Goal: Task Accomplishment & Management: Manage account settings

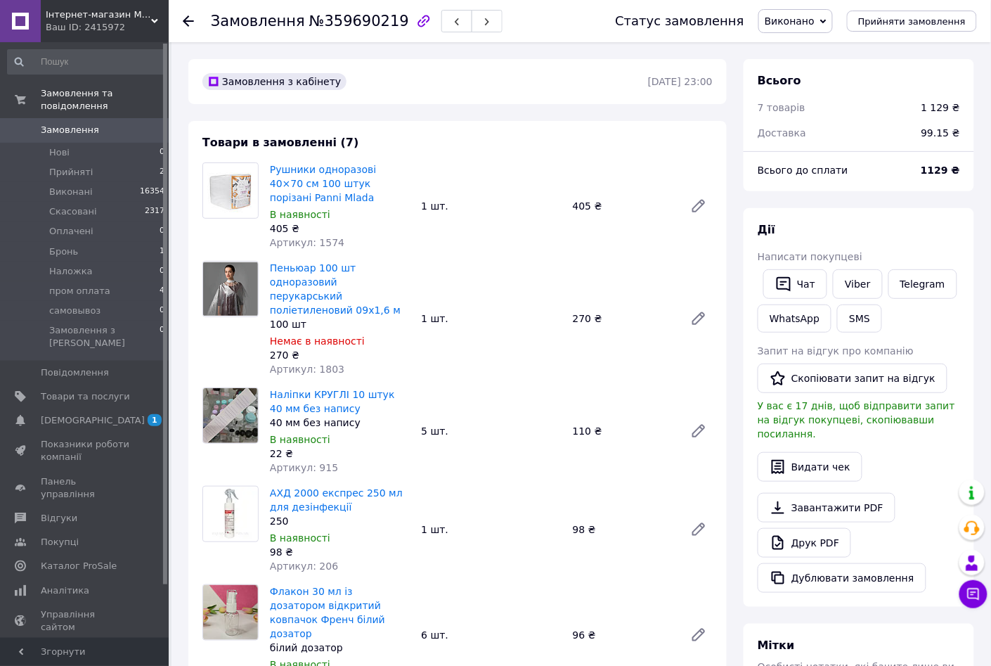
scroll to position [359, 0]
click at [871, 569] on button "Дублювати замовлення" at bounding box center [842, 578] width 169 height 30
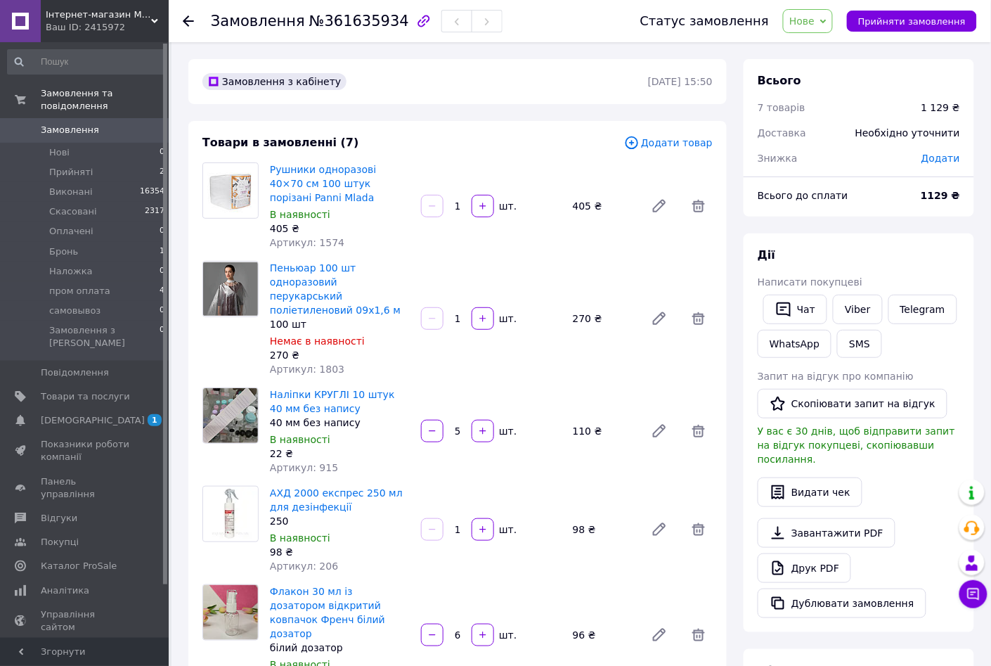
click at [704, 140] on span "Додати товар" at bounding box center [668, 142] width 89 height 15
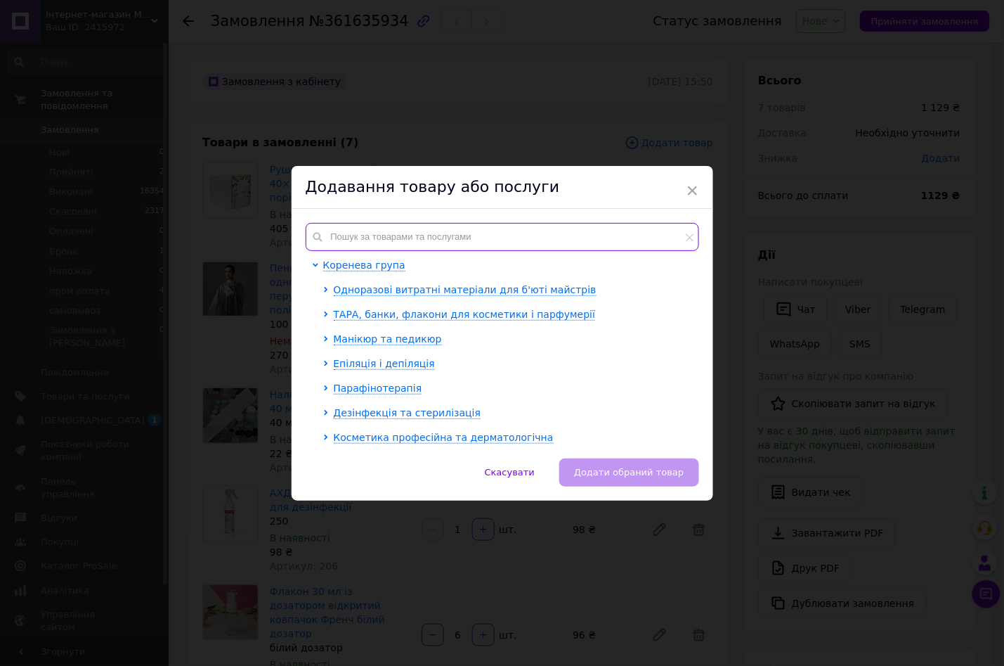
click at [350, 231] on input "text" at bounding box center [503, 237] width 394 height 28
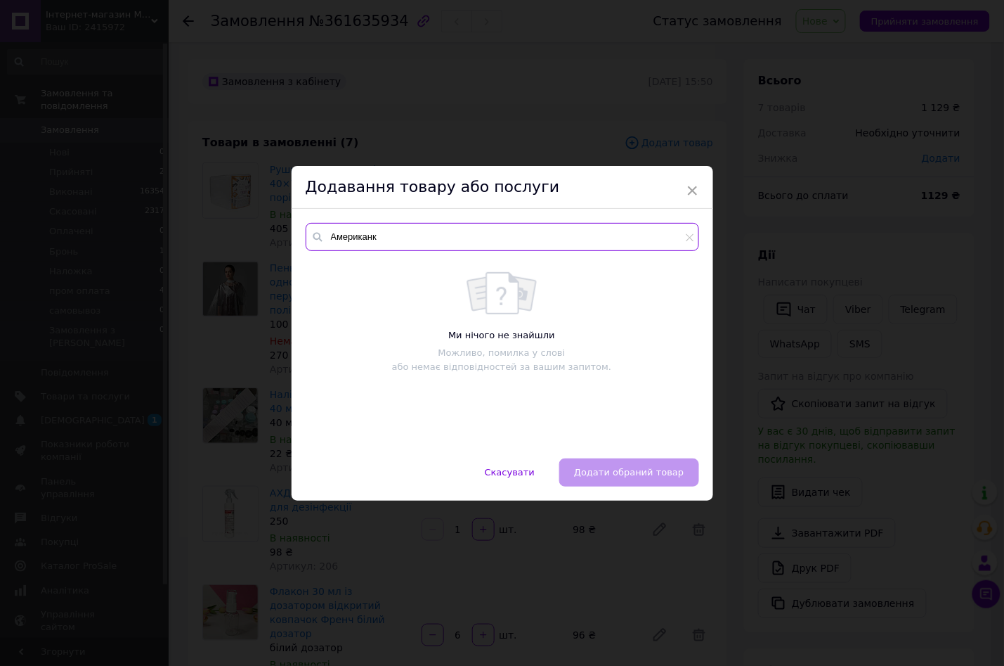
type input "Американка"
drag, startPoint x: 396, startPoint y: 238, endPoint x: 280, endPoint y: 242, distance: 116.7
click at [280, 242] on div "× Додавання товару або послуги Американка Ми нічого не знайшли Можливо, помилка…" at bounding box center [502, 333] width 1004 height 666
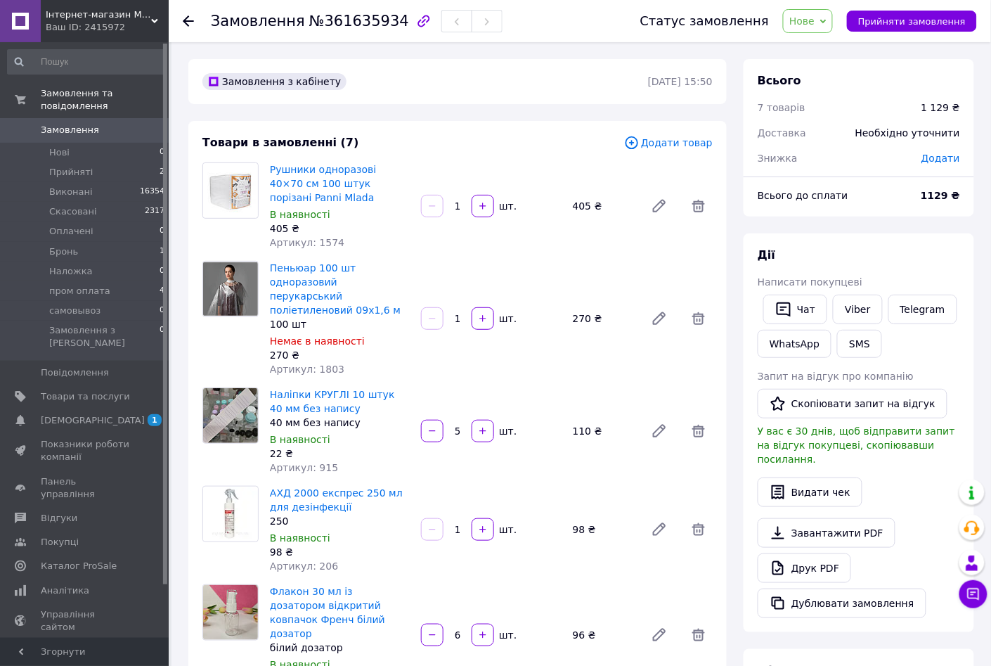
click at [664, 148] on span "Додати товар" at bounding box center [668, 142] width 89 height 15
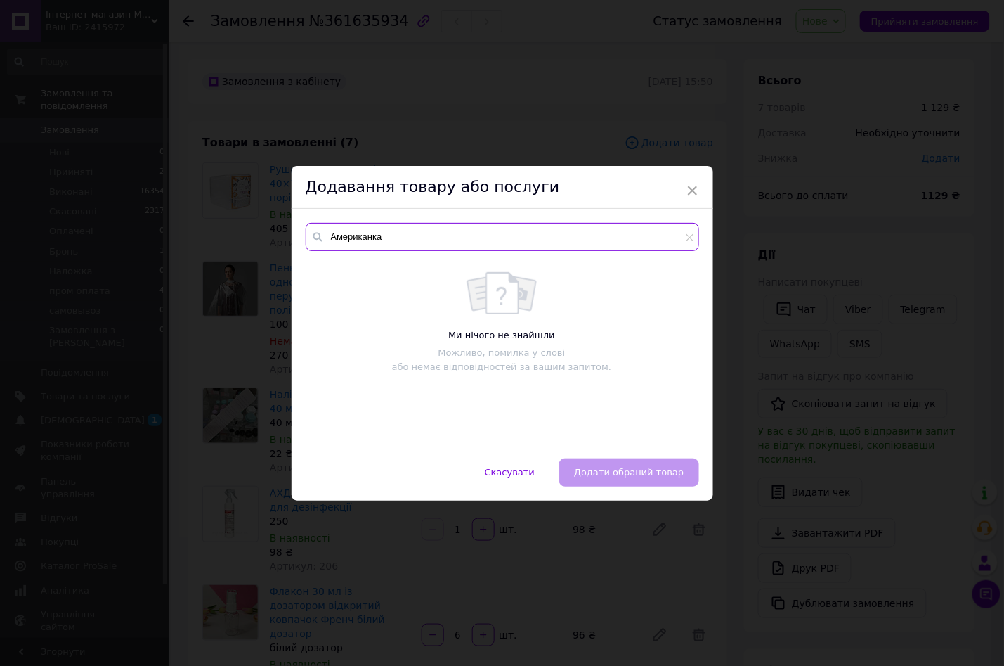
click at [399, 234] on input "Американка" at bounding box center [503, 237] width 394 height 28
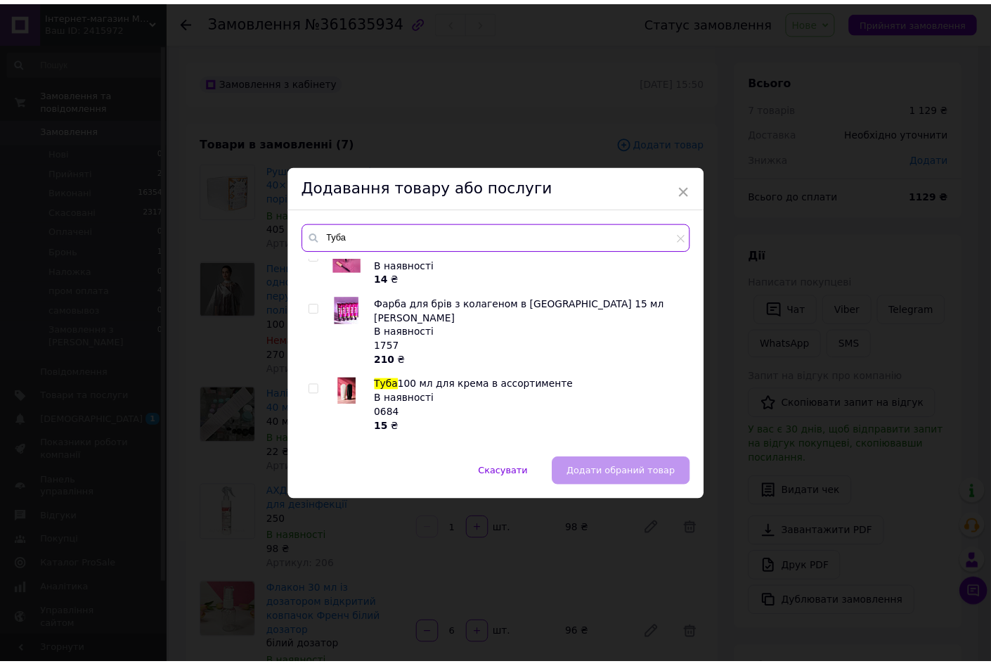
scroll to position [615, 0]
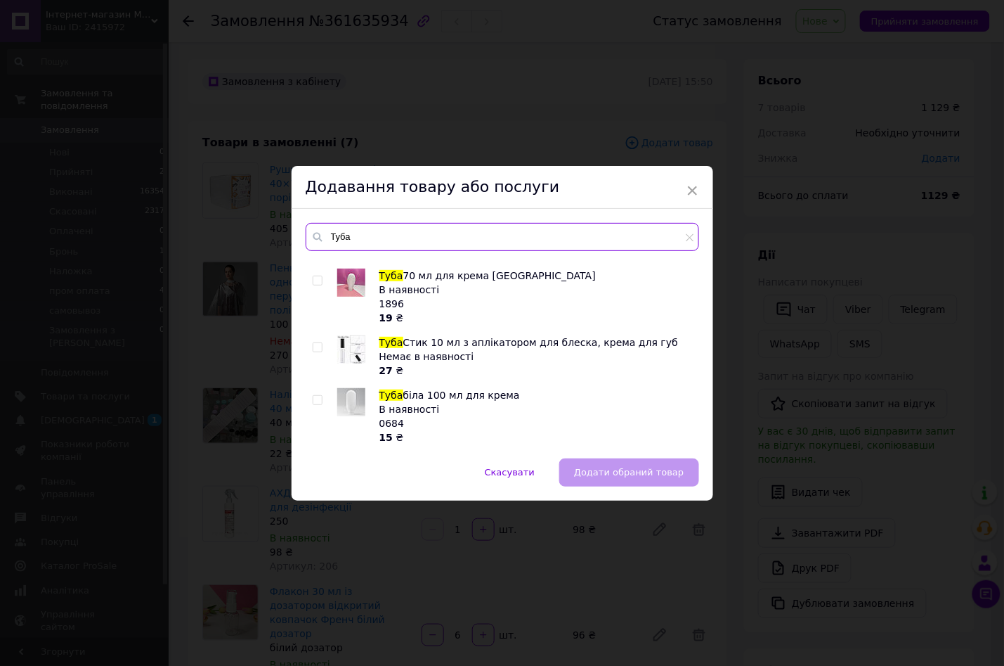
type input "Туба"
click at [307, 358] on div "Туба для туши прозрачная В наявності 28 ₴ Стик туба 10 мл для блеска, крема, ба…" at bounding box center [502, 351] width 393 height 186
click at [316, 396] on input "checkbox" at bounding box center [317, 400] width 9 height 9
checkbox input "true"
click at [603, 480] on button "Додати обраний товар" at bounding box center [628, 472] width 139 height 28
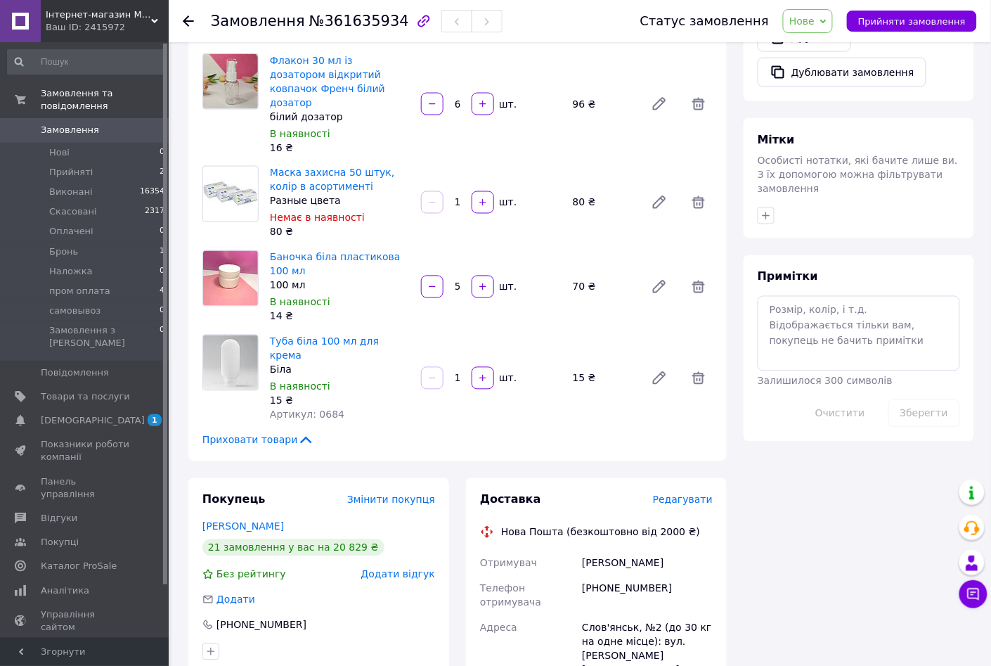
scroll to position [527, 0]
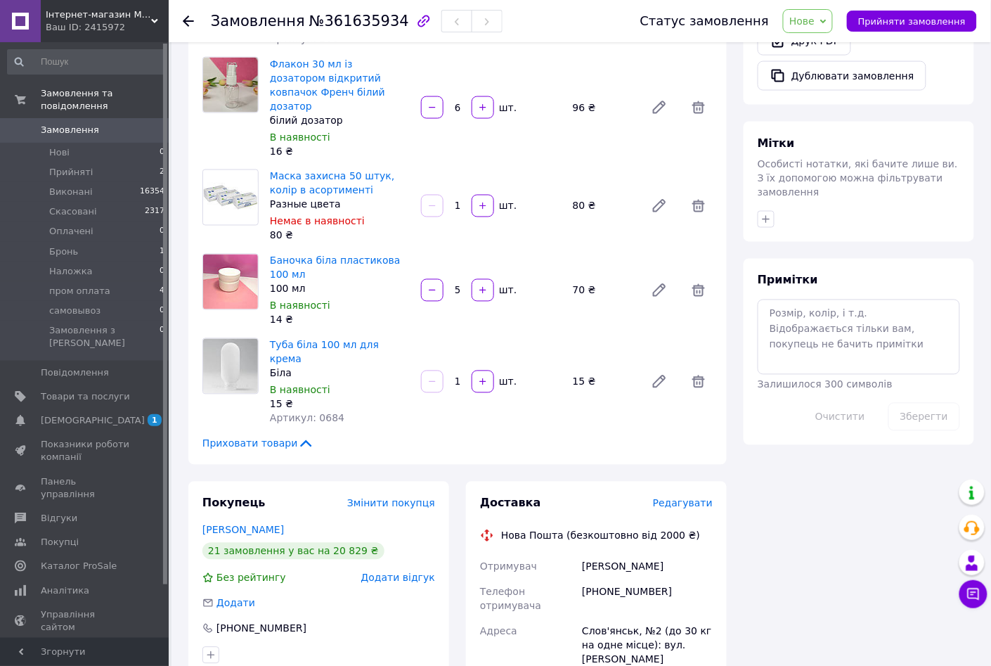
click at [467, 377] on input "1" at bounding box center [457, 382] width 22 height 11
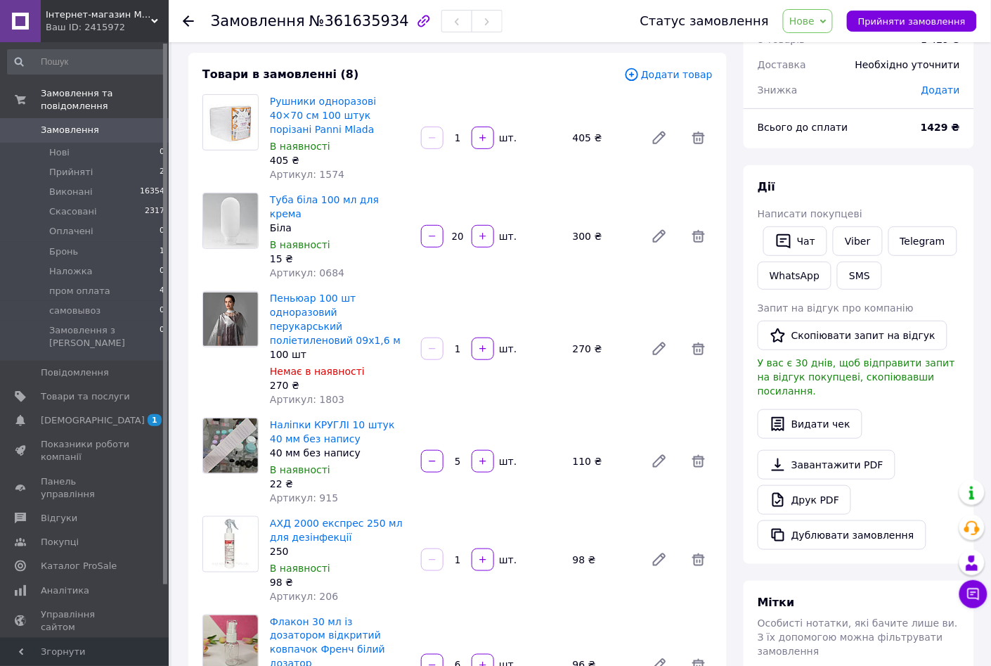
scroll to position [0, 0]
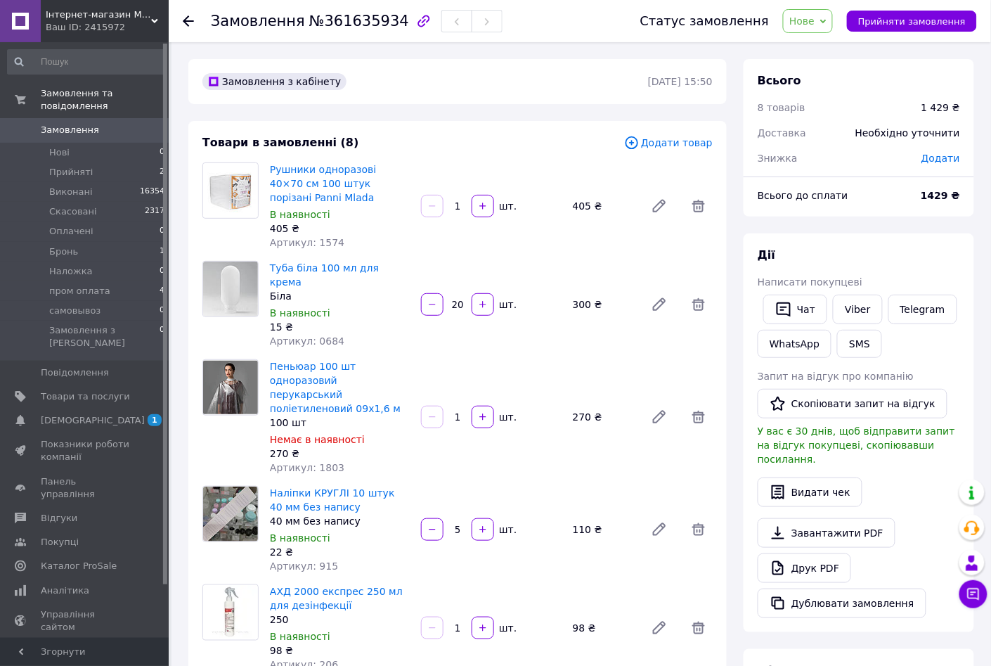
type input "20"
click at [666, 146] on span "Додати товар" at bounding box center [668, 142] width 89 height 15
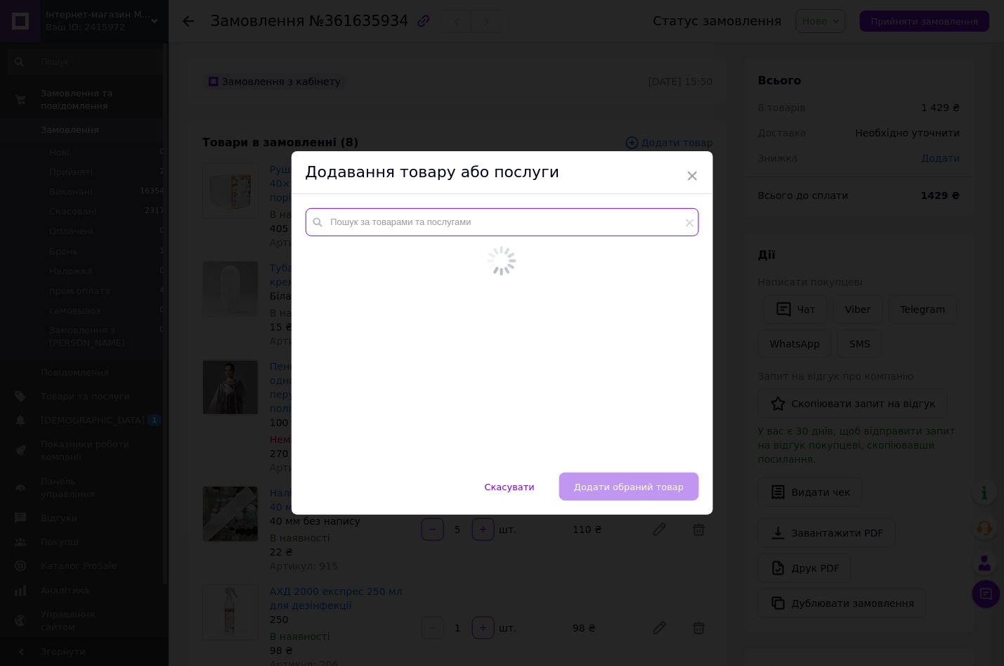
click at [341, 223] on input "text" at bounding box center [503, 222] width 394 height 28
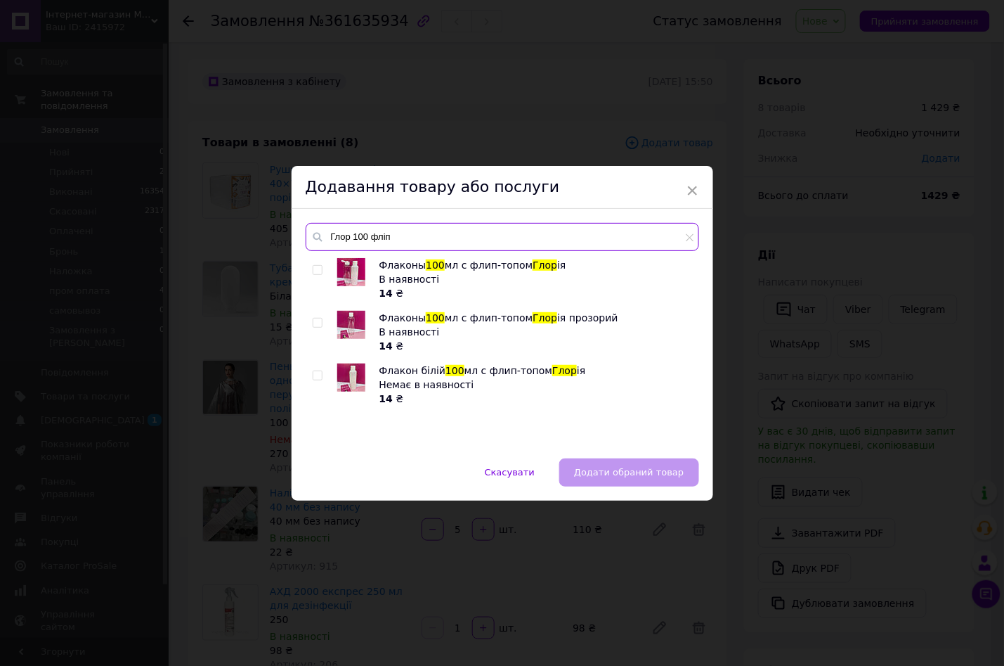
type input "Глор 100 фліп"
click at [316, 320] on input "checkbox" at bounding box center [317, 322] width 9 height 9
checkbox input "true"
click at [602, 471] on span "Додати обраний товар" at bounding box center [629, 472] width 110 height 11
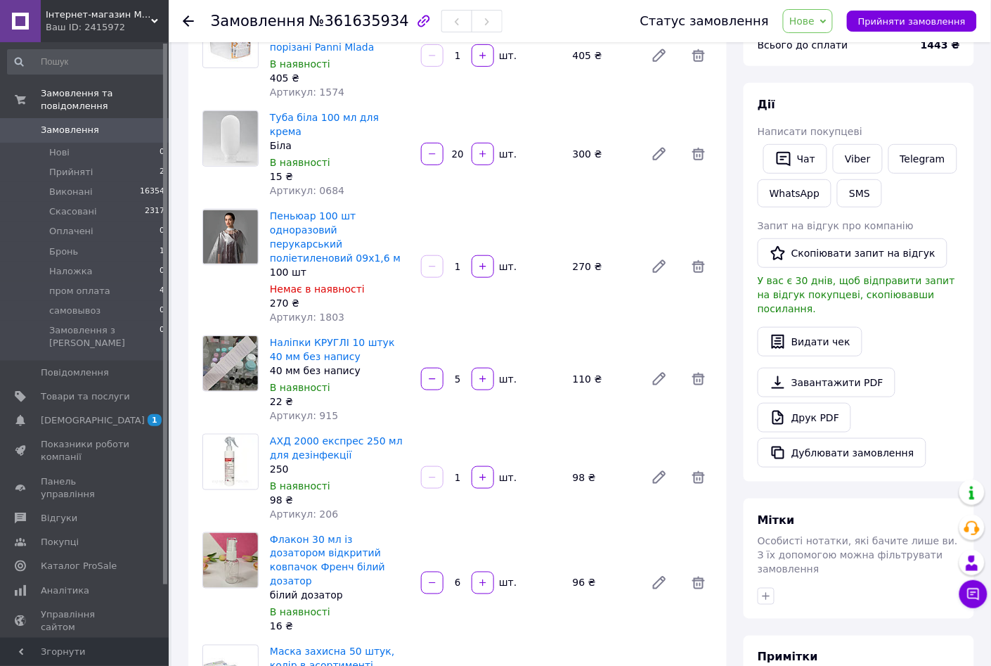
scroll to position [527, 0]
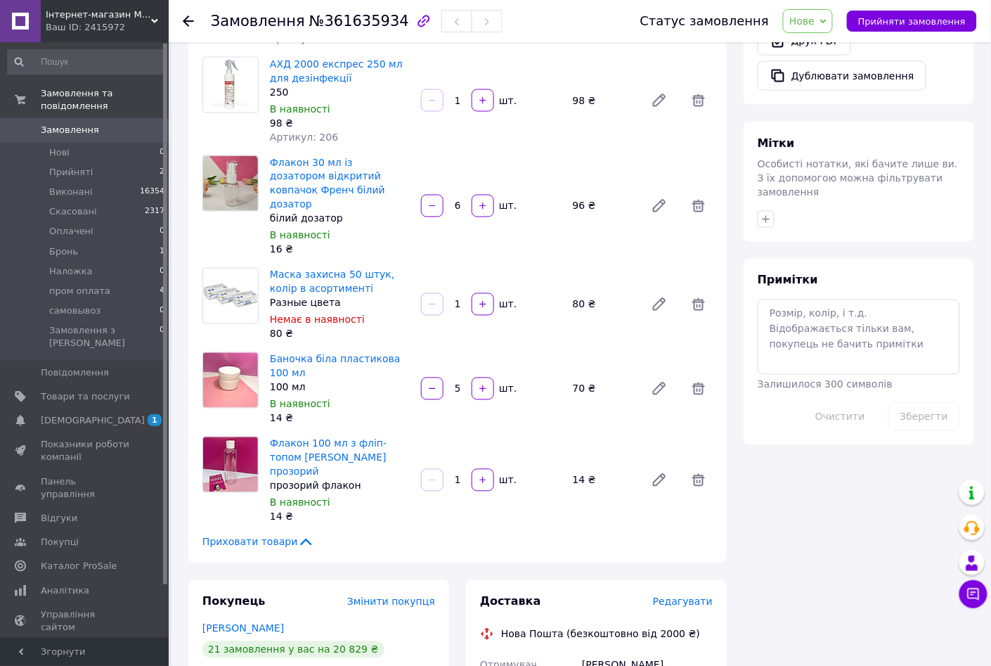
click at [461, 475] on input "1" at bounding box center [457, 480] width 22 height 11
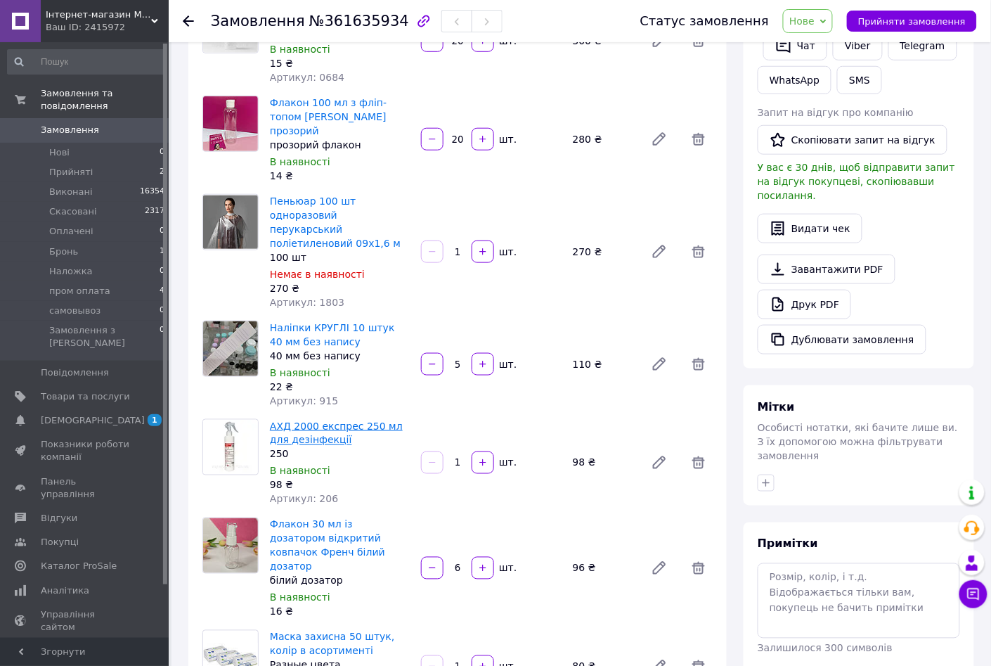
scroll to position [615, 0]
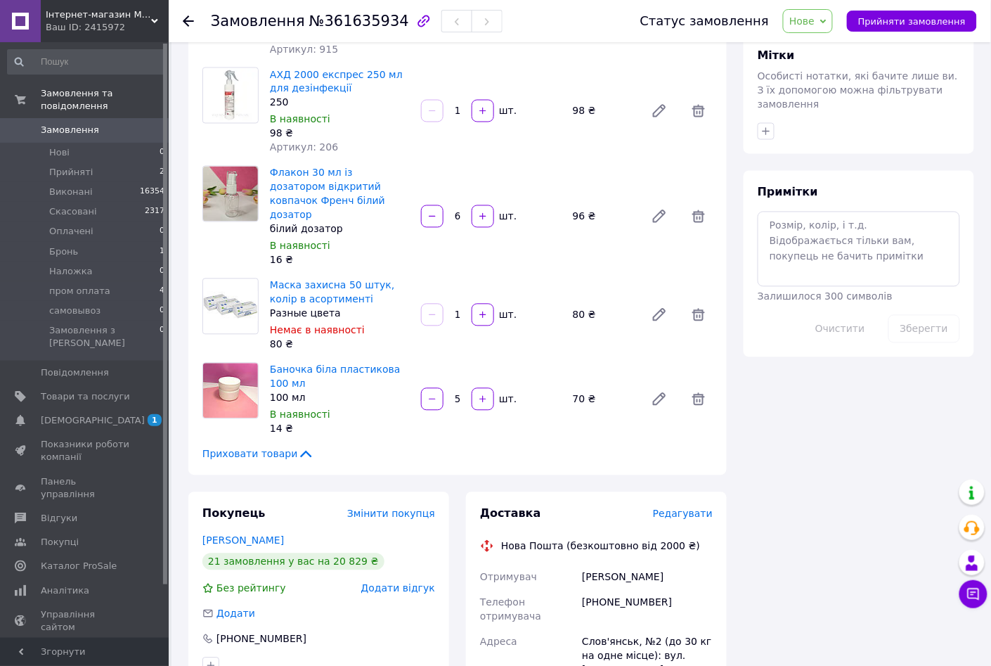
type input "20"
click at [463, 394] on input "5" at bounding box center [457, 399] width 22 height 11
type input "50"
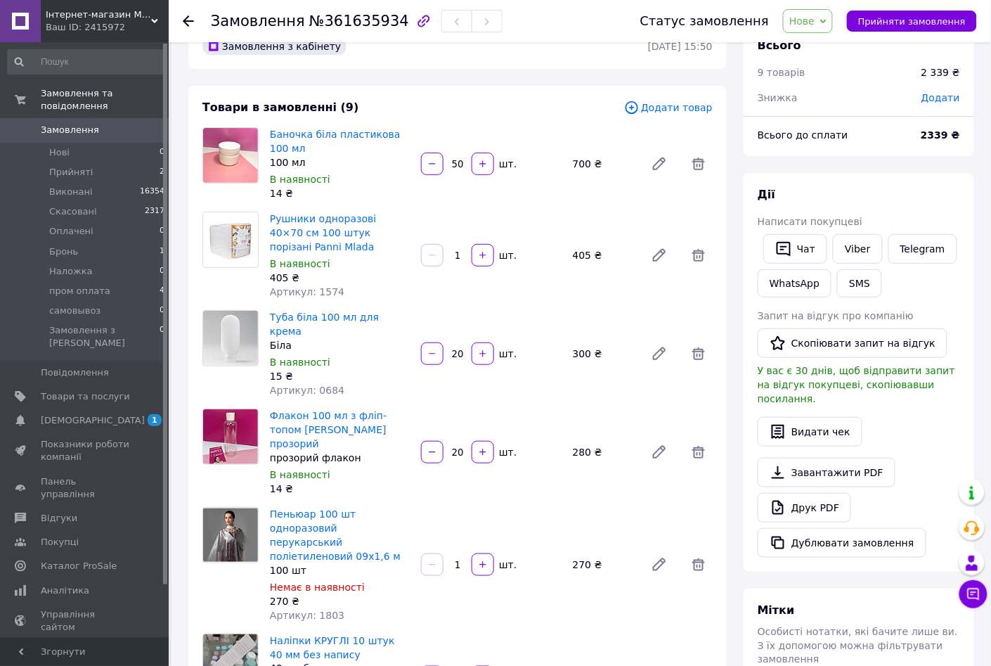
scroll to position [0, 0]
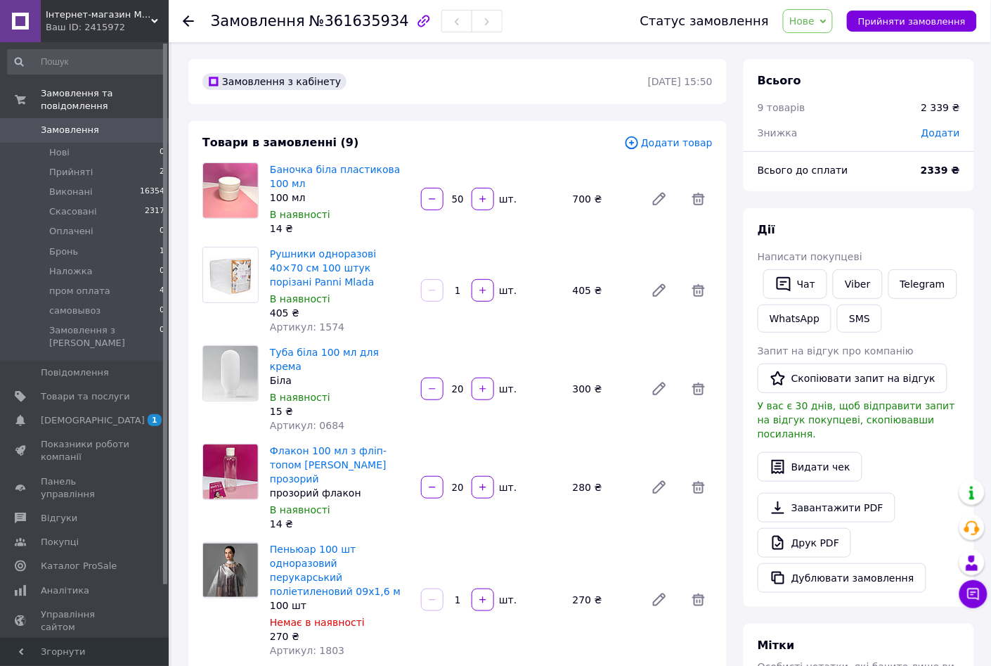
click at [465, 200] on input "50" at bounding box center [457, 199] width 22 height 11
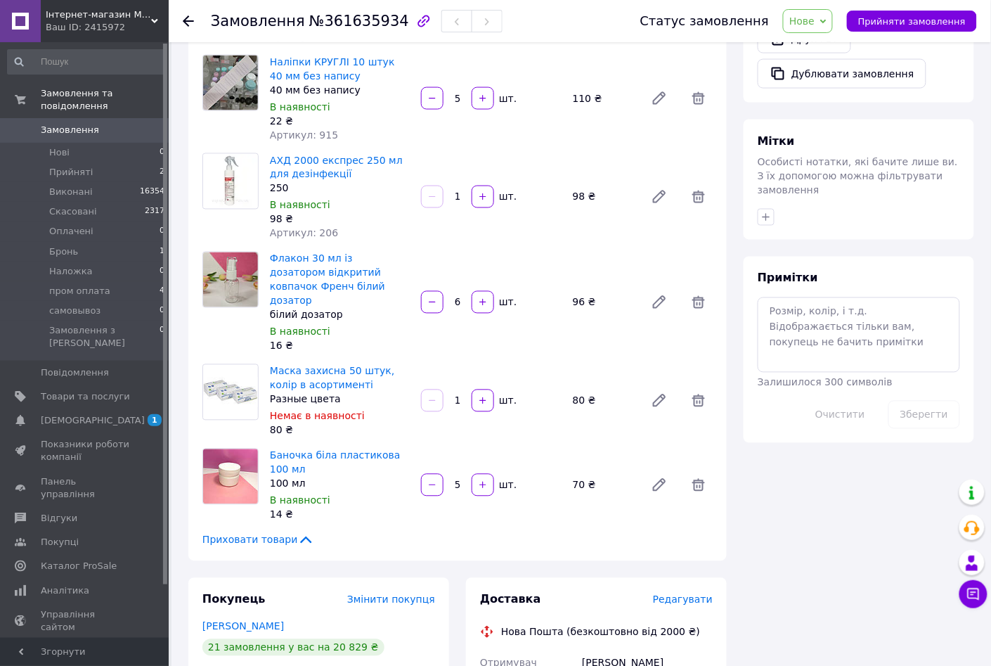
scroll to position [615, 0]
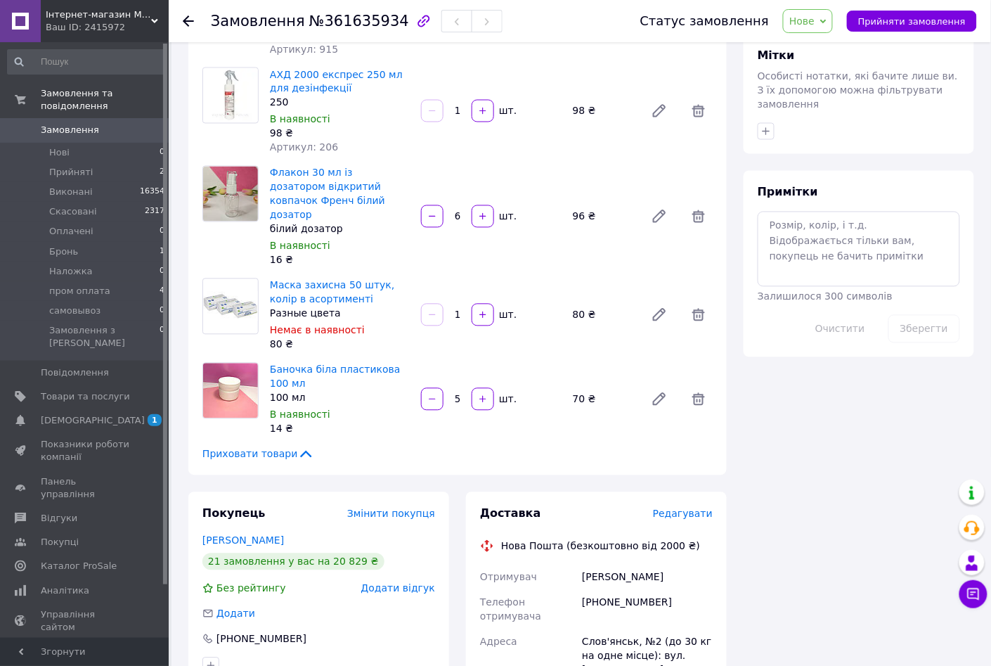
type input "1"
click at [464, 394] on input "5" at bounding box center [457, 399] width 22 height 11
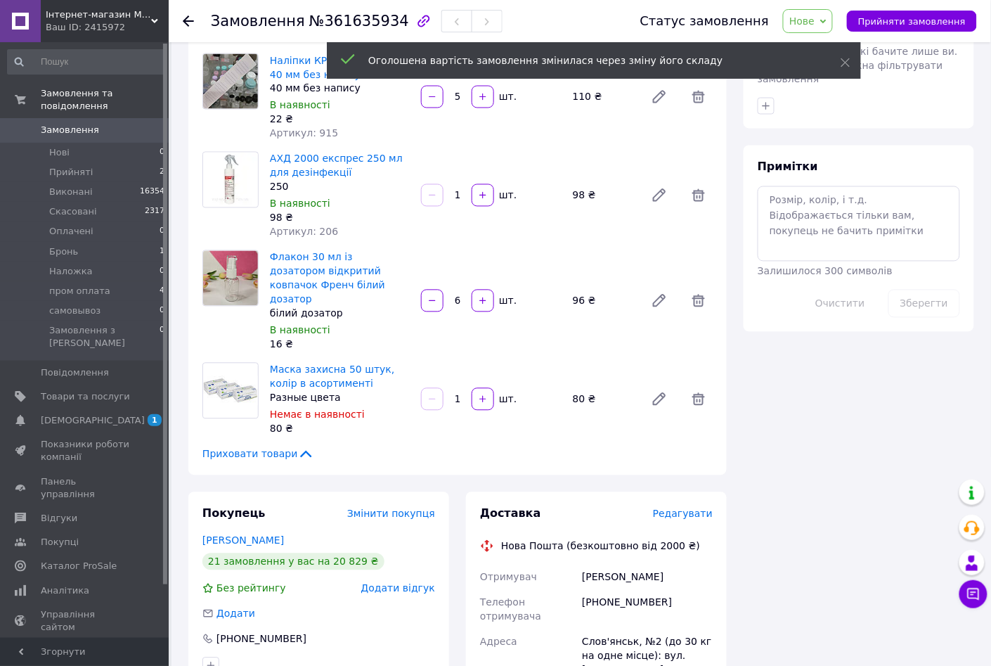
scroll to position [235, 0]
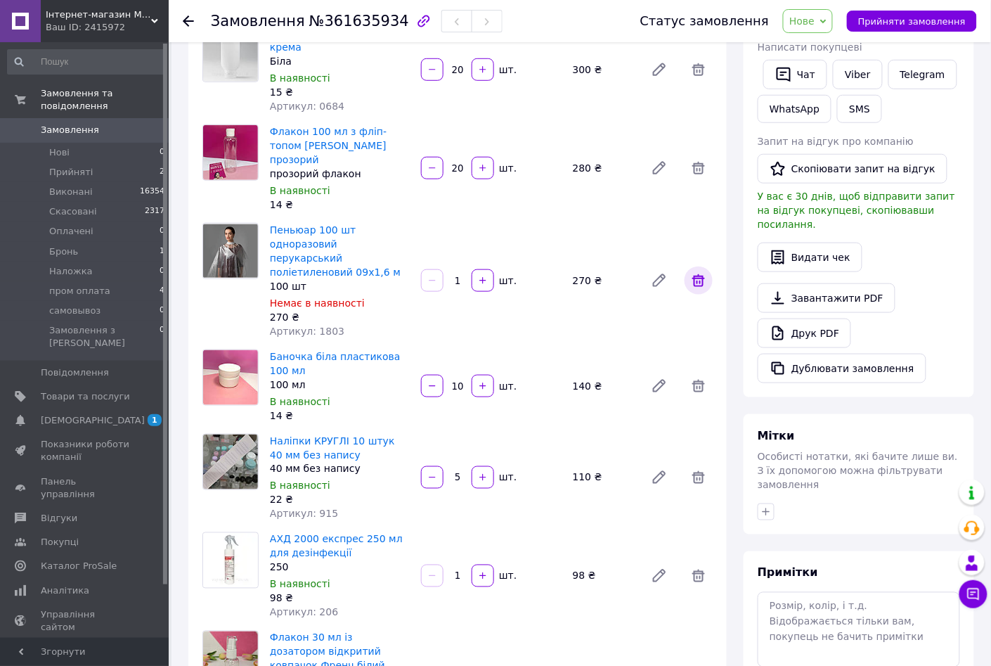
type input "10"
click at [701, 272] on icon at bounding box center [698, 280] width 17 height 17
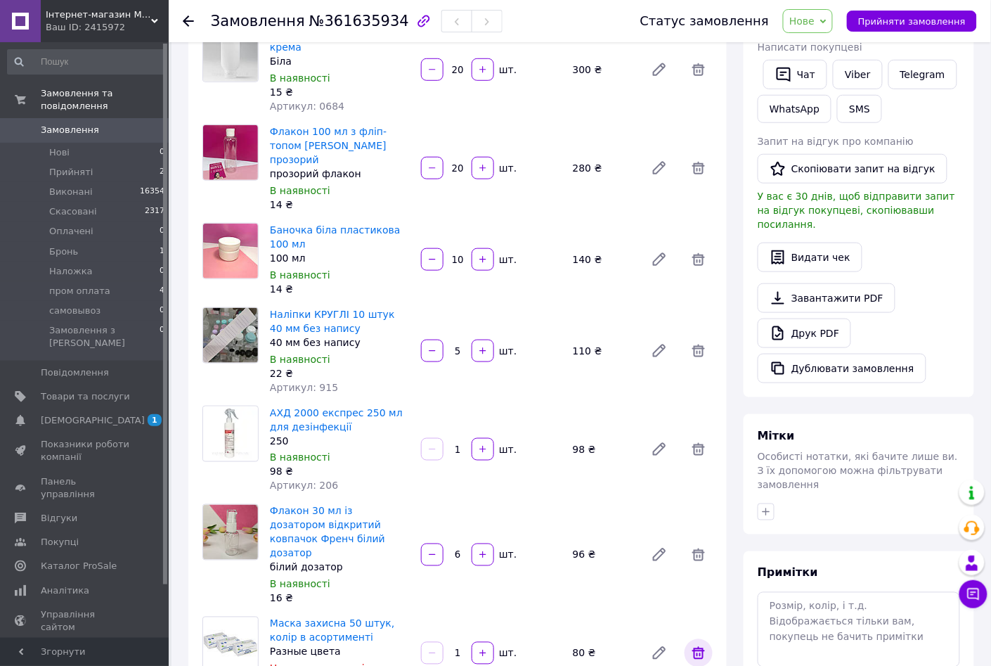
click at [692, 644] on icon at bounding box center [698, 652] width 17 height 17
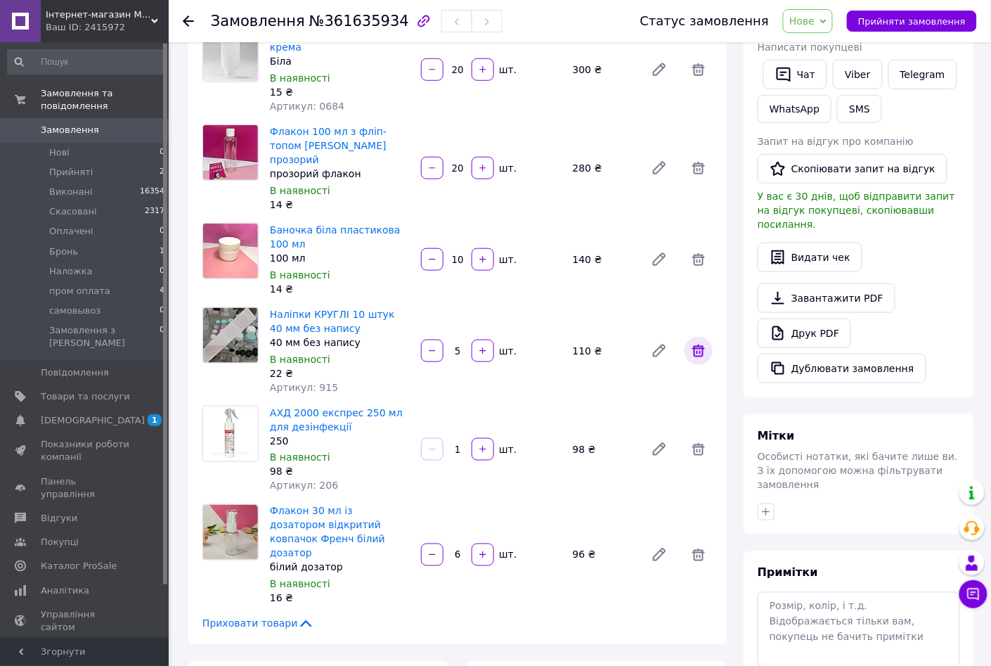
click at [699, 342] on icon at bounding box center [698, 350] width 17 height 17
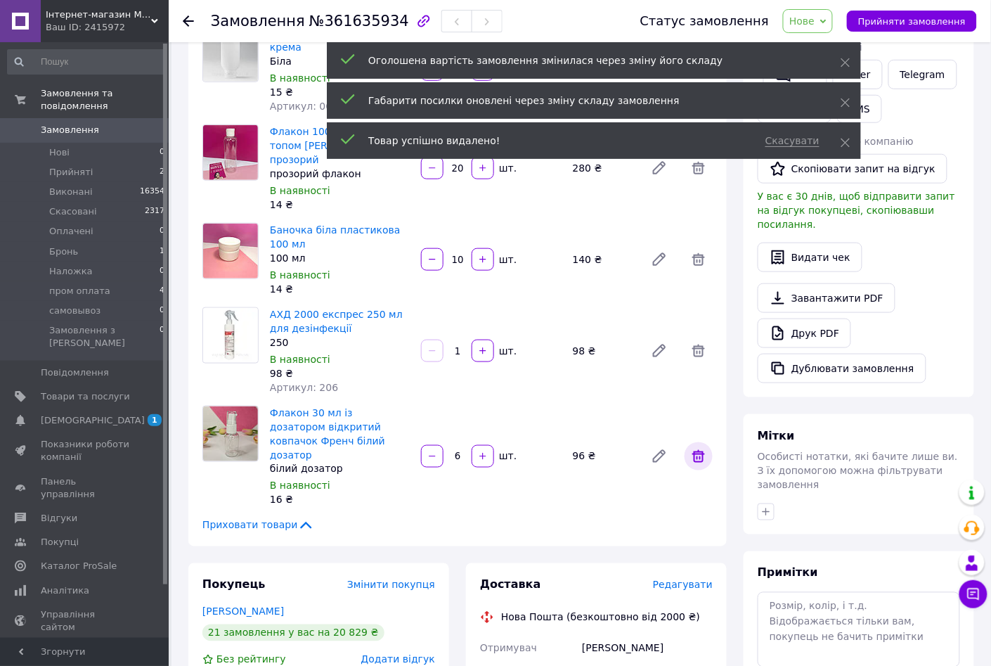
click at [703, 450] on icon at bounding box center [698, 456] width 13 height 13
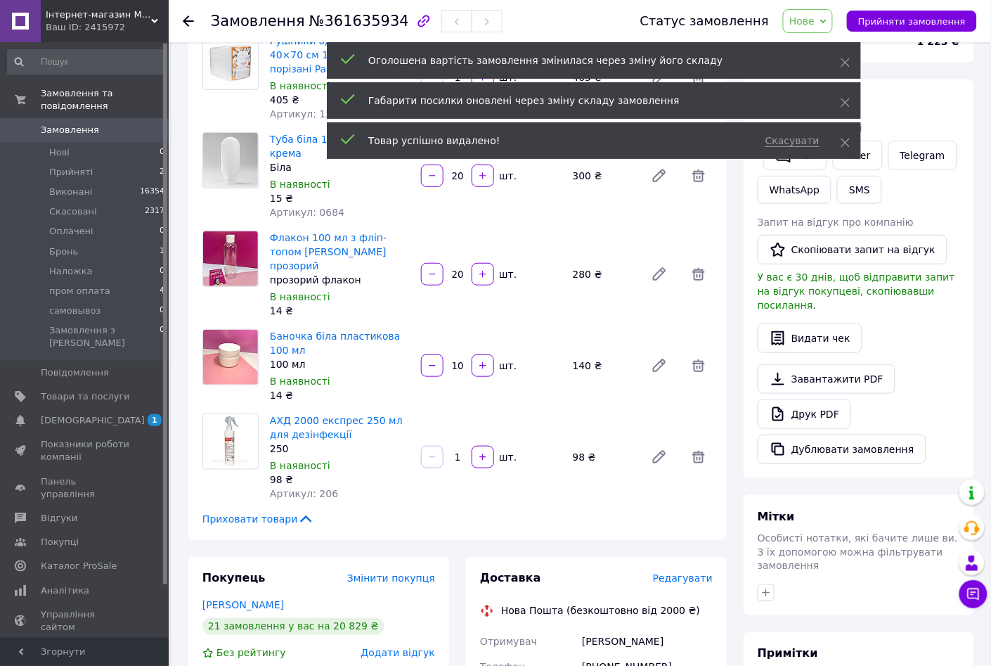
scroll to position [0, 0]
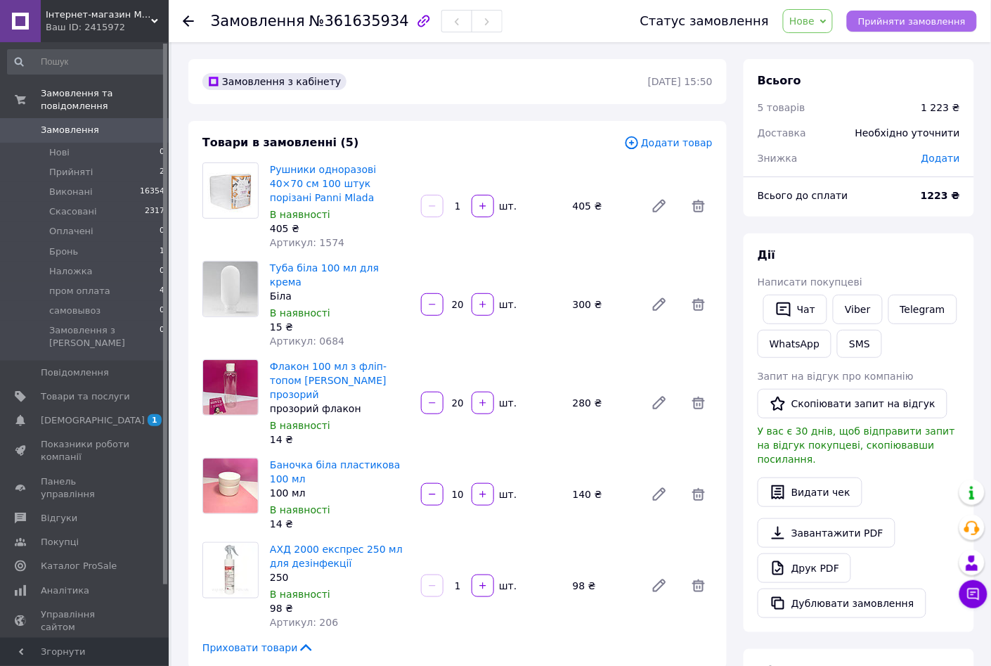
click at [921, 12] on button "Прийняти замовлення" at bounding box center [912, 21] width 130 height 21
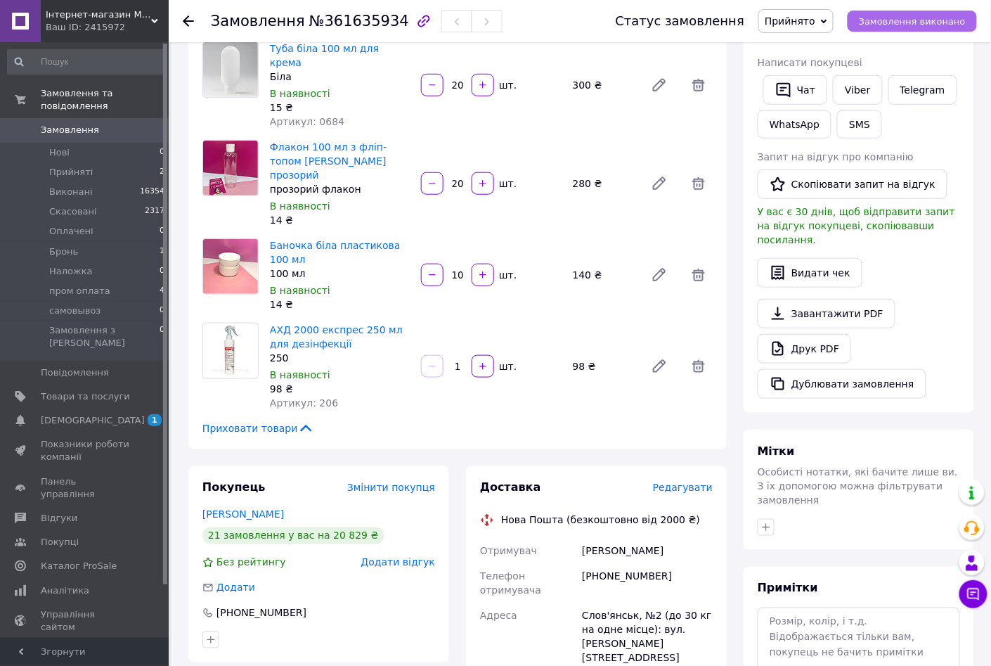
scroll to position [351, 0]
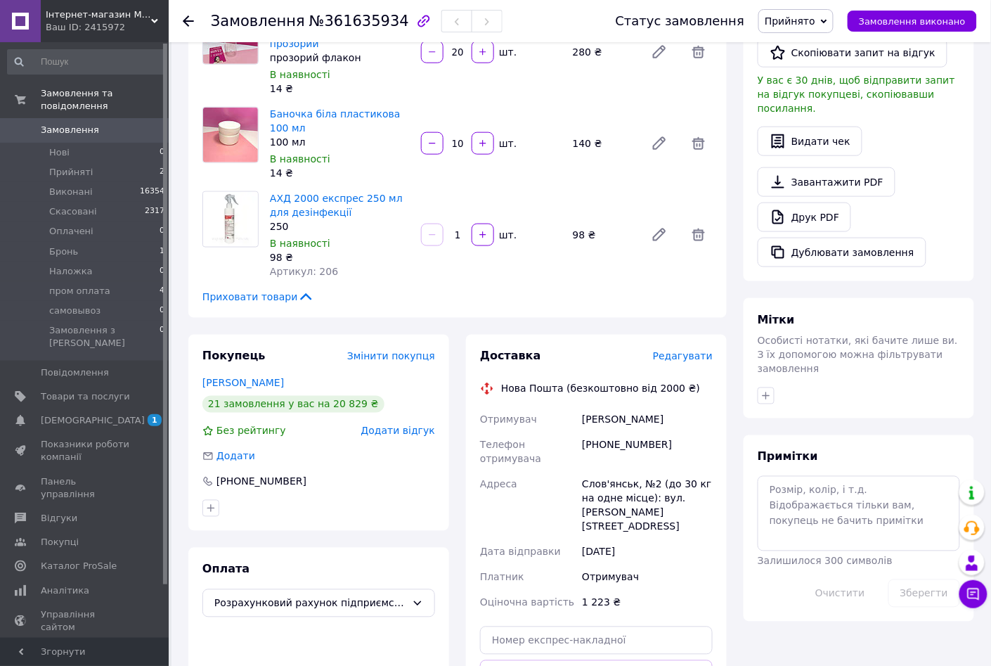
click at [154, 18] on icon at bounding box center [154, 21] width 7 height 7
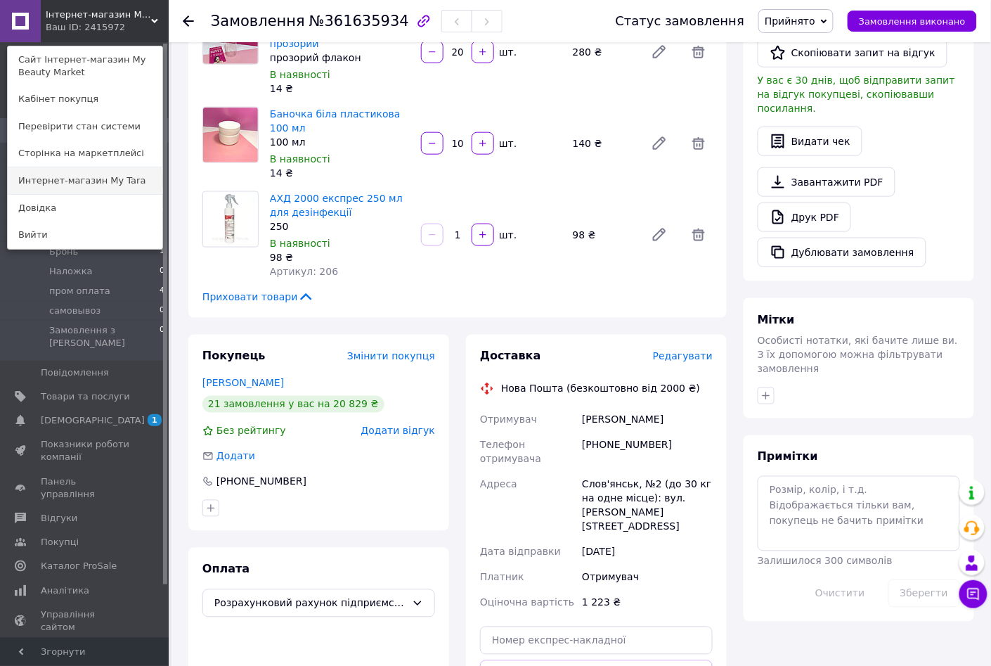
click at [124, 183] on link "Интернет-магазин My Tara" at bounding box center [85, 180] width 155 height 27
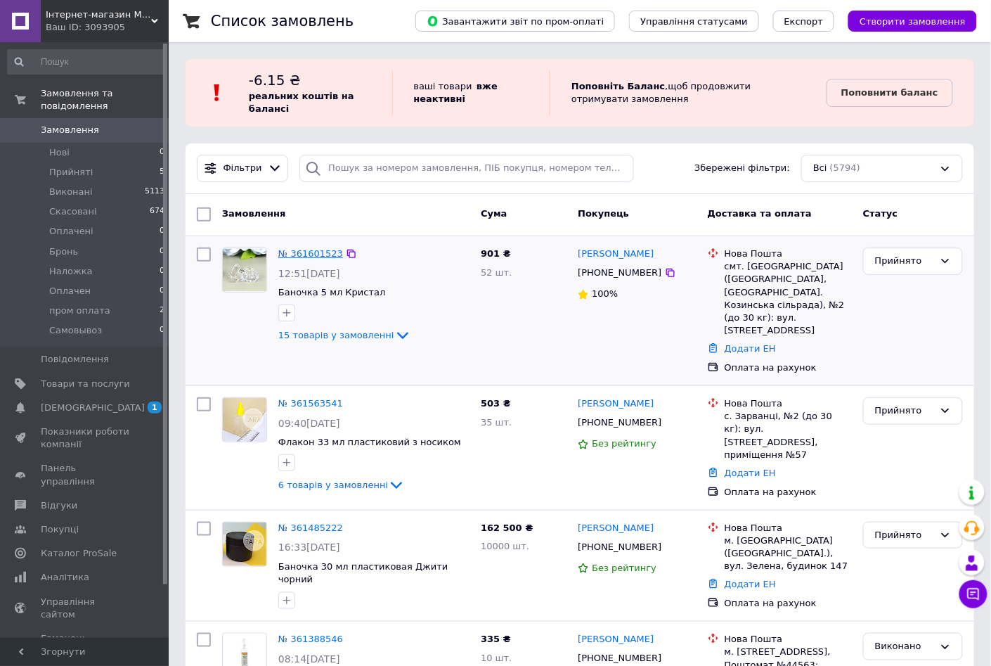
click at [306, 256] on link "№ 361601523" at bounding box center [310, 253] width 65 height 11
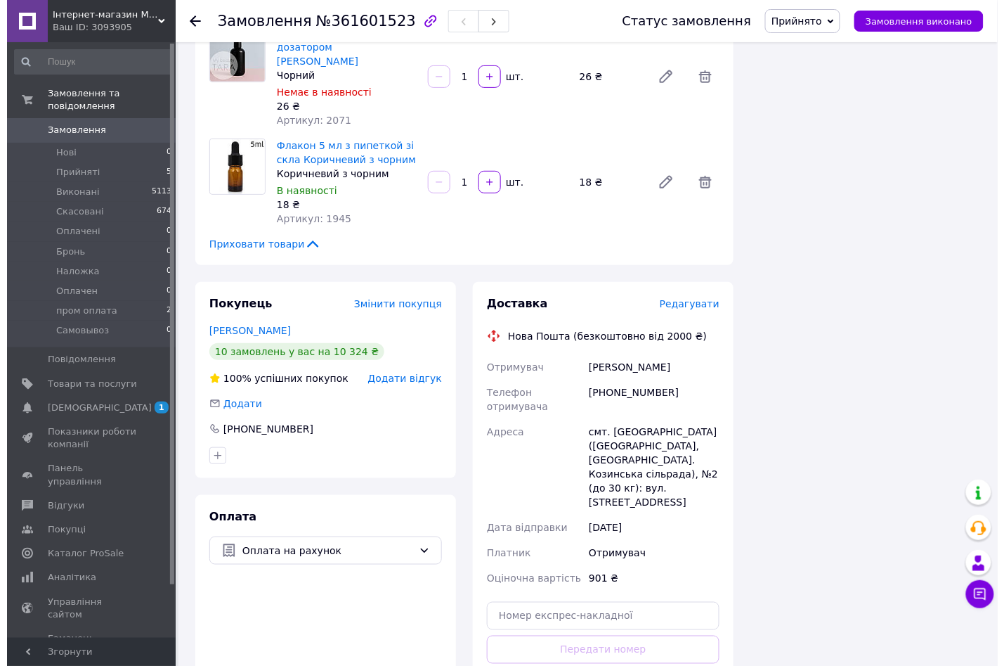
scroll to position [1553, 0]
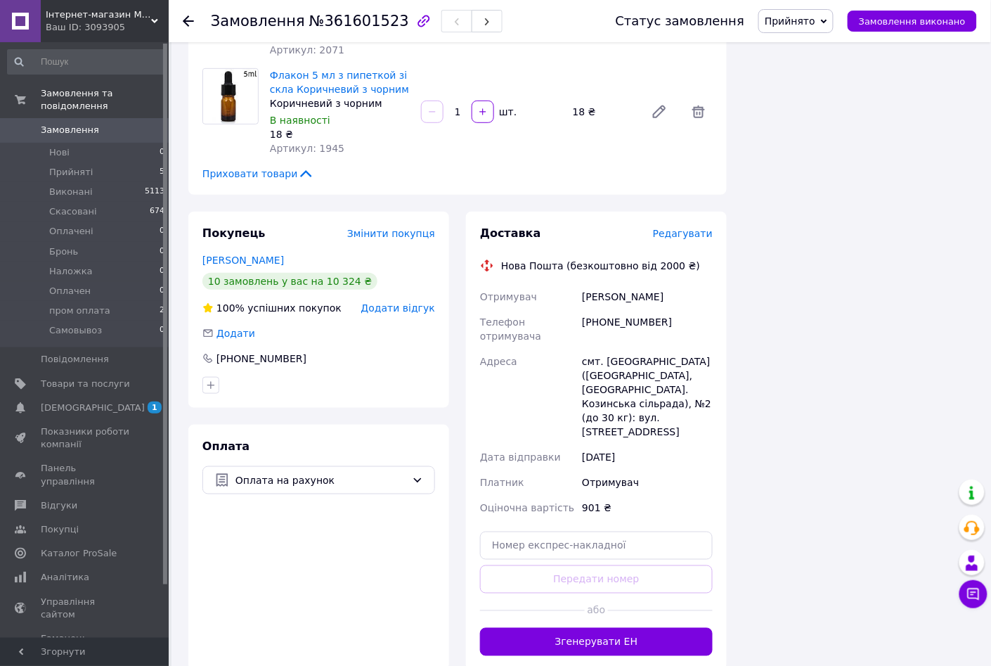
click at [678, 228] on span "Редагувати" at bounding box center [683, 233] width 60 height 11
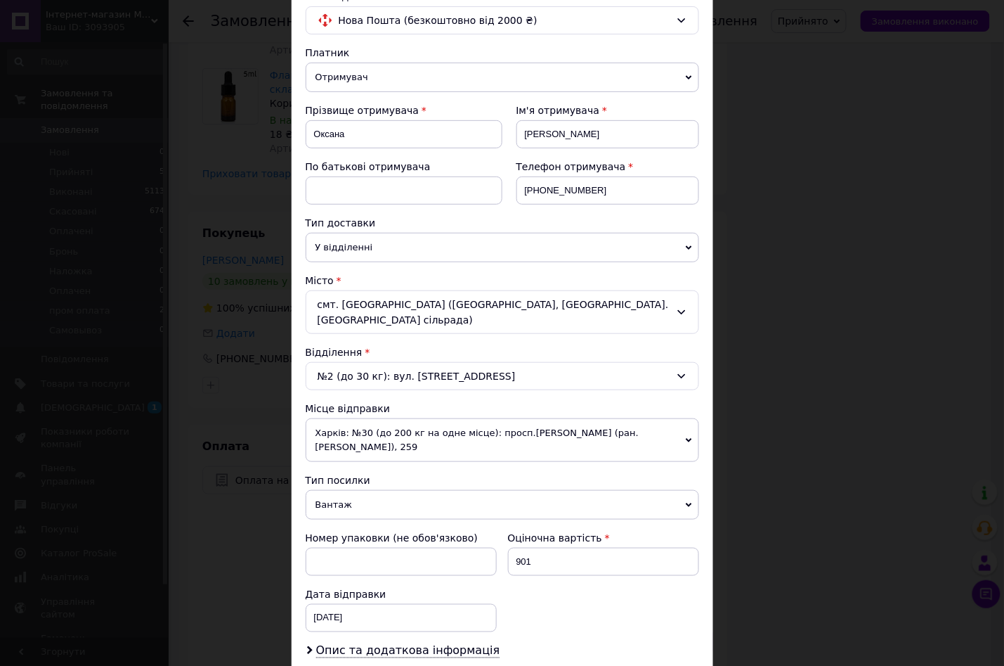
scroll to position [264, 0]
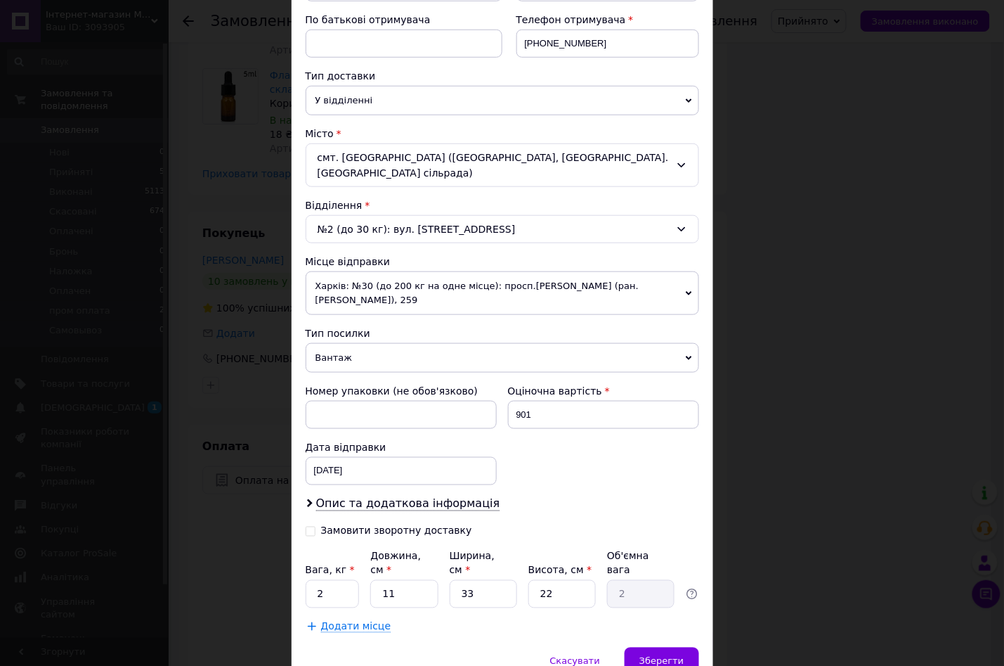
click at [687, 275] on span "Харків: №30 (до 200 кг на одне місце): просп.[PERSON_NAME] (ран. [PERSON_NAME])…" at bounding box center [503, 293] width 394 height 44
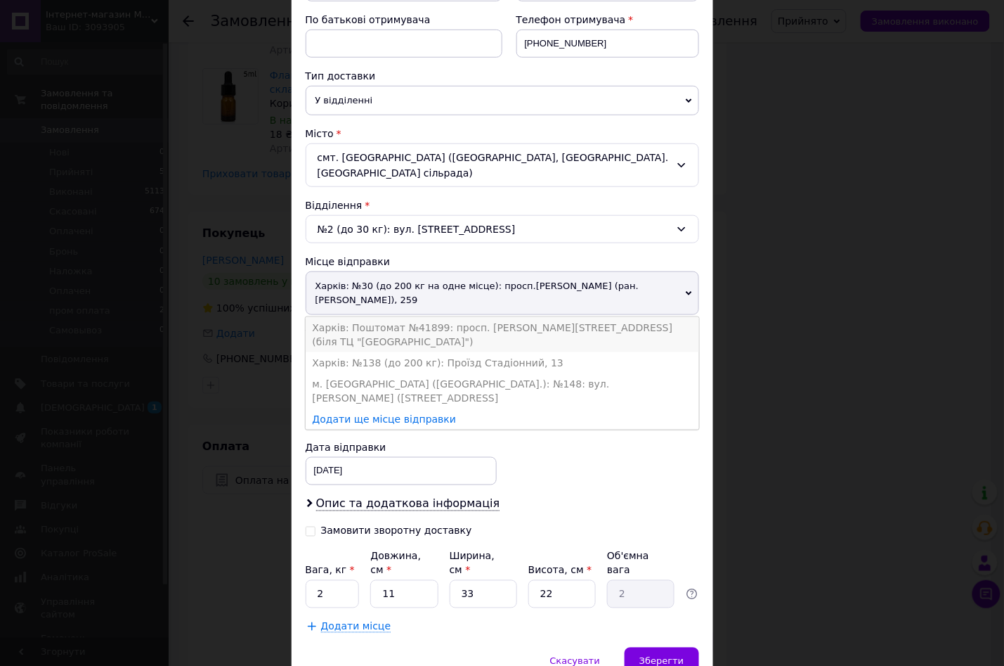
click at [505, 317] on li "Харків: Поштомат №41899: просп. [PERSON_NAME][STREET_ADDRESS] (біля ТЦ "[GEOGRA…" at bounding box center [503, 334] width 394 height 35
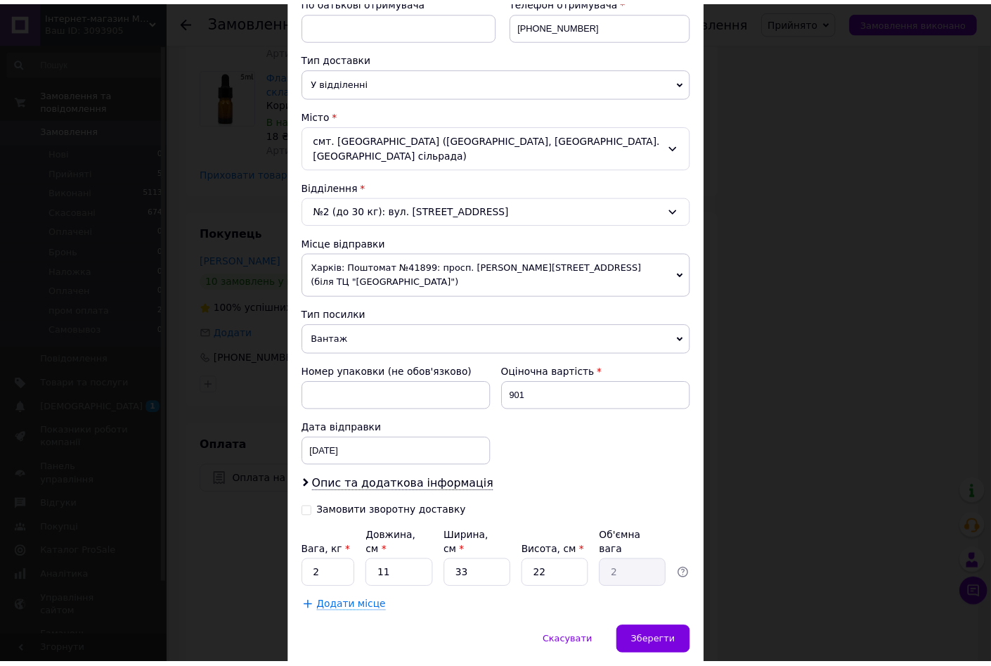
scroll to position [294, 0]
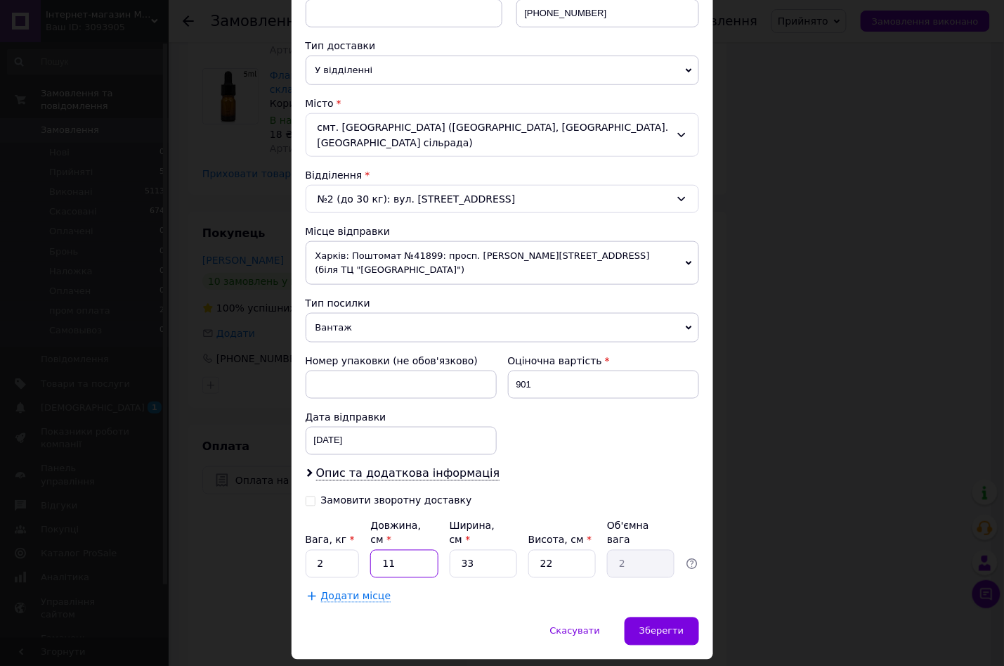
click at [403, 550] on input "11" at bounding box center [403, 564] width 67 height 28
type input "2"
type input "0.36"
type input "26"
type input "4.72"
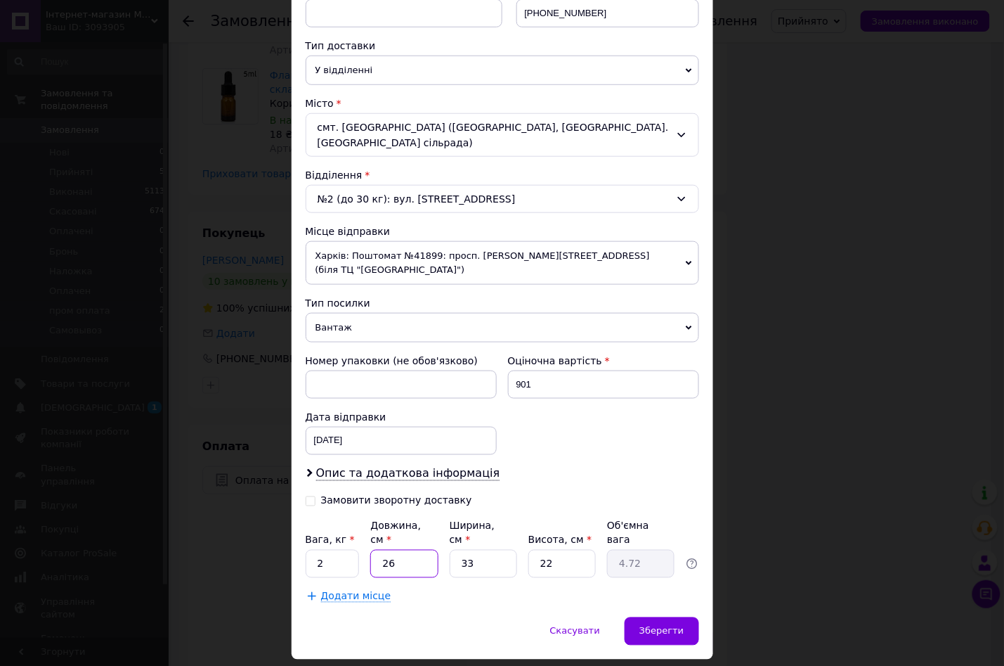
type input "26"
drag, startPoint x: 460, startPoint y: 521, endPoint x: 484, endPoint y: 518, distance: 24.8
click at [484, 550] on input "33" at bounding box center [483, 564] width 67 height 28
type input "1"
type input "0.14"
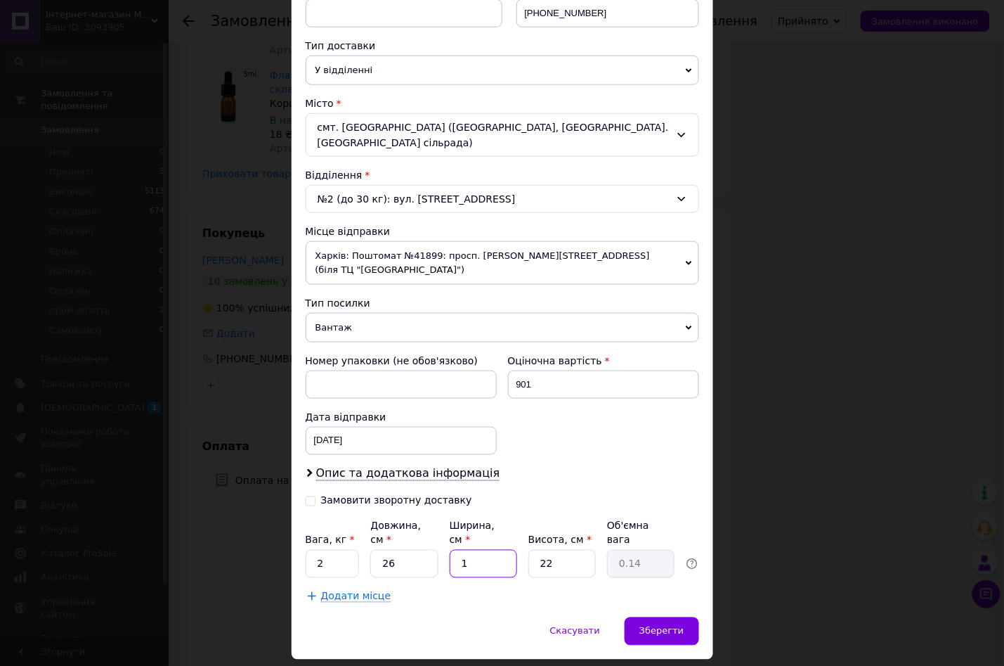
type input "16"
type input "2.29"
type input "16"
drag, startPoint x: 528, startPoint y: 523, endPoint x: 556, endPoint y: 523, distance: 28.1
click at [556, 550] on input "22" at bounding box center [562, 564] width 67 height 28
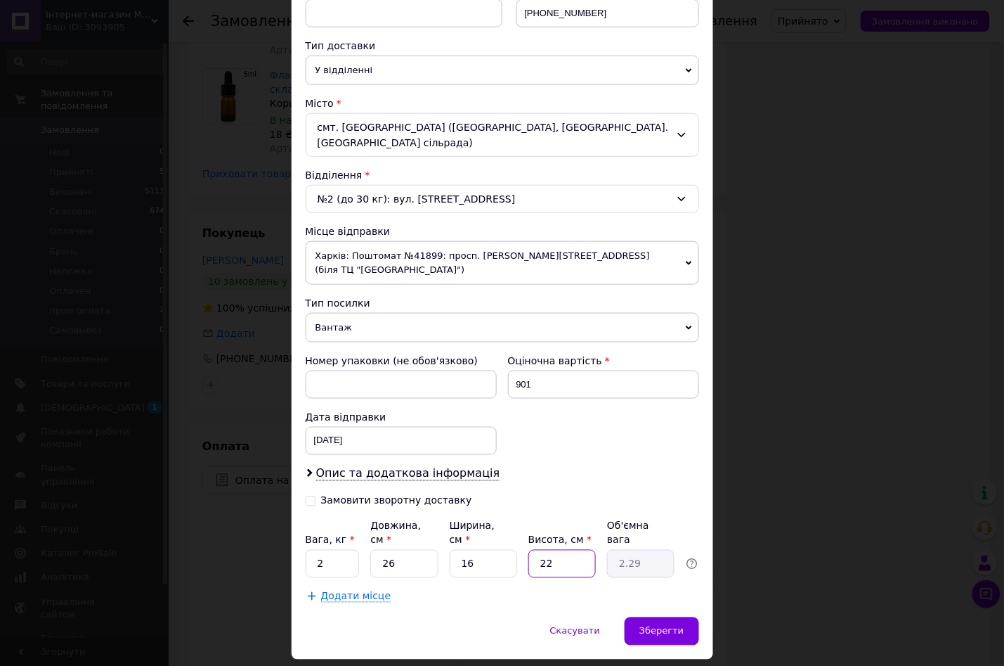
type input "1"
type input "0.1"
type input "15"
type input "1.56"
type input "15"
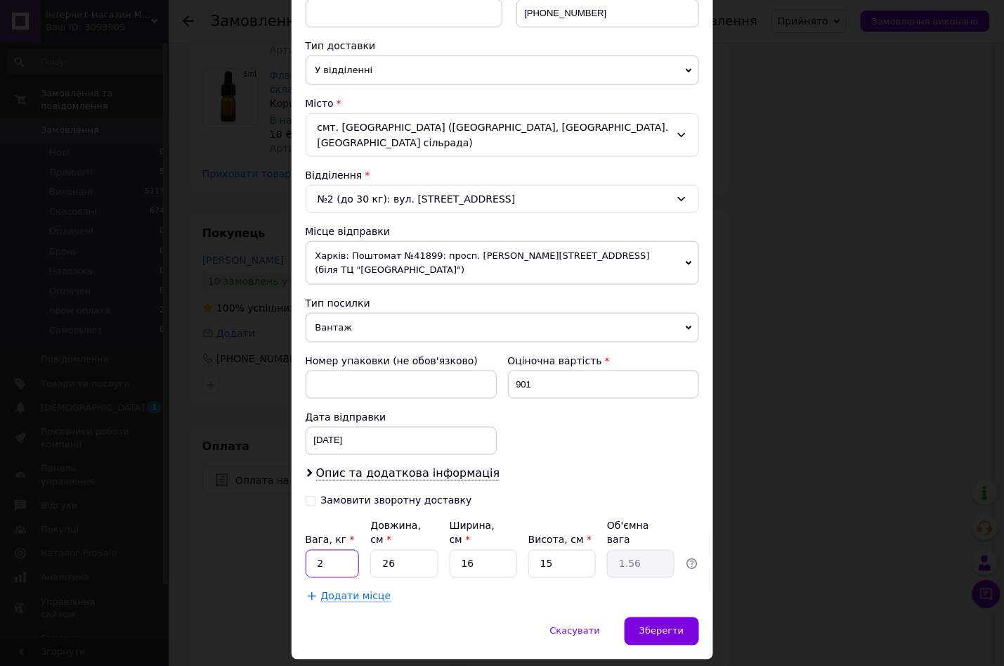
drag, startPoint x: 309, startPoint y: 521, endPoint x: 342, endPoint y: 521, distance: 33.0
click at [342, 550] on input "2" at bounding box center [333, 564] width 54 height 28
type input "1.56"
click at [676, 625] on span "Зберегти" at bounding box center [662, 630] width 44 height 11
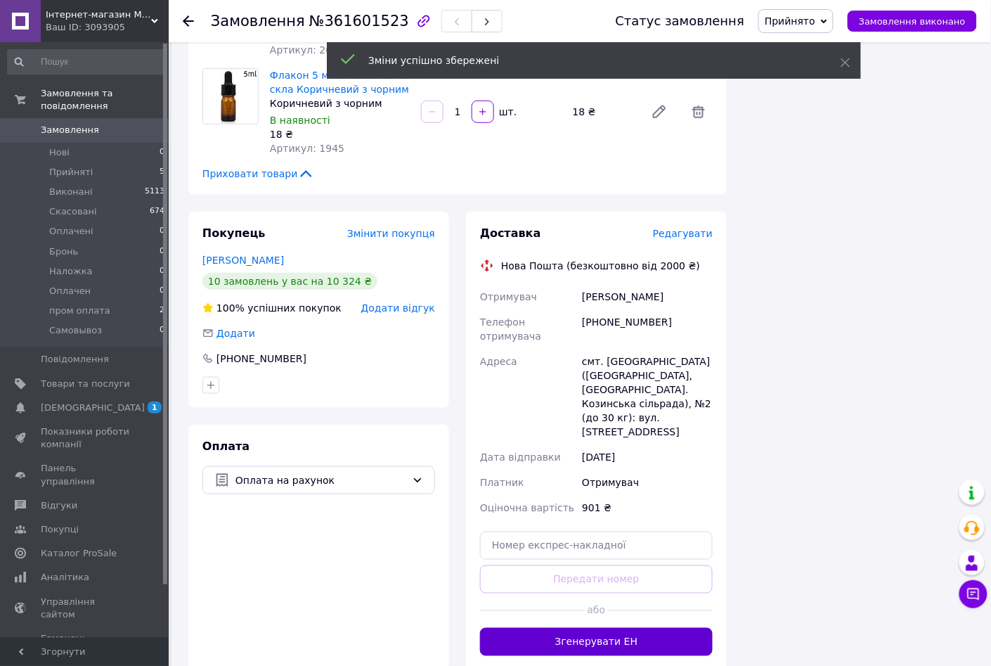
click at [569, 628] on button "Згенерувати ЕН" at bounding box center [596, 642] width 233 height 28
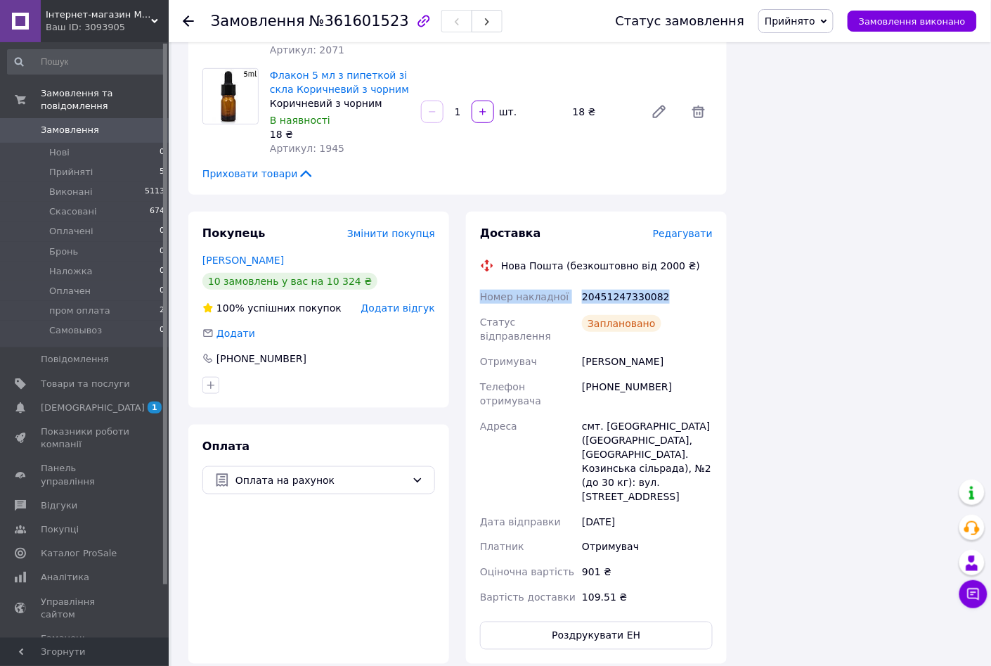
drag, startPoint x: 476, startPoint y: 177, endPoint x: 677, endPoint y: 185, distance: 201.9
click at [677, 212] on div "Доставка Редагувати Нова Пошта (безкоштовно від 2000 ₴) Номер накладної 2045124…" at bounding box center [596, 438] width 261 height 452
copy div "Номер накладної 20451247330082"
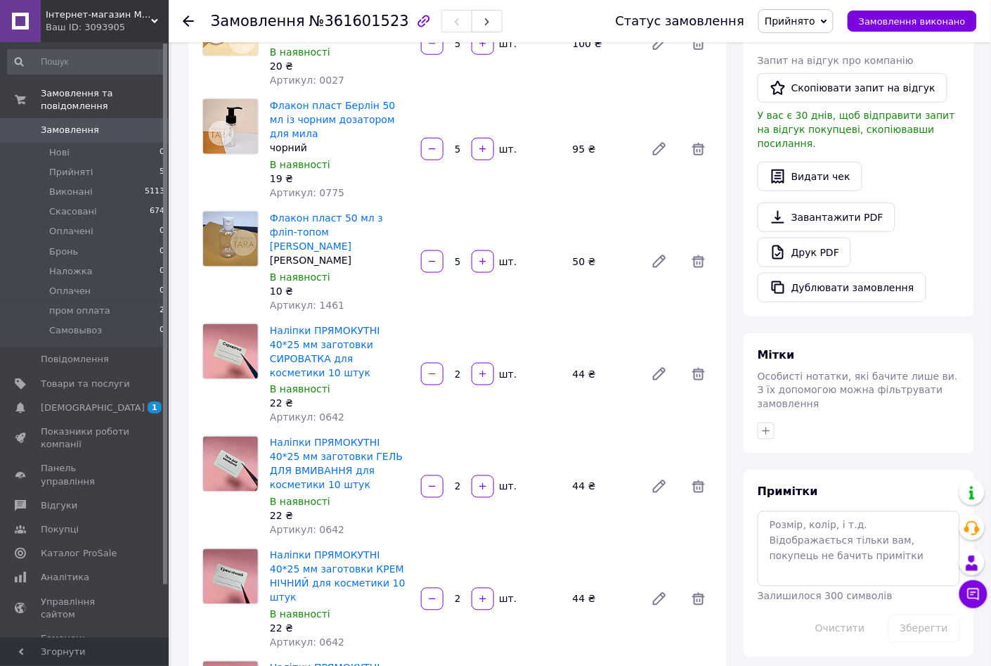
scroll to position [148, 0]
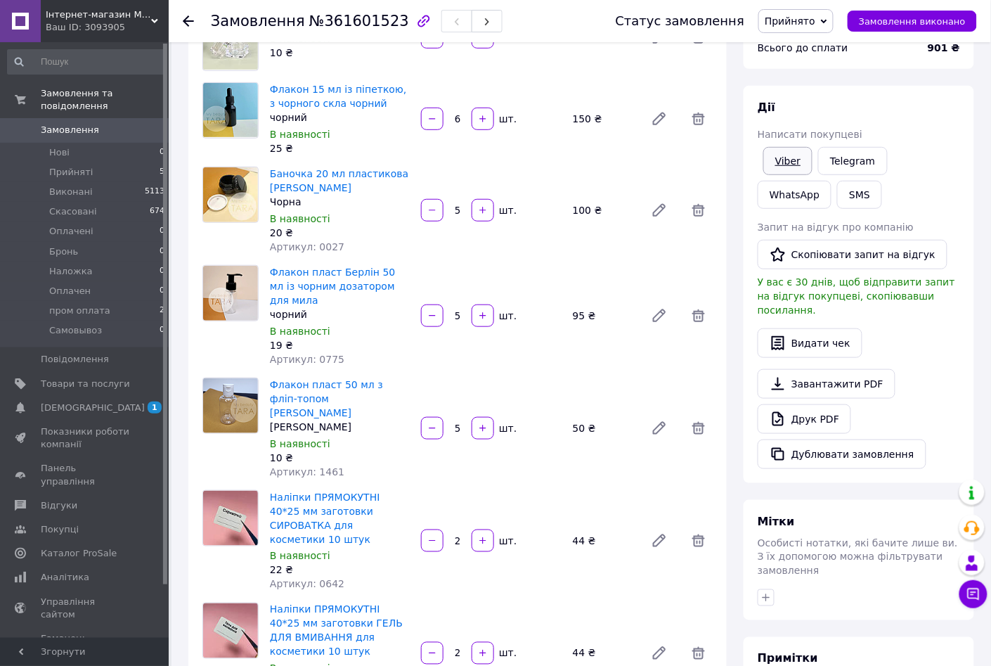
click at [784, 167] on link "Viber" at bounding box center [787, 161] width 49 height 28
click at [827, 24] on icon at bounding box center [824, 21] width 6 height 6
click at [821, 50] on li "Виконано" at bounding box center [796, 49] width 75 height 21
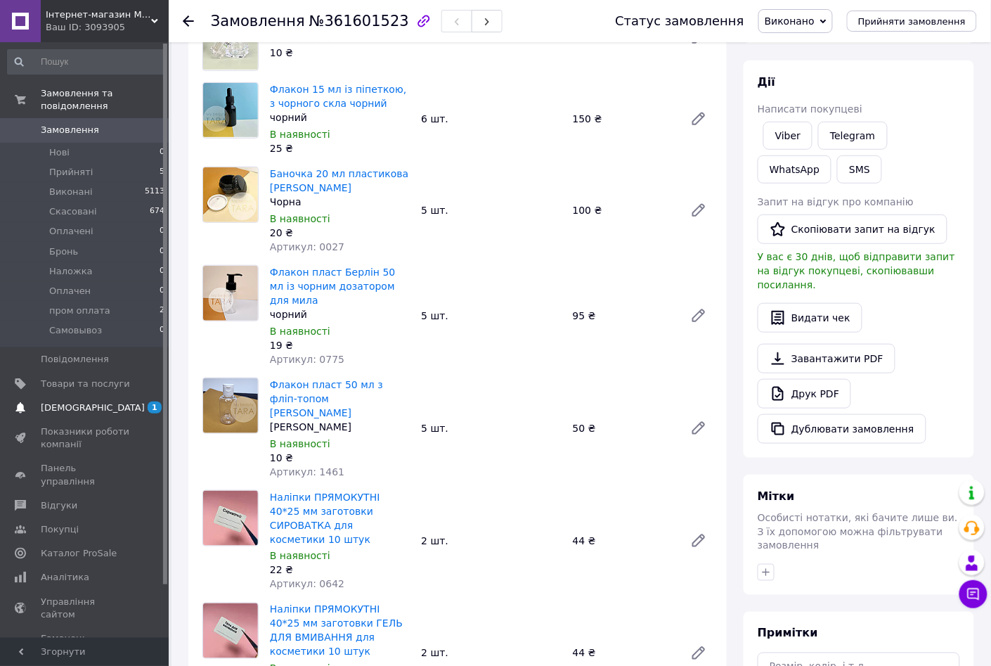
click at [82, 401] on span "[DEMOGRAPHIC_DATA]" at bounding box center [93, 407] width 104 height 13
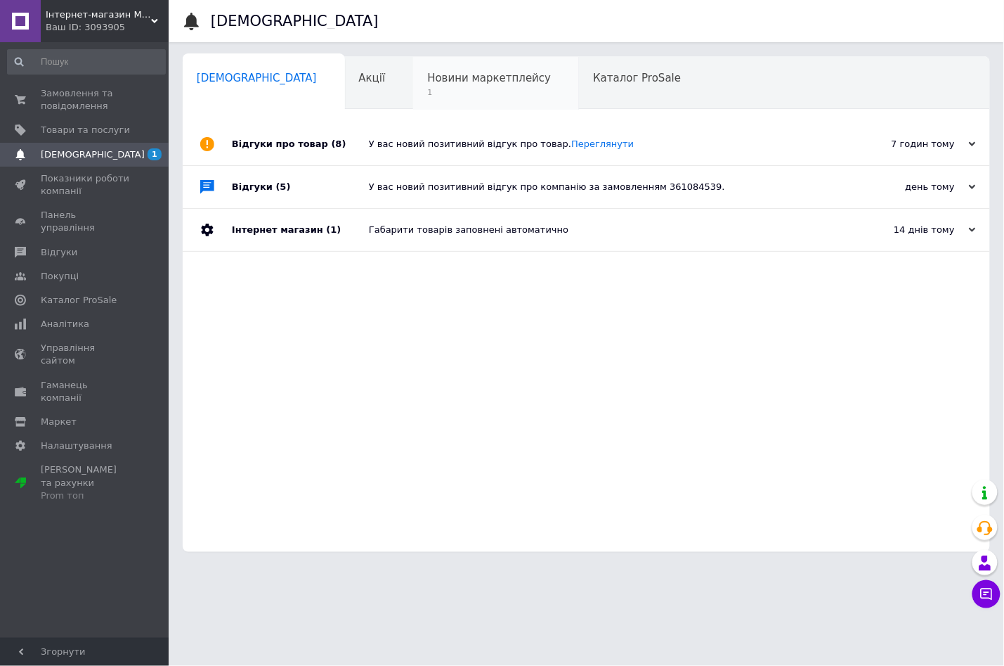
click at [427, 79] on span "Новини маркетплейсу" at bounding box center [489, 78] width 124 height 13
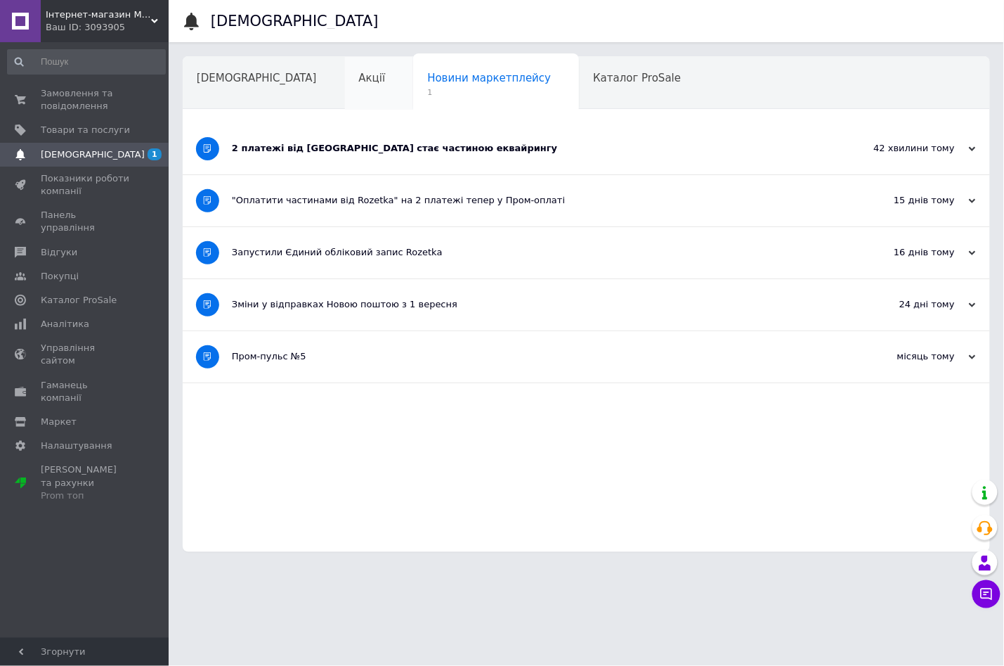
click at [359, 81] on span "Акції" at bounding box center [372, 78] width 27 height 13
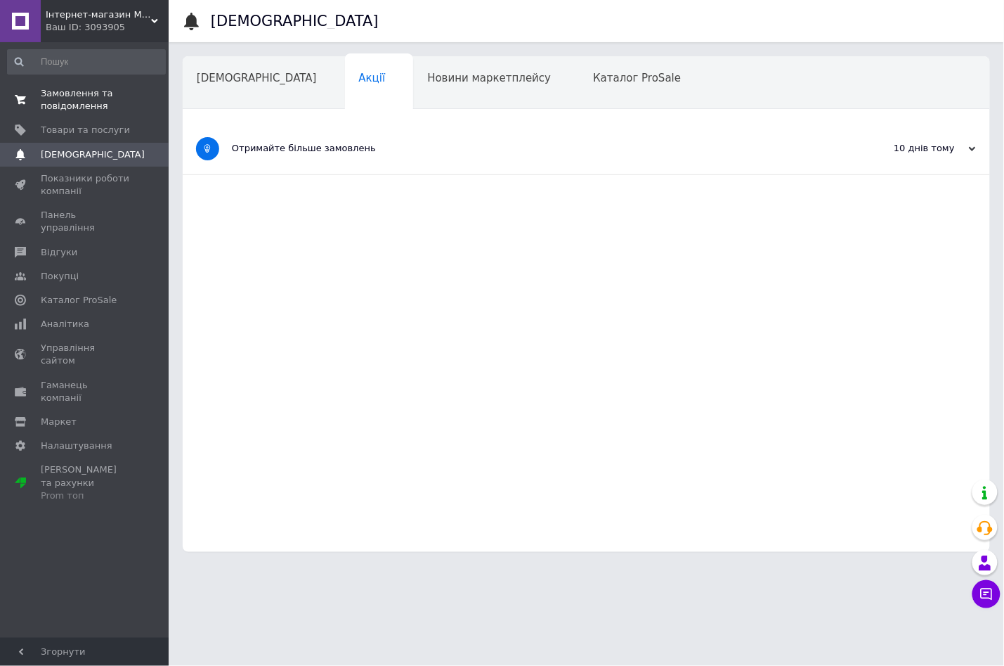
click at [79, 100] on span "Замовлення та повідомлення" at bounding box center [85, 99] width 89 height 25
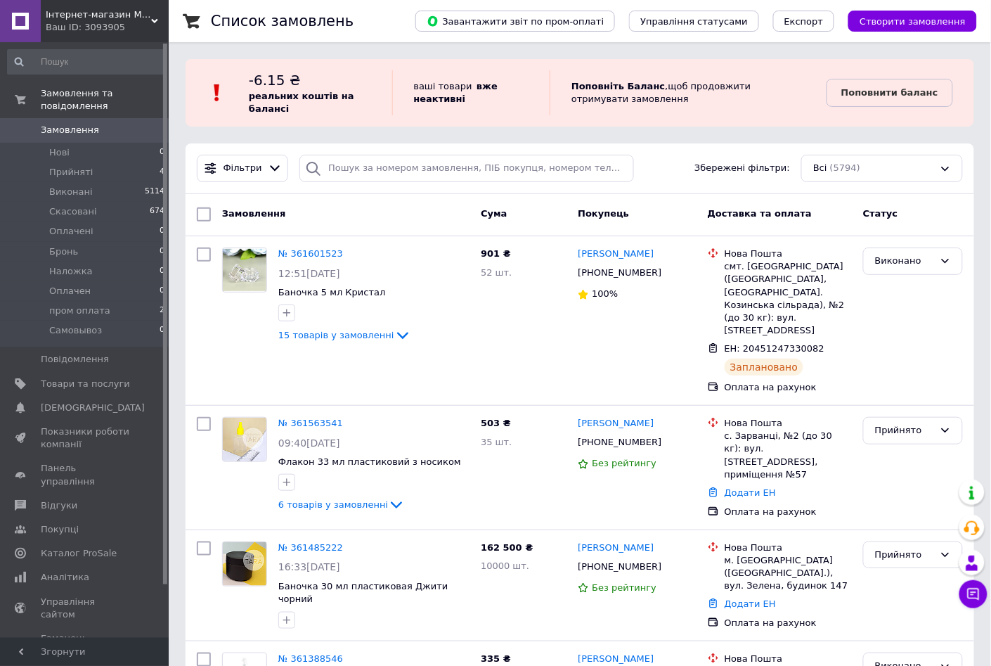
click at [159, 22] on div "Ваш ID: 3093905" at bounding box center [107, 27] width 123 height 13
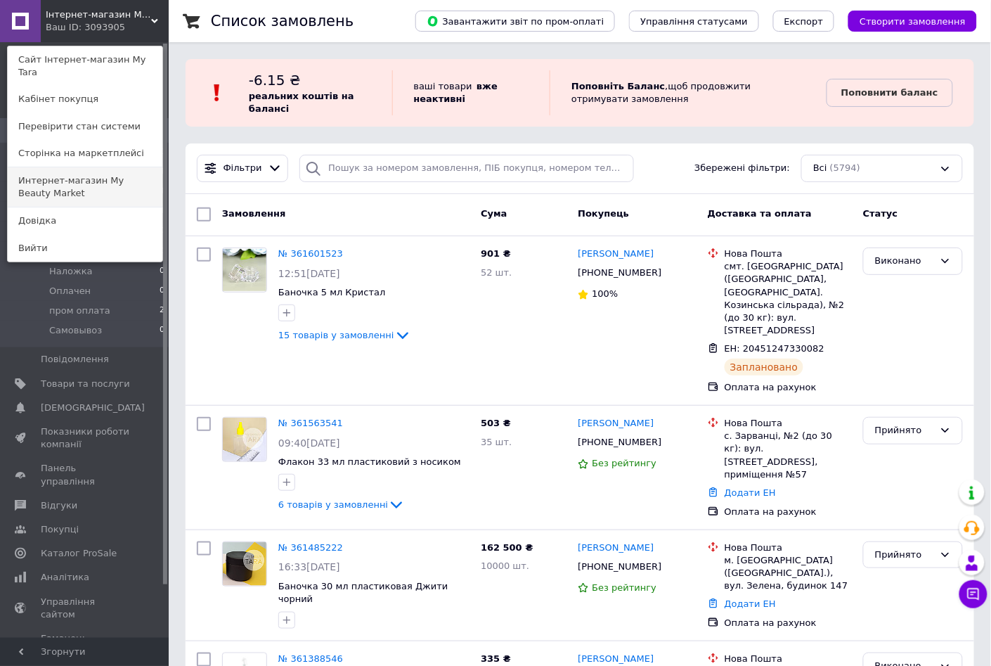
click at [124, 170] on link "Интернет-магазин My Beauty Market" at bounding box center [85, 186] width 155 height 39
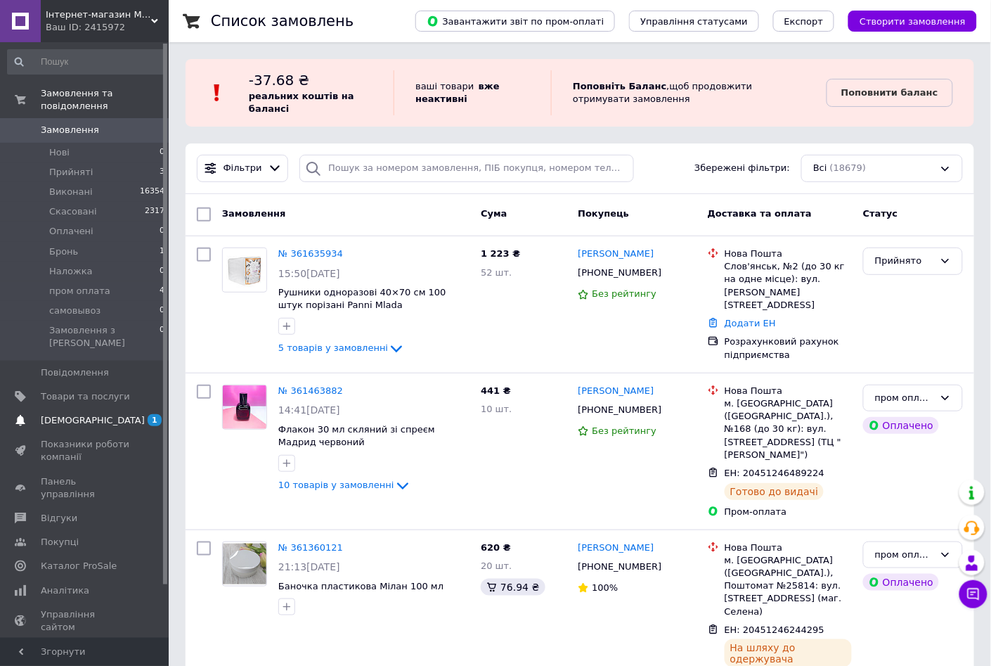
click at [71, 414] on span "[DEMOGRAPHIC_DATA]" at bounding box center [93, 420] width 104 height 13
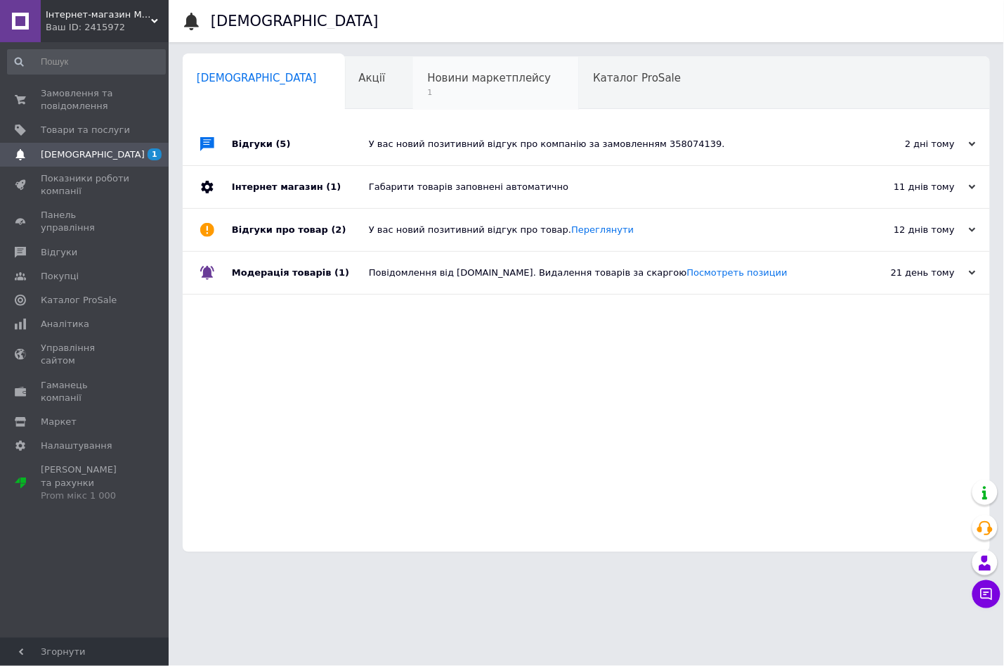
click at [427, 81] on span "Новини маркетплейсу" at bounding box center [489, 78] width 124 height 13
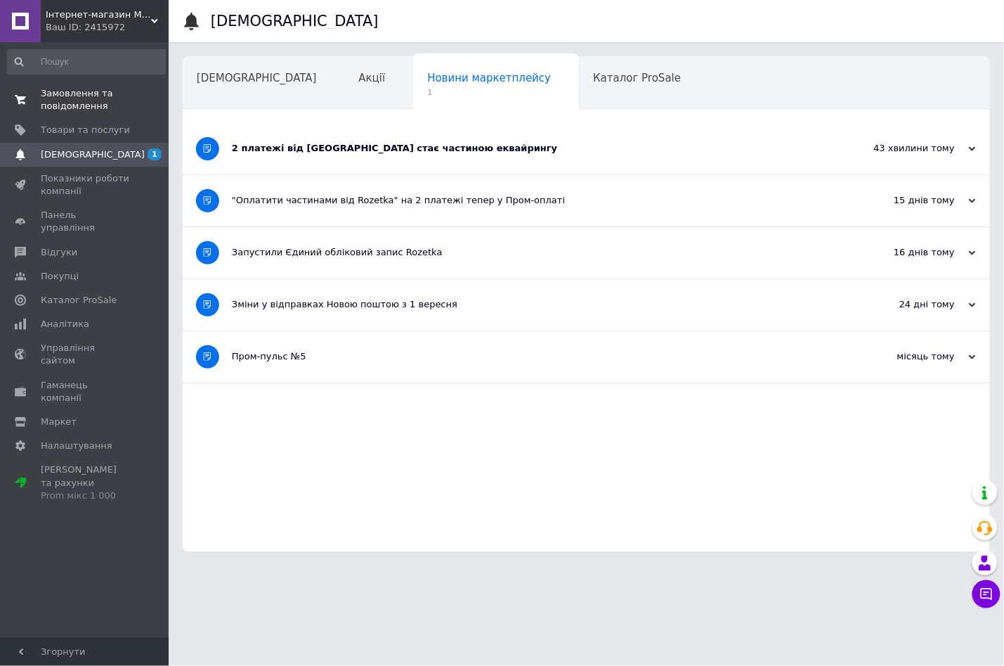
click at [60, 103] on span "Замовлення та повідомлення" at bounding box center [85, 99] width 89 height 25
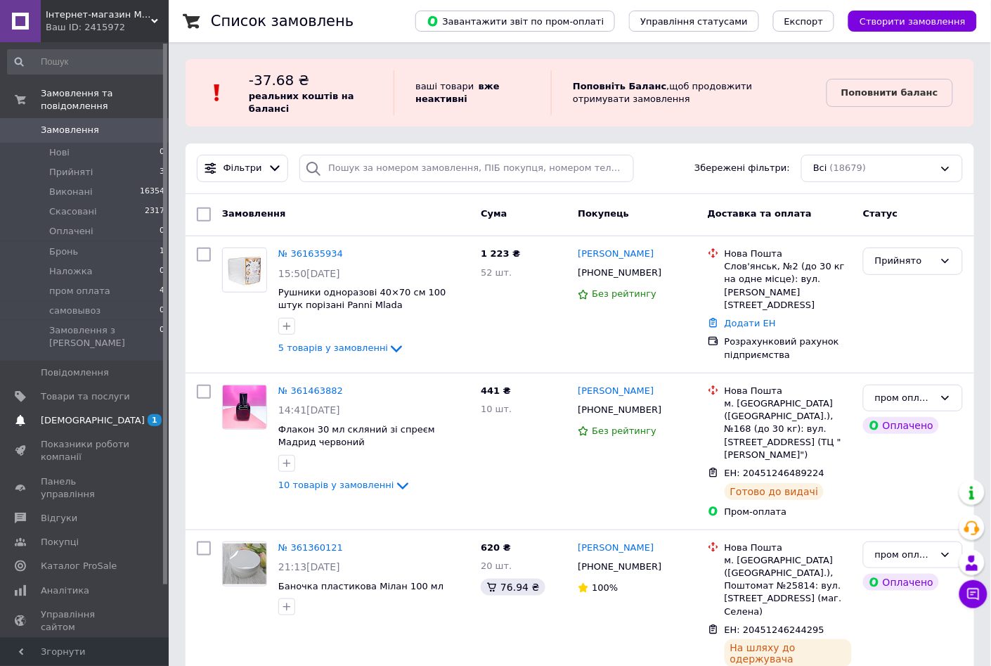
click at [79, 414] on span "[DEMOGRAPHIC_DATA]" at bounding box center [93, 420] width 104 height 13
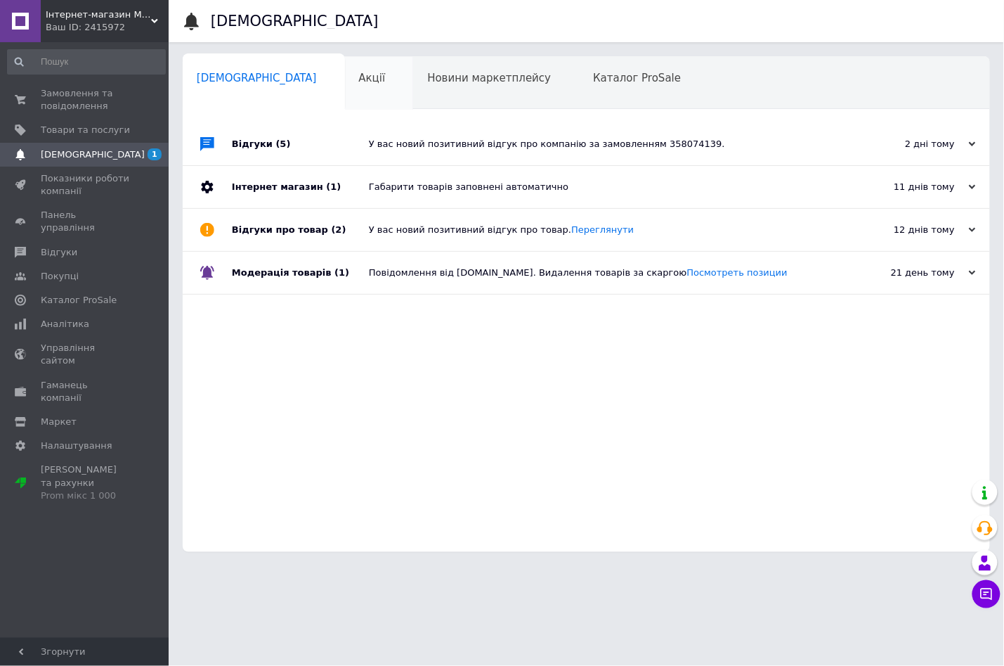
click at [359, 82] on span "Акції" at bounding box center [372, 78] width 27 height 13
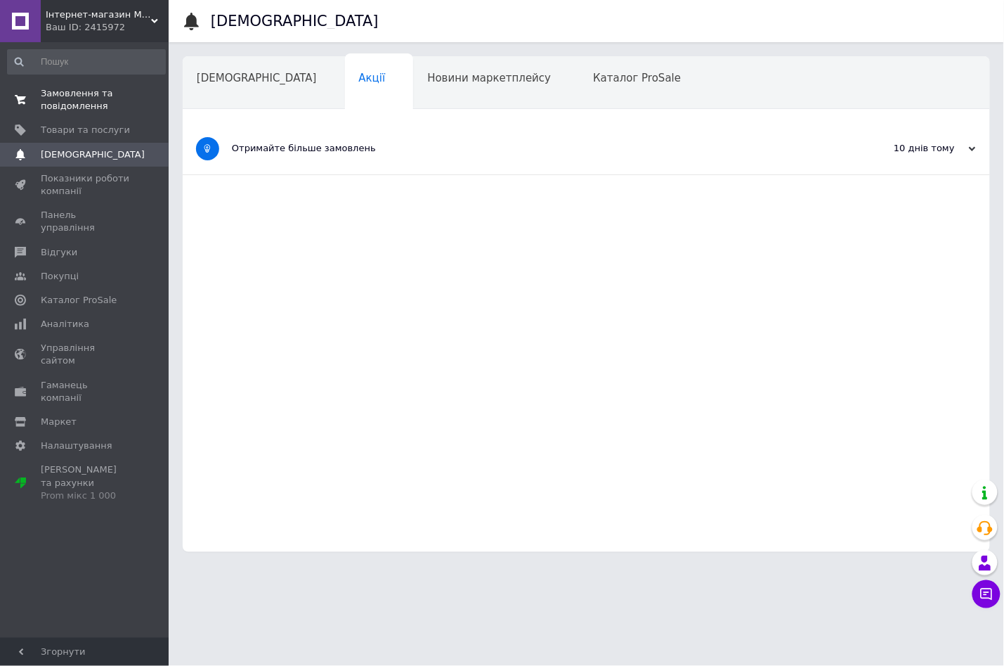
click at [93, 95] on span "Замовлення та повідомлення" at bounding box center [85, 99] width 89 height 25
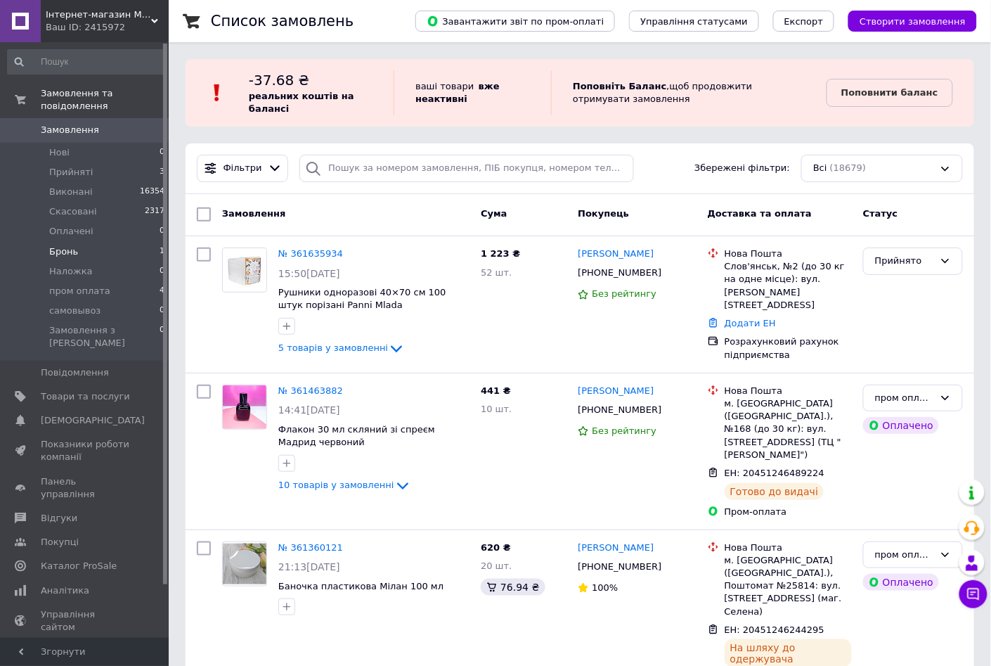
click at [63, 245] on span "Бронь" at bounding box center [63, 251] width 29 height 13
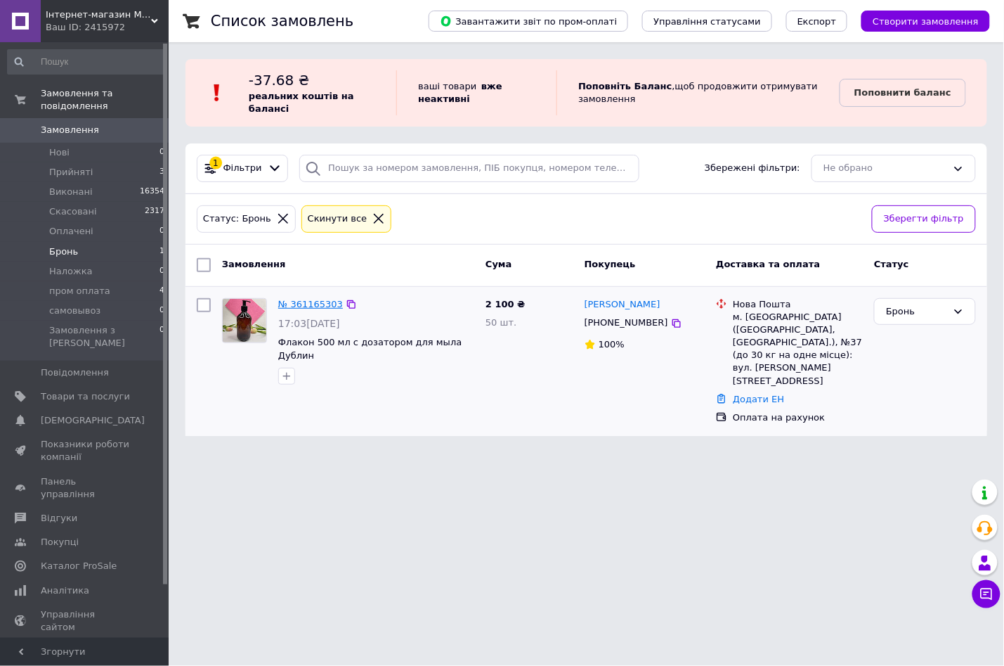
click at [318, 303] on link "№ 361165303" at bounding box center [310, 304] width 65 height 11
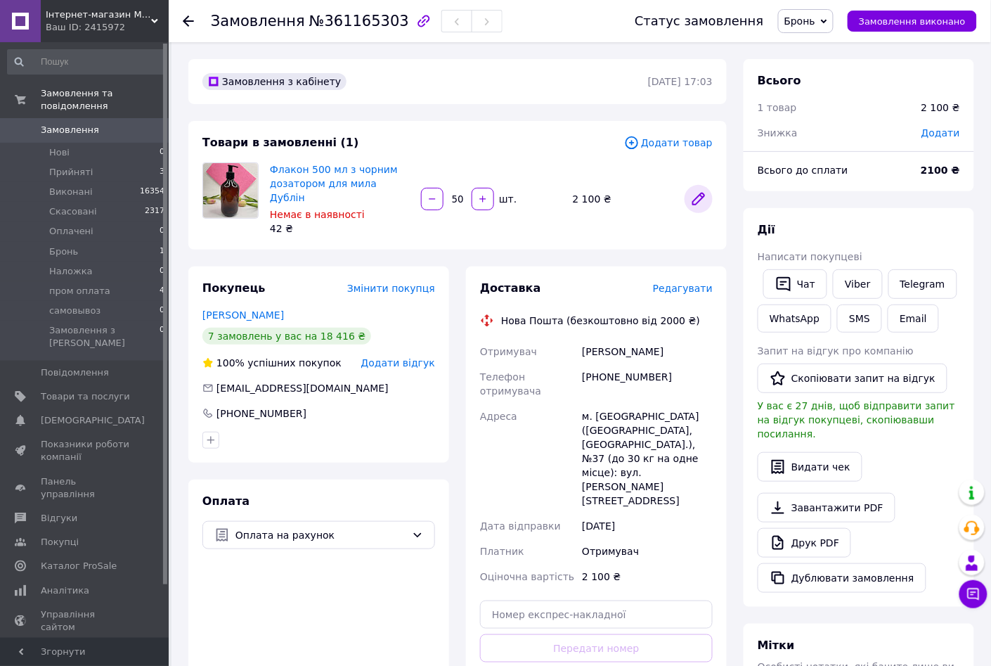
click at [701, 193] on icon at bounding box center [698, 198] width 11 height 11
click at [697, 283] on span "Редагувати" at bounding box center [683, 288] width 60 height 11
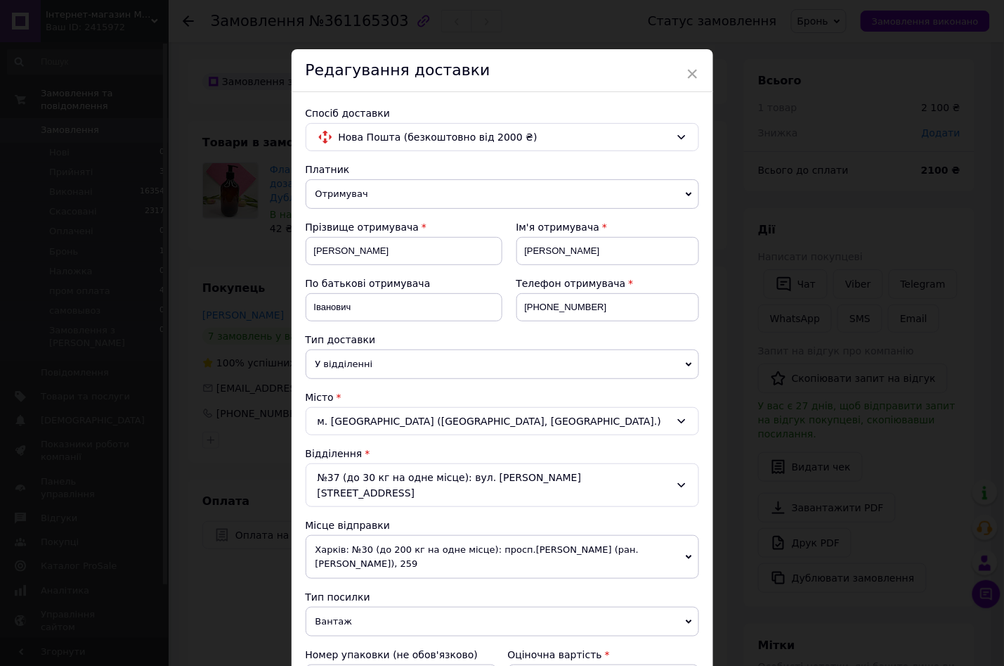
click at [689, 196] on icon at bounding box center [689, 194] width 6 height 6
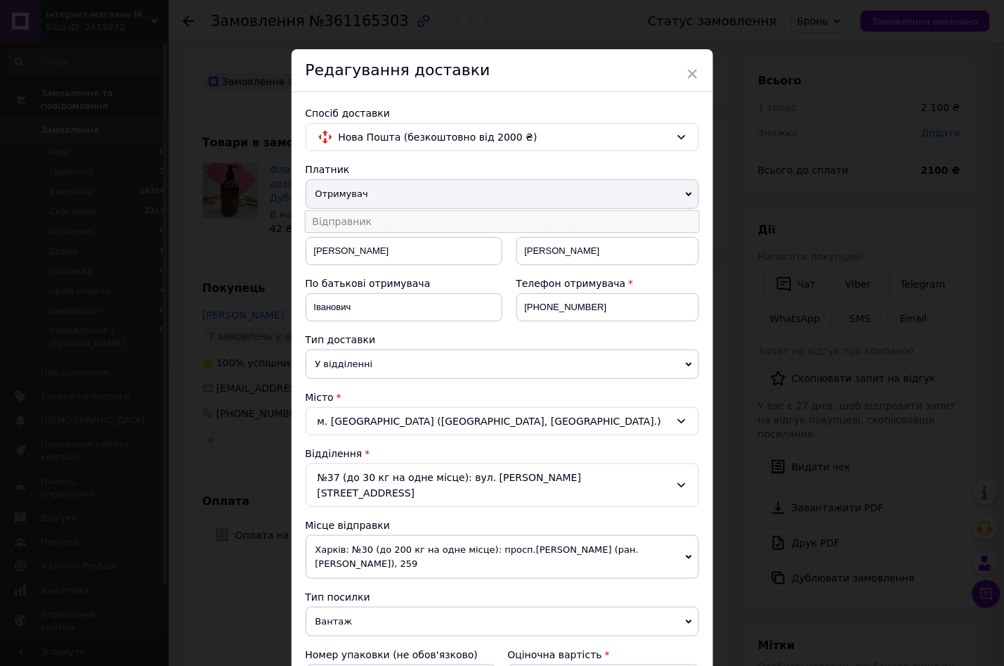
click at [343, 224] on li "Відправник" at bounding box center [503, 221] width 394 height 21
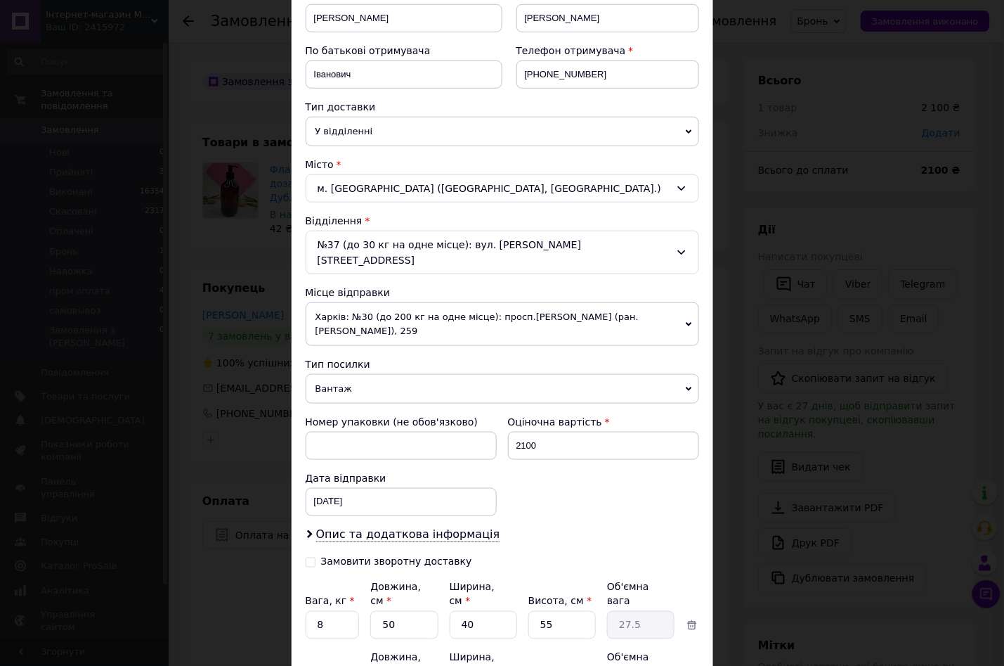
scroll to position [264, 0]
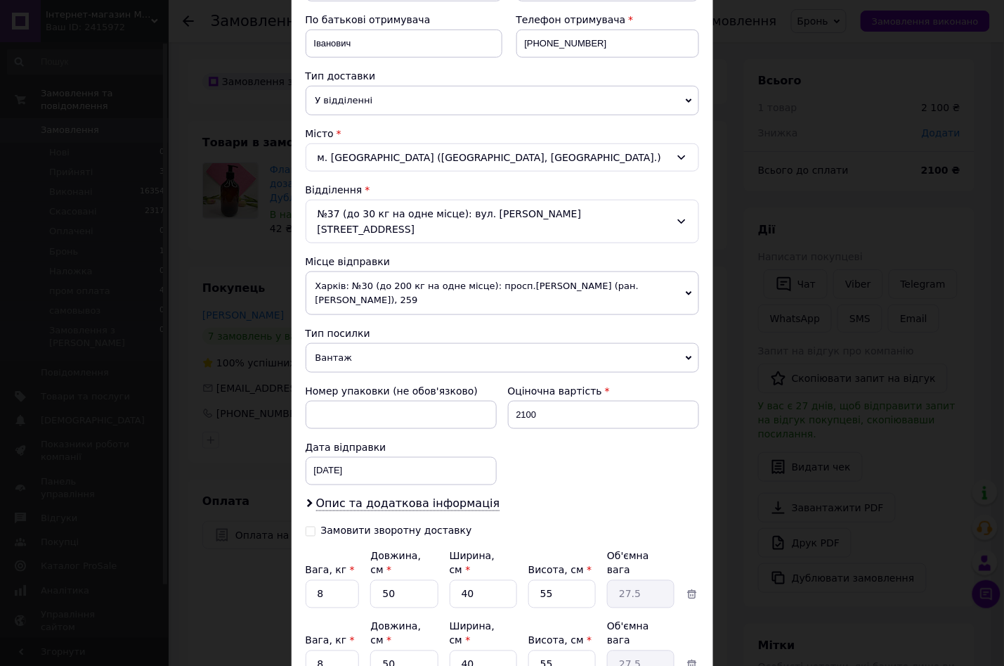
click at [686, 290] on icon at bounding box center [689, 293] width 6 height 6
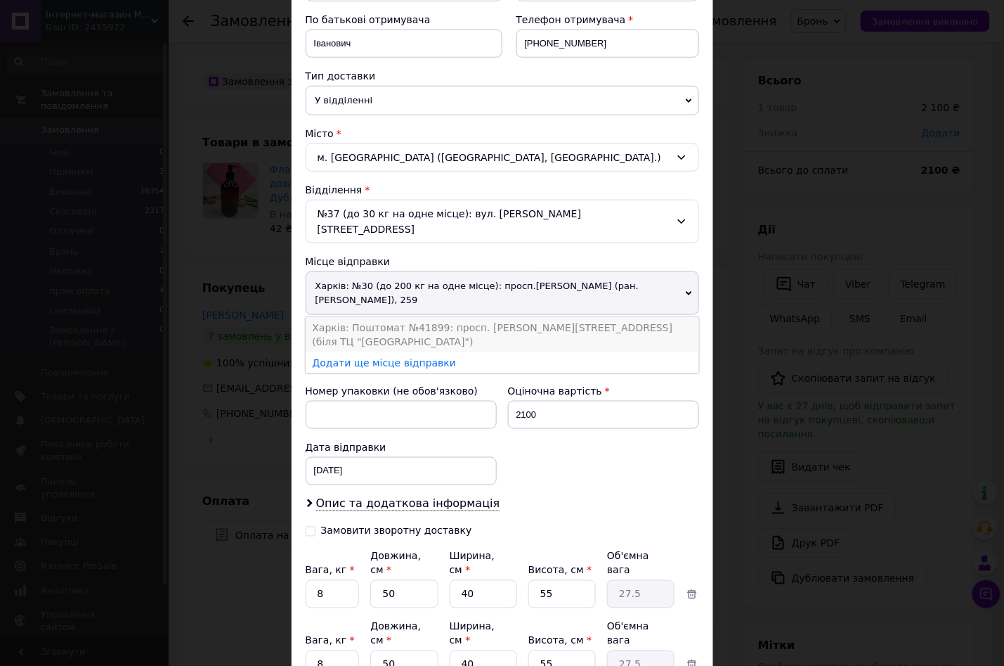
click at [510, 317] on li "Харків: Поштомат №41899: просп. Петра Григоренка, 2/146 (біля ТЦ "Velta City")" at bounding box center [503, 334] width 394 height 35
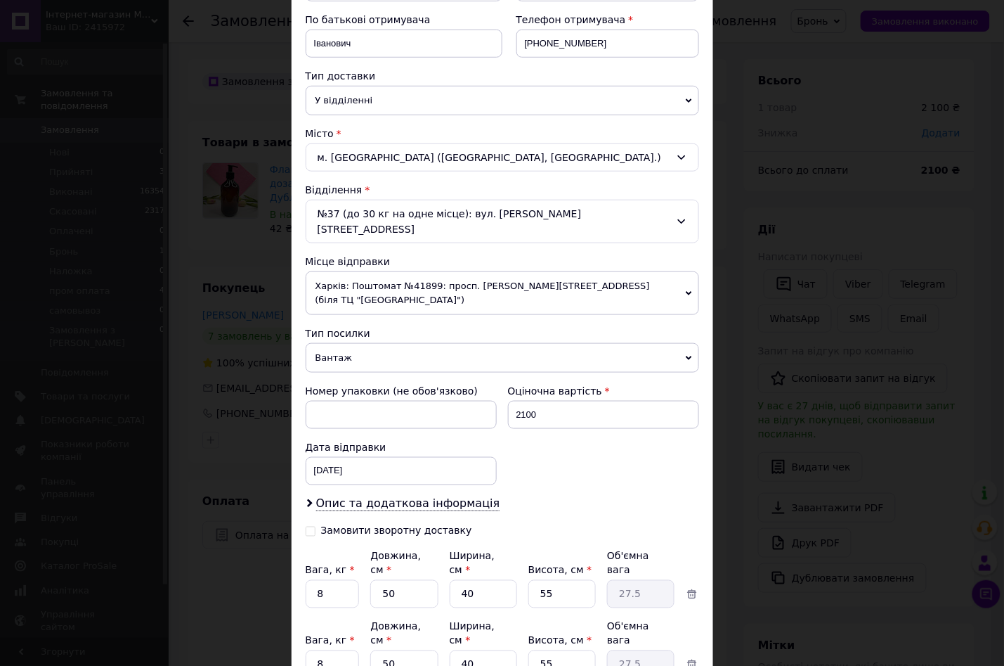
scroll to position [350, 0]
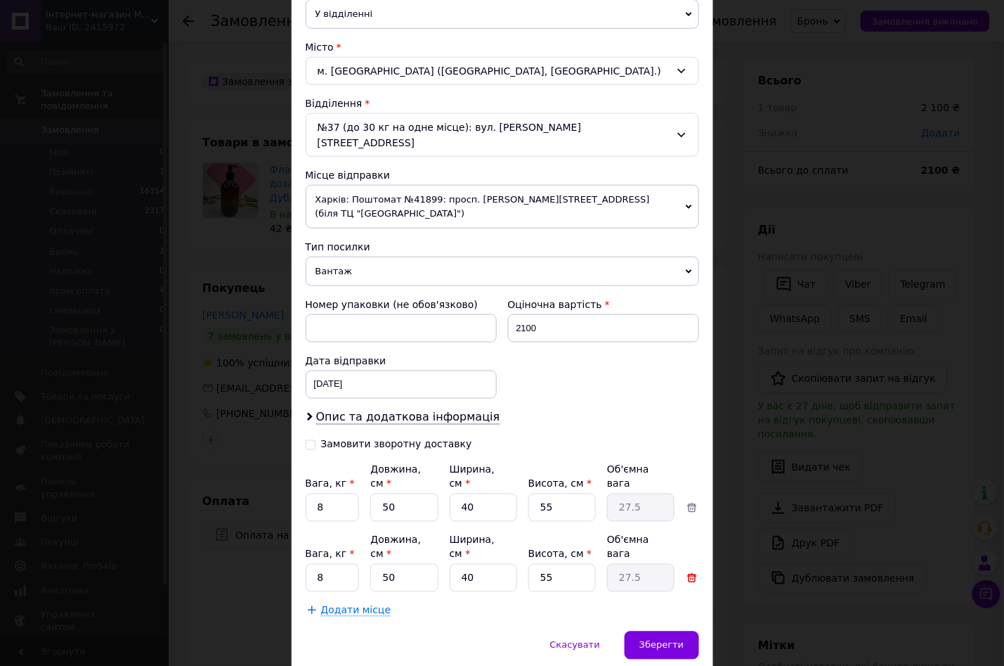
click at [691, 571] on icon at bounding box center [692, 577] width 13 height 13
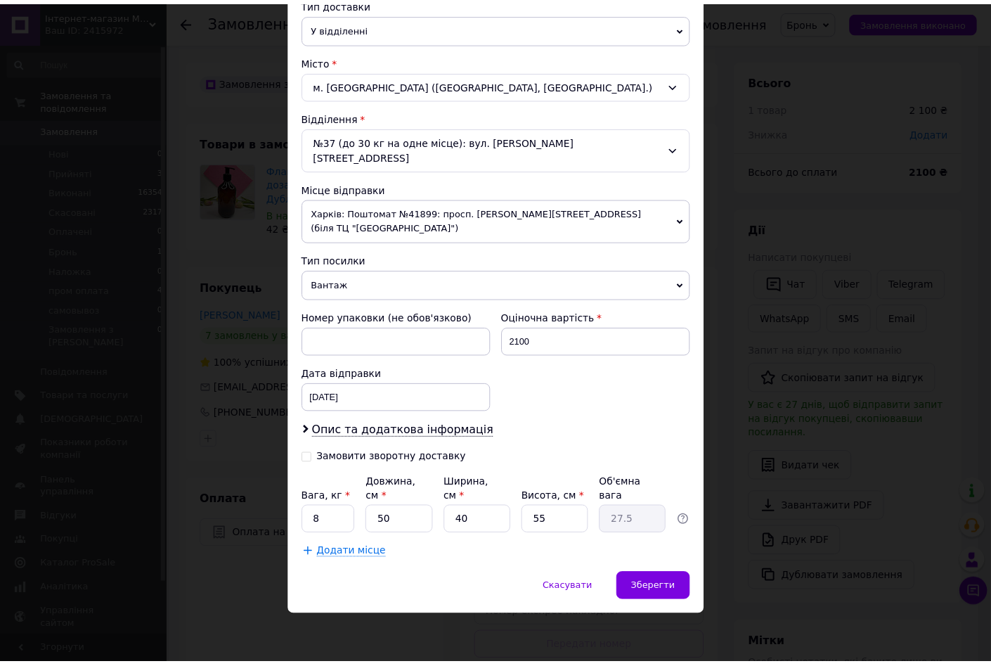
scroll to position [294, 0]
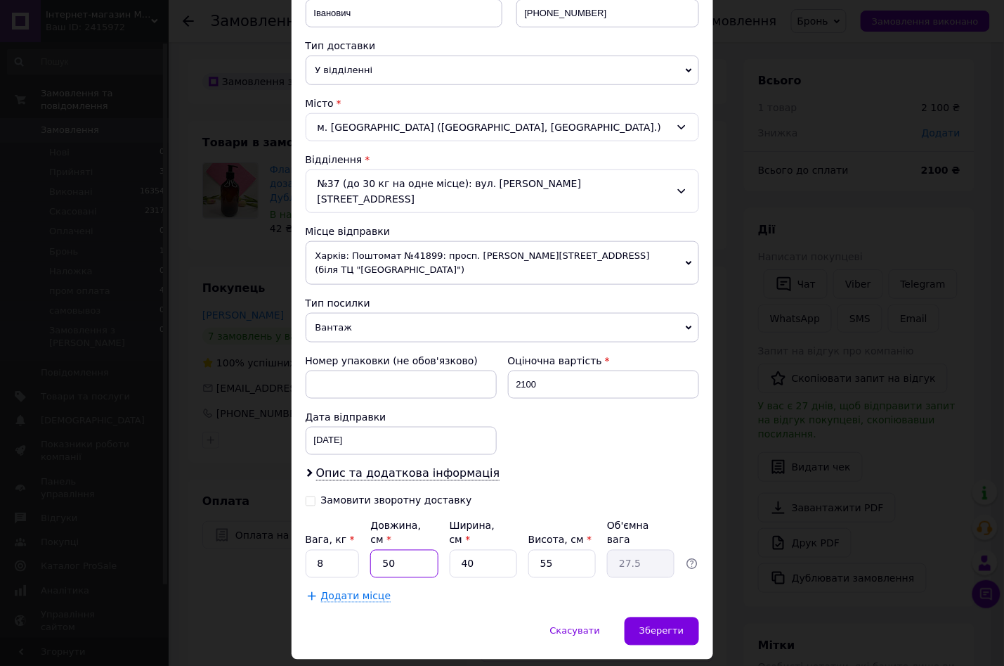
drag, startPoint x: 375, startPoint y: 521, endPoint x: 401, endPoint y: 524, distance: 26.2
click at [401, 550] on input "50" at bounding box center [403, 564] width 67 height 28
type input "4"
type input "2.2"
type input "41"
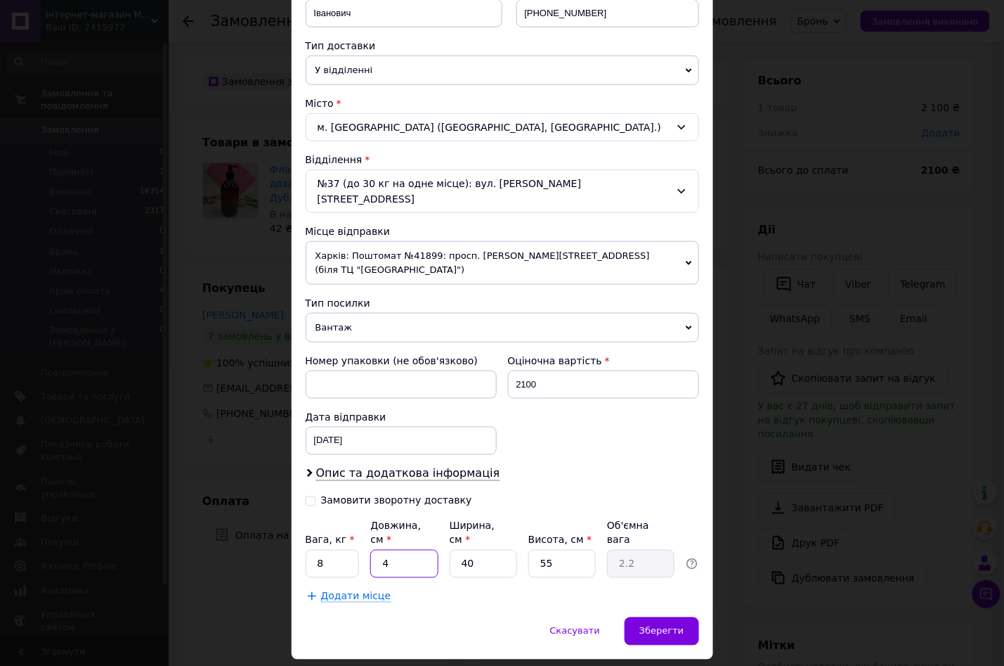
type input "22.55"
type input "41"
drag, startPoint x: 451, startPoint y: 522, endPoint x: 479, endPoint y: 526, distance: 27.6
click at [479, 550] on input "40" at bounding box center [483, 564] width 67 height 28
type input "3"
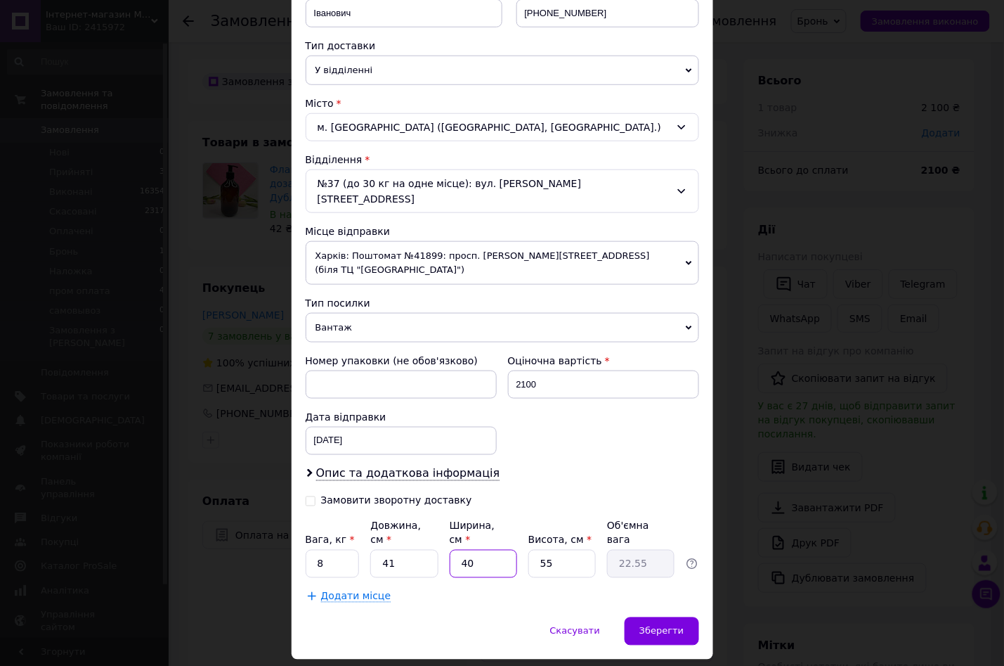
type input "1.69"
type input "35"
type input "19.73"
type input "35"
drag, startPoint x: 532, startPoint y: 523, endPoint x: 569, endPoint y: 523, distance: 36.5
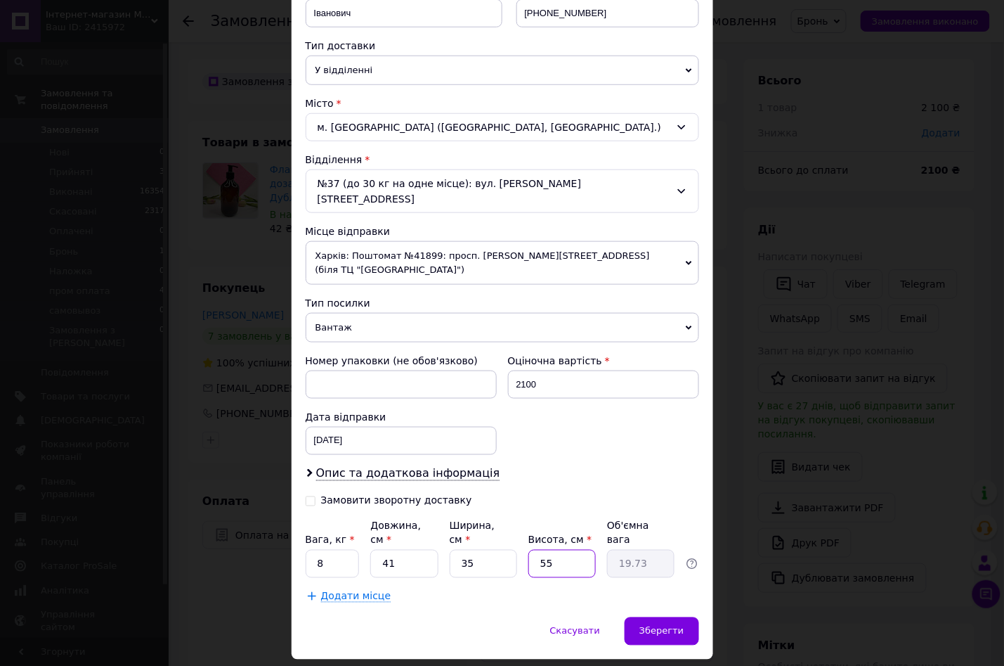
click at [569, 550] on input "55" at bounding box center [562, 564] width 67 height 28
type input "3"
type input "1.08"
type input "35"
type input "12.56"
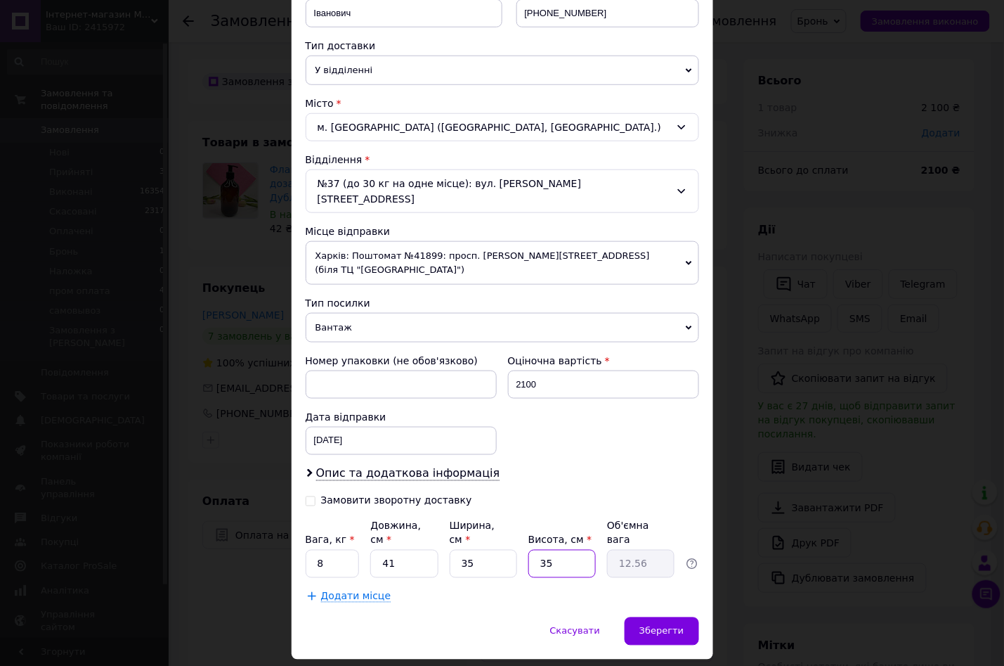
type input "35"
drag, startPoint x: 313, startPoint y: 519, endPoint x: 328, endPoint y: 521, distance: 14.8
click at [328, 550] on input "8" at bounding box center [333, 564] width 54 height 28
click at [654, 625] on span "Зберегти" at bounding box center [662, 630] width 44 height 11
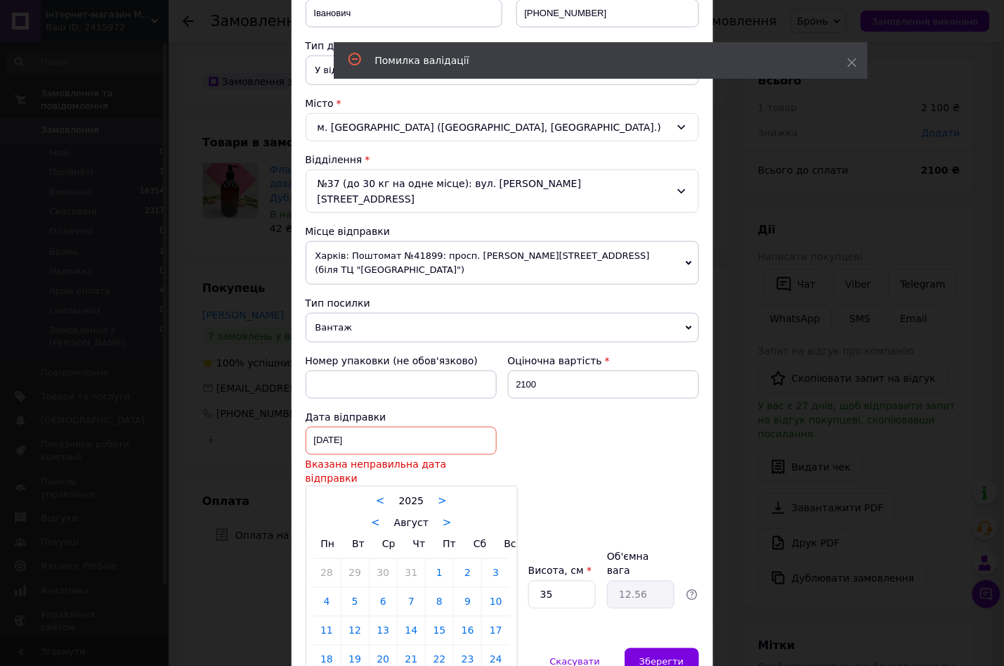
click at [375, 427] on div "31.08.2025 < 2025 > < Август > Пн Вт Ср Чт Пт Сб Вс 28 29 30 31 1 2 3 4 5 6 7 8…" at bounding box center [401, 441] width 191 height 28
click at [443, 517] on link ">" at bounding box center [447, 523] width 9 height 13
click at [370, 517] on link "<" at bounding box center [371, 523] width 9 height 13
click at [440, 588] on link "12" at bounding box center [439, 602] width 27 height 28
type input "12.09.2025"
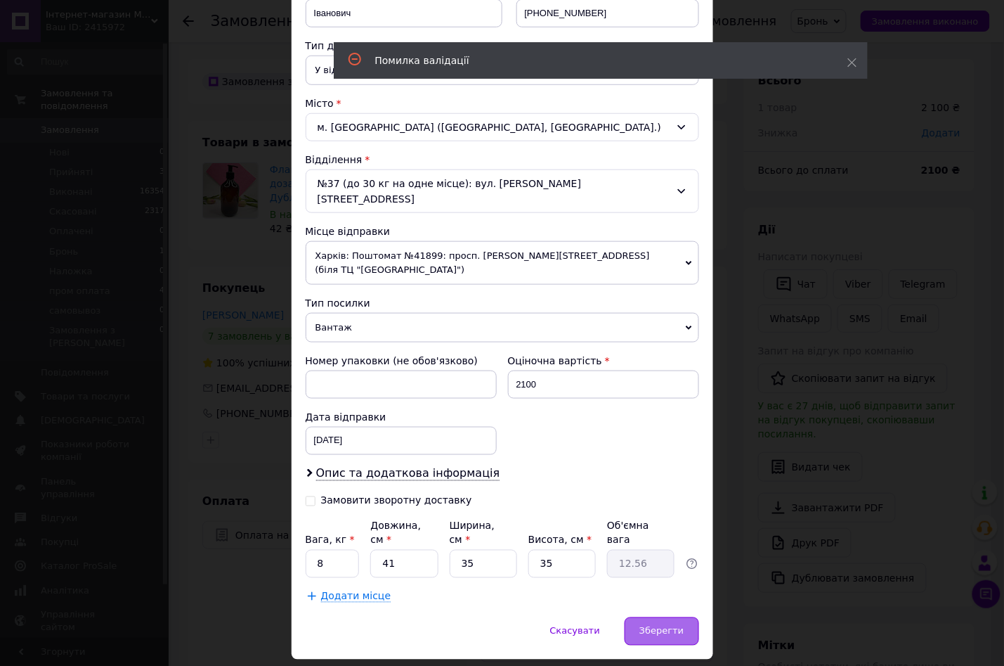
click at [659, 625] on span "Зберегти" at bounding box center [662, 630] width 44 height 11
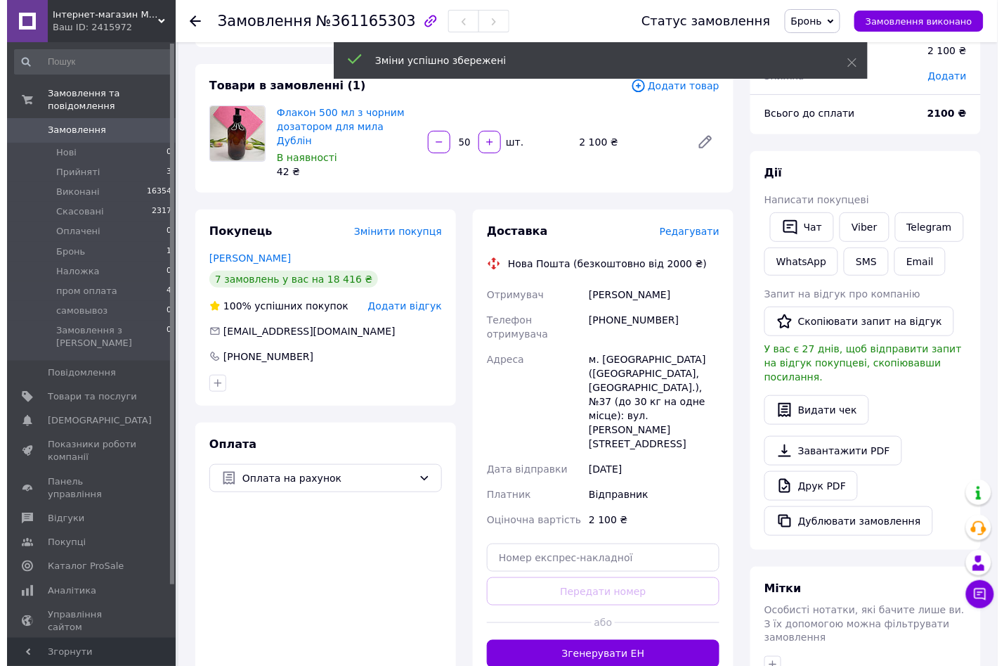
scroll to position [87, 0]
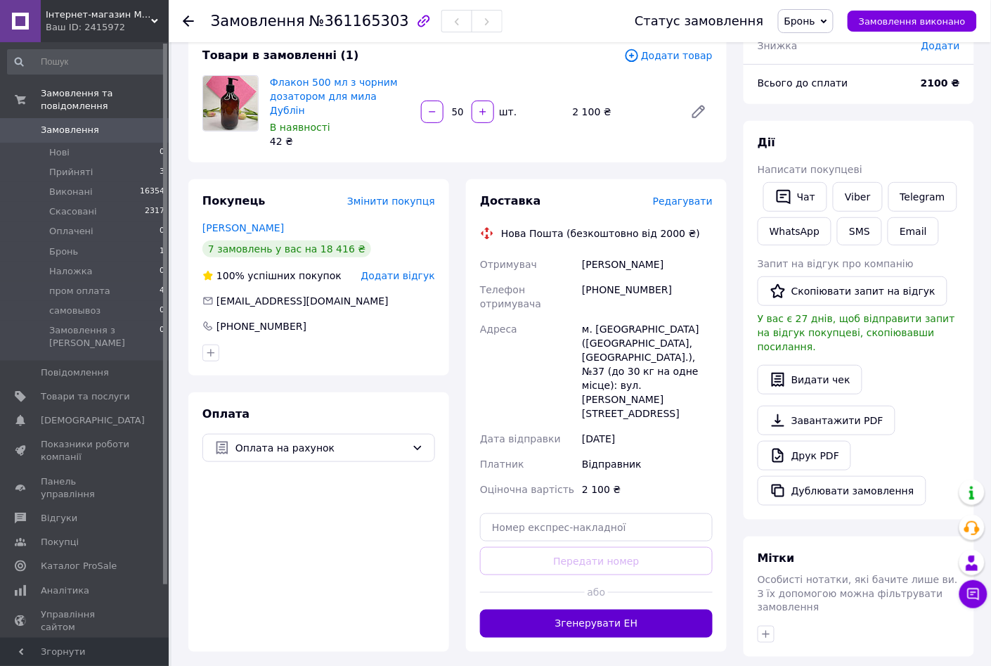
click at [625, 609] on button "Згенерувати ЕН" at bounding box center [596, 623] width 233 height 28
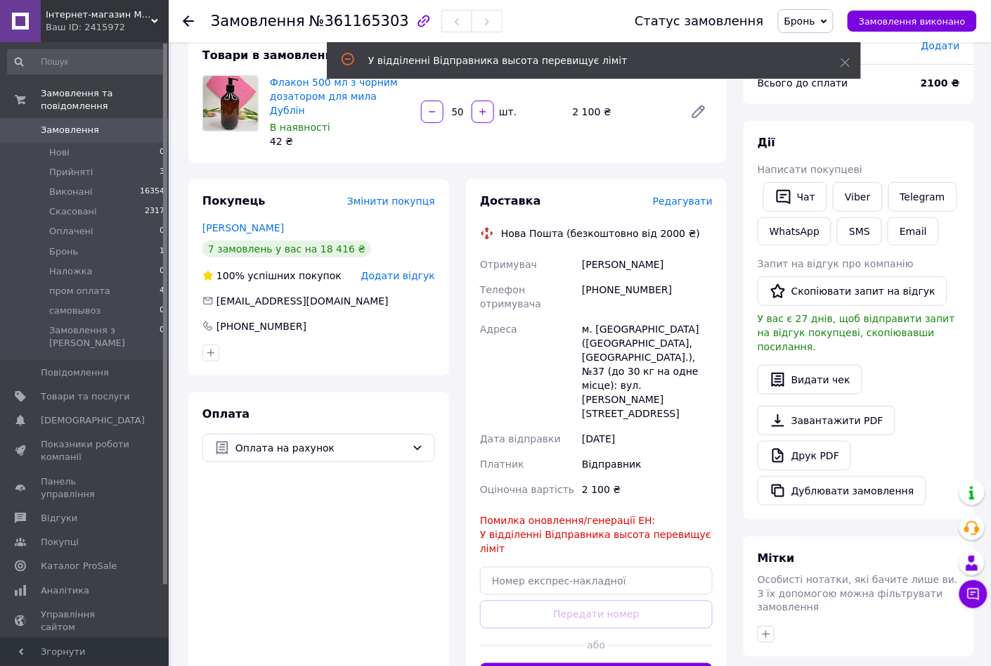
click at [687, 195] on span "Редагувати" at bounding box center [683, 200] width 60 height 11
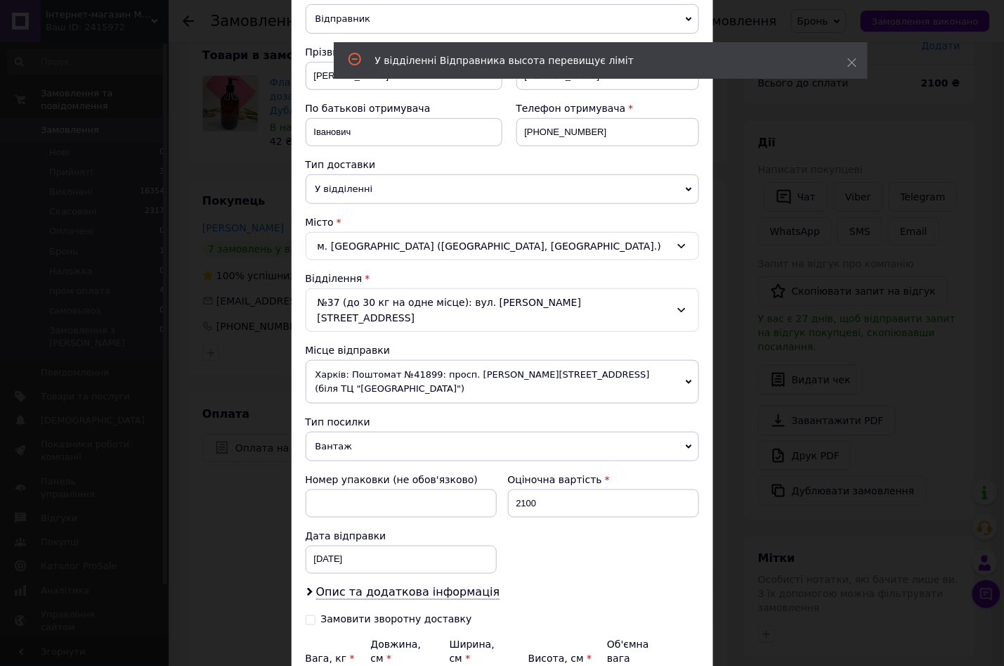
scroll to position [294, 0]
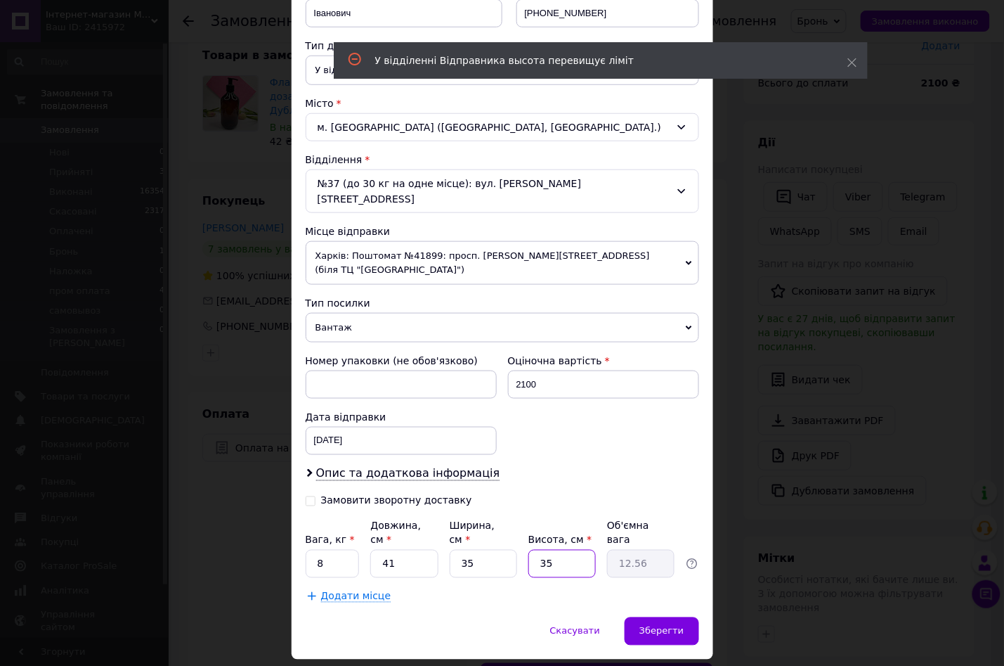
drag, startPoint x: 553, startPoint y: 526, endPoint x: 536, endPoint y: 526, distance: 16.9
click at [536, 550] on input "35" at bounding box center [562, 564] width 67 height 28
type input "3"
type input "1.08"
type input "33"
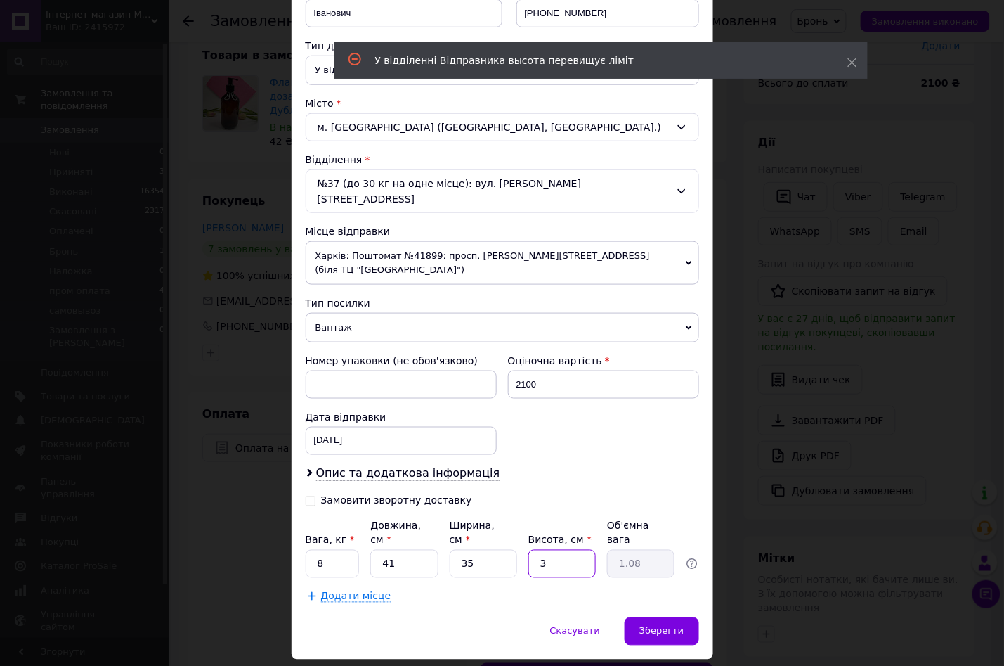
type input "11.84"
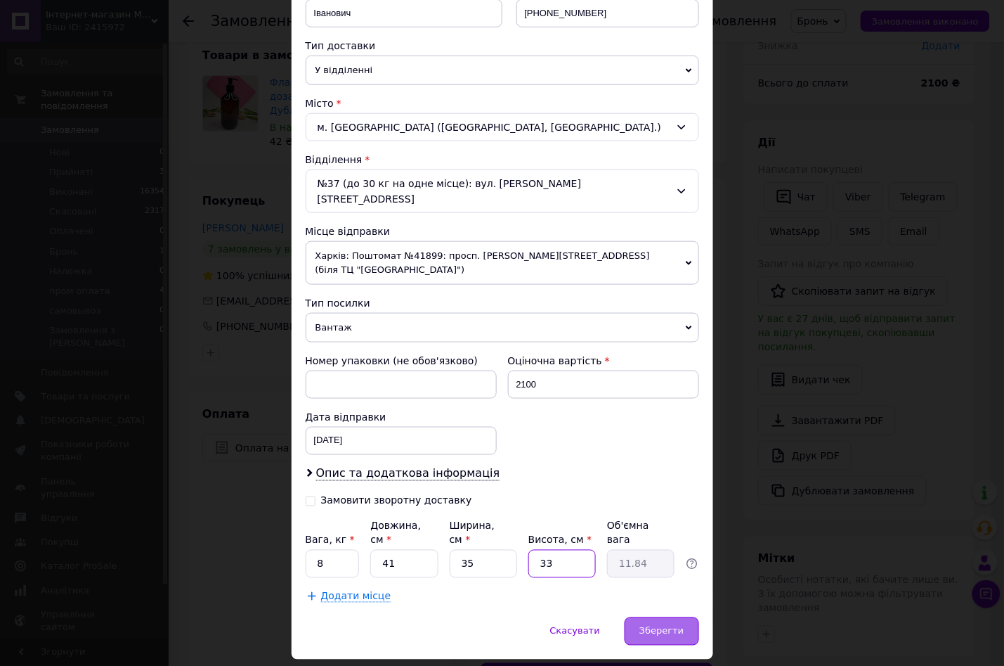
type input "33"
click at [661, 625] on span "Зберегти" at bounding box center [662, 630] width 44 height 11
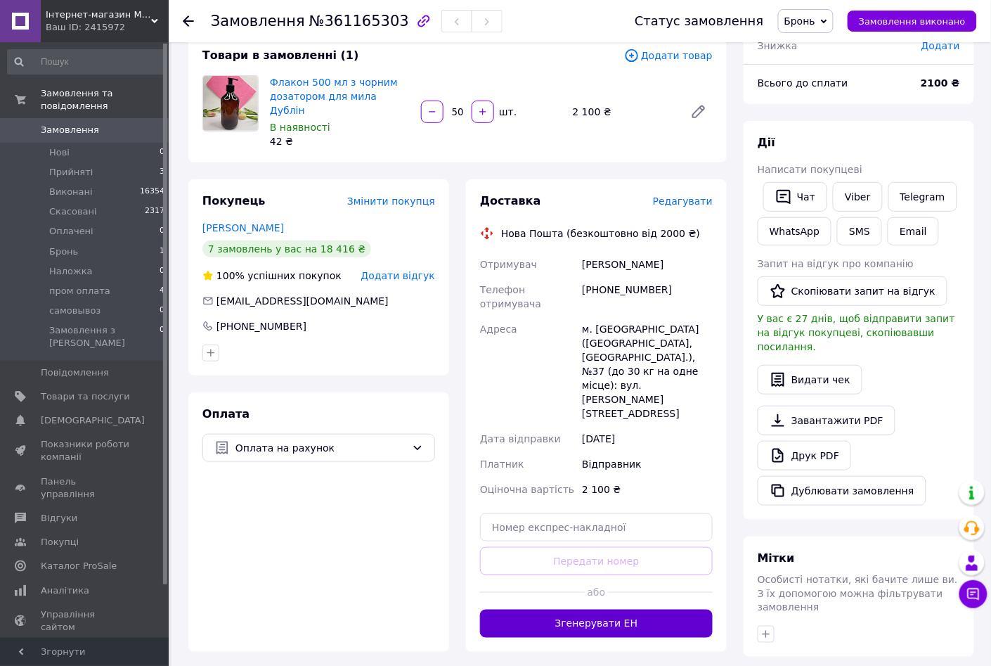
click at [589, 609] on button "Згенерувати ЕН" at bounding box center [596, 623] width 233 height 28
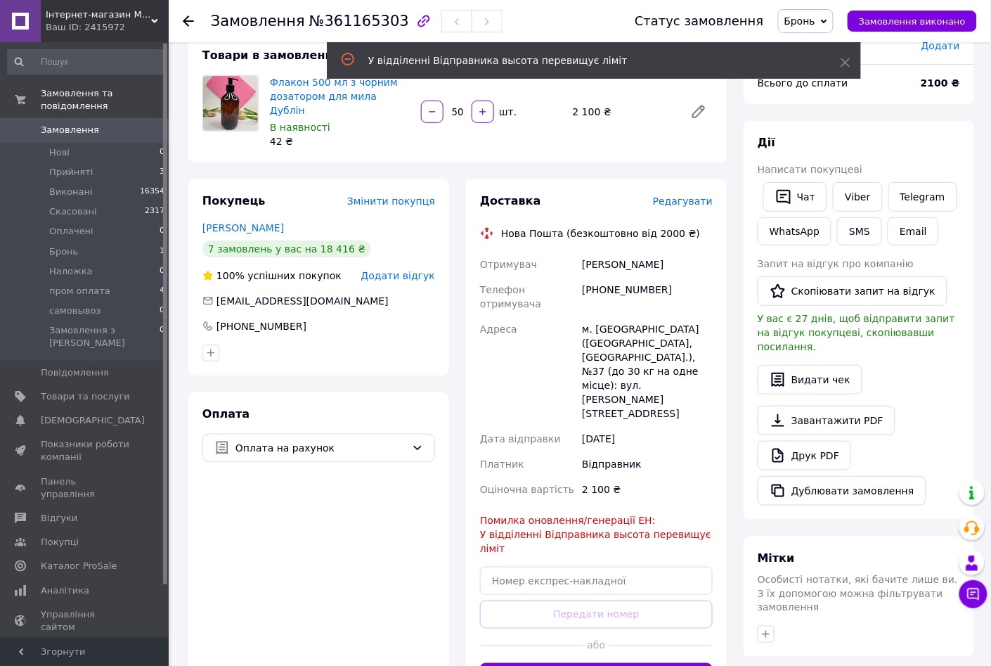
click at [684, 195] on span "Редагувати" at bounding box center [683, 200] width 60 height 11
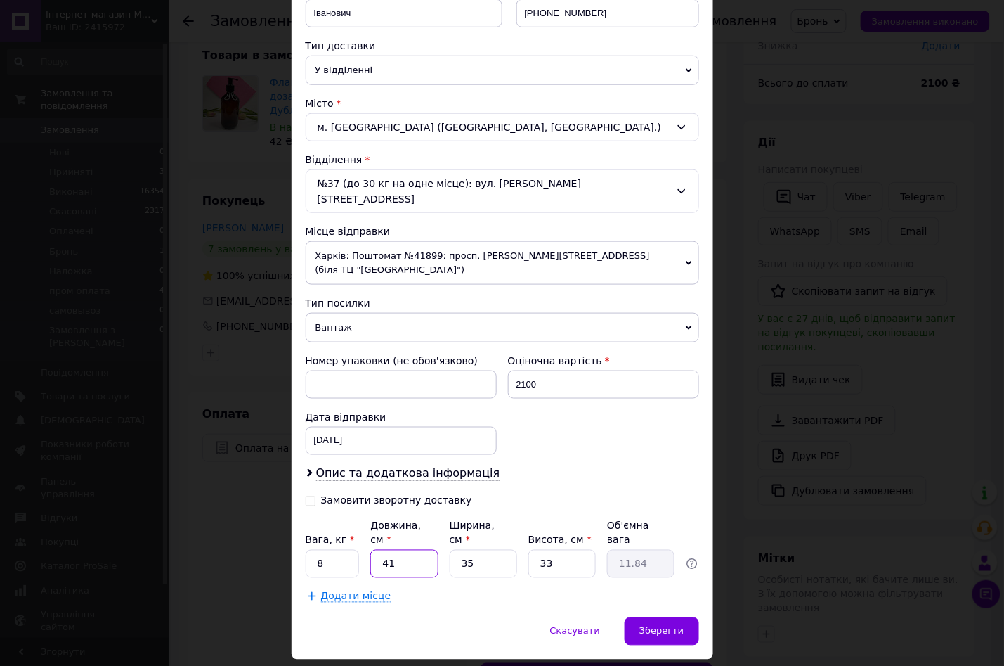
drag, startPoint x: 375, startPoint y: 527, endPoint x: 401, endPoint y: 527, distance: 26.0
click at [401, 550] on input "41" at bounding box center [403, 564] width 67 height 28
type input "3"
type input "0.87"
type input "38"
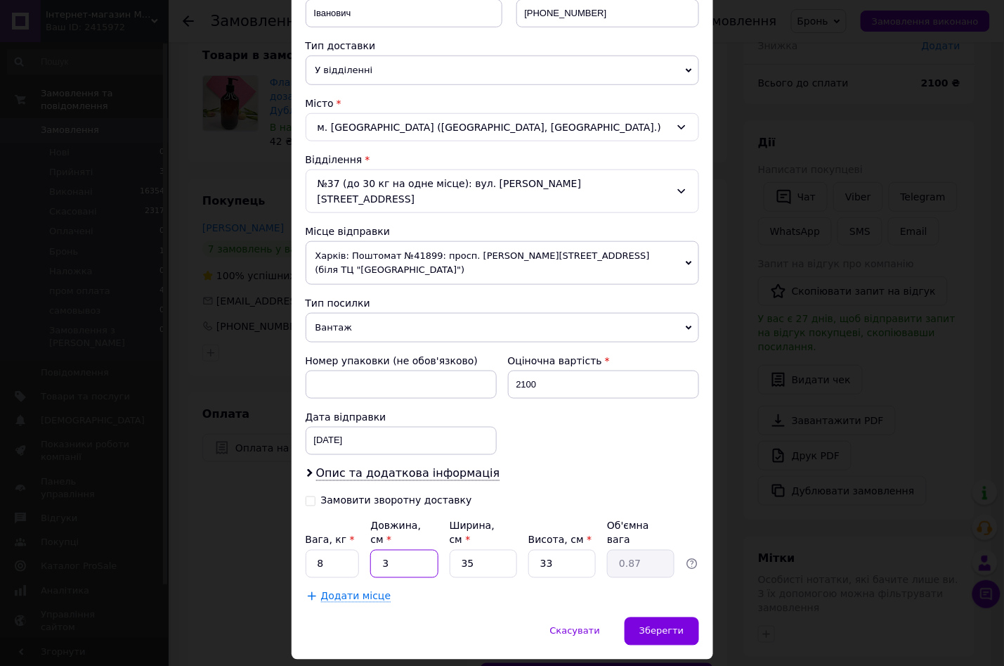
type input "10.97"
type input "38"
click at [649, 625] on span "Зберегти" at bounding box center [662, 630] width 44 height 11
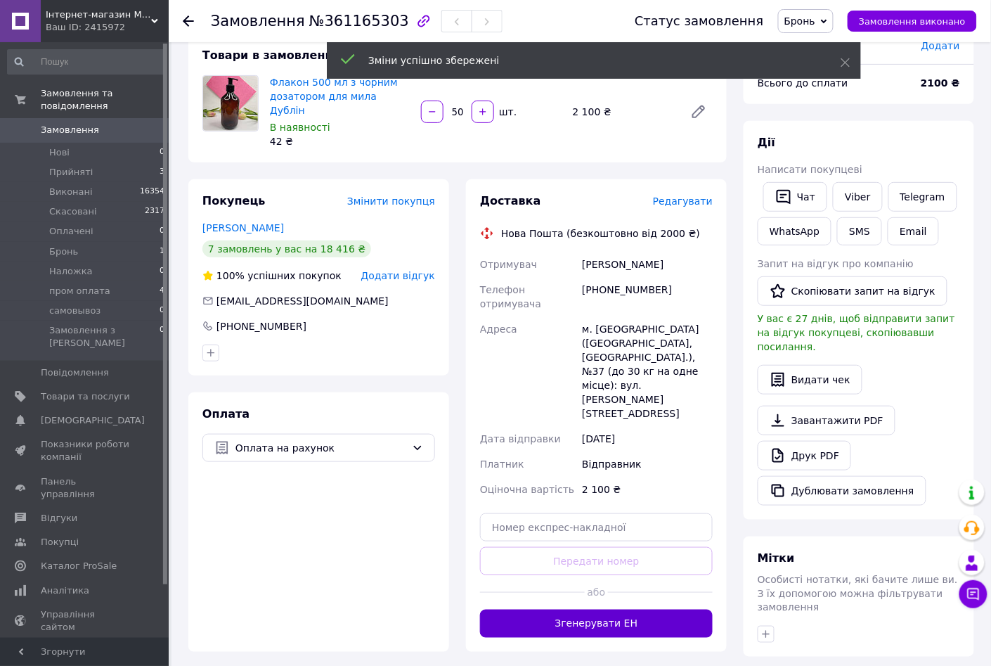
click at [565, 609] on button "Згенерувати ЕН" at bounding box center [596, 623] width 233 height 28
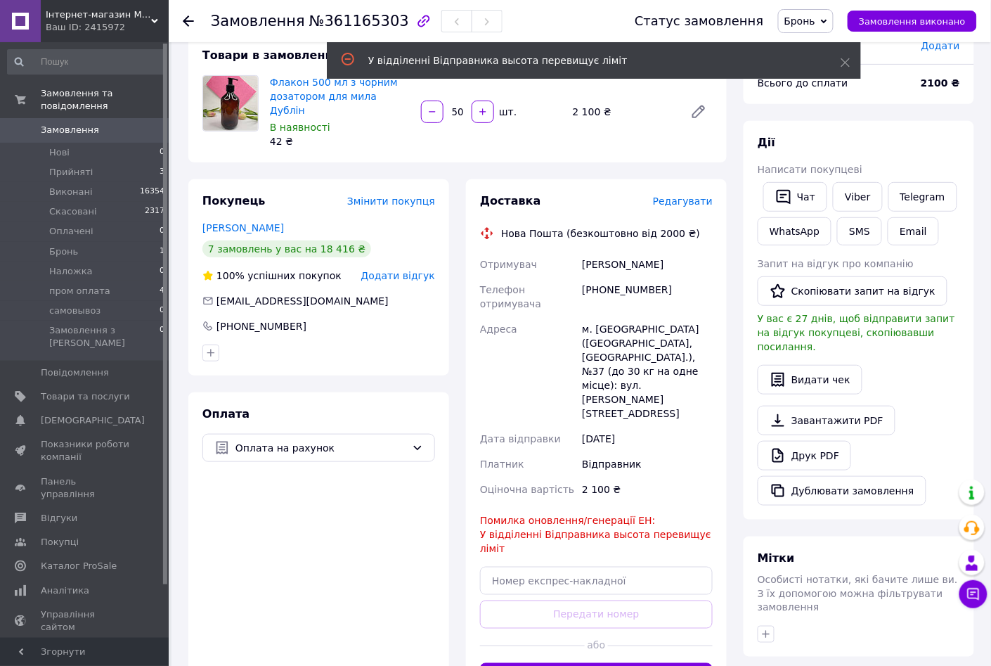
click at [690, 195] on span "Редагувати" at bounding box center [683, 200] width 60 height 11
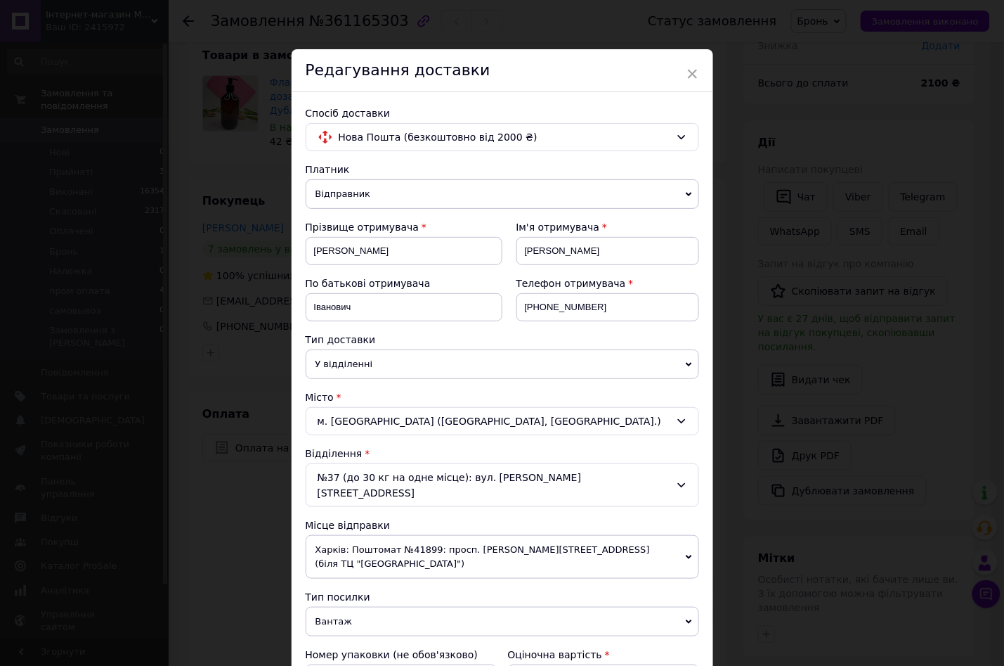
click at [688, 554] on icon at bounding box center [689, 557] width 6 height 6
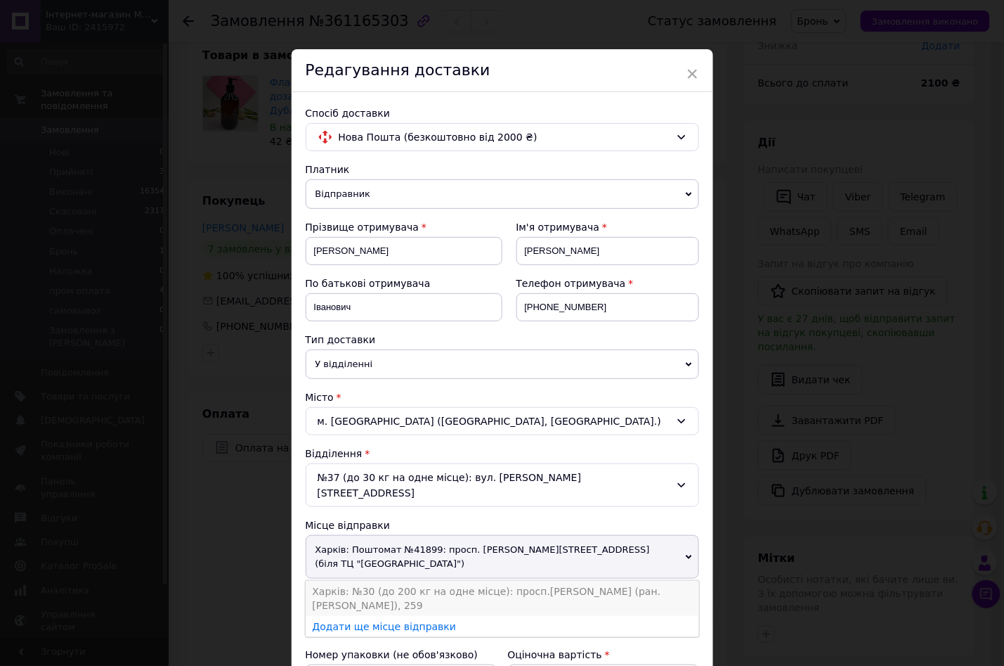
click at [545, 581] on li "Харків: №30 (до 200 кг на одне місце): просп.Героїв Харкова (ран. Московський),…" at bounding box center [503, 598] width 394 height 35
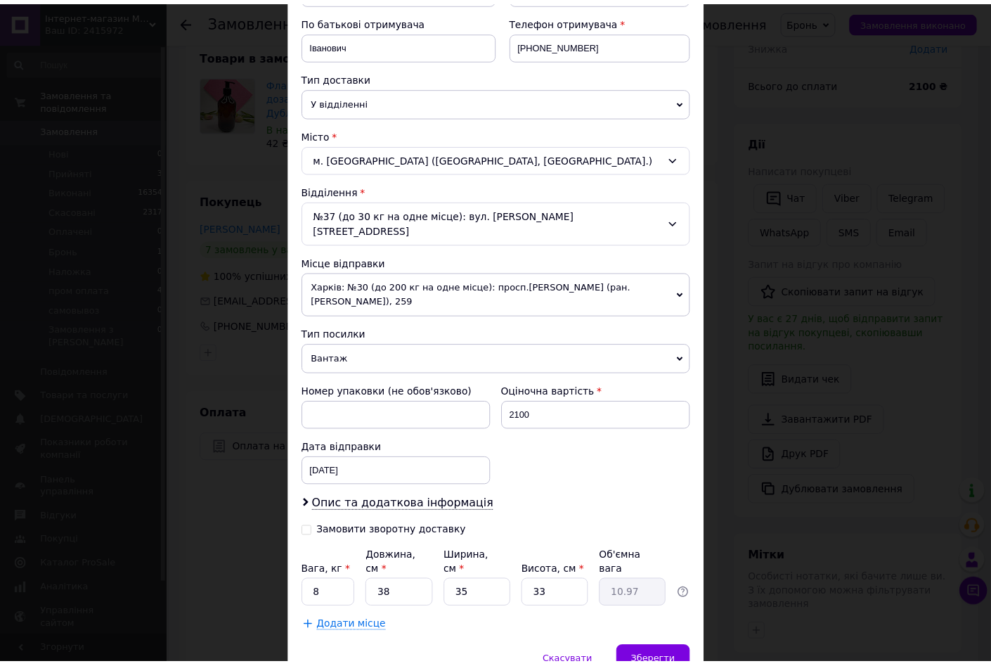
scroll to position [264, 0]
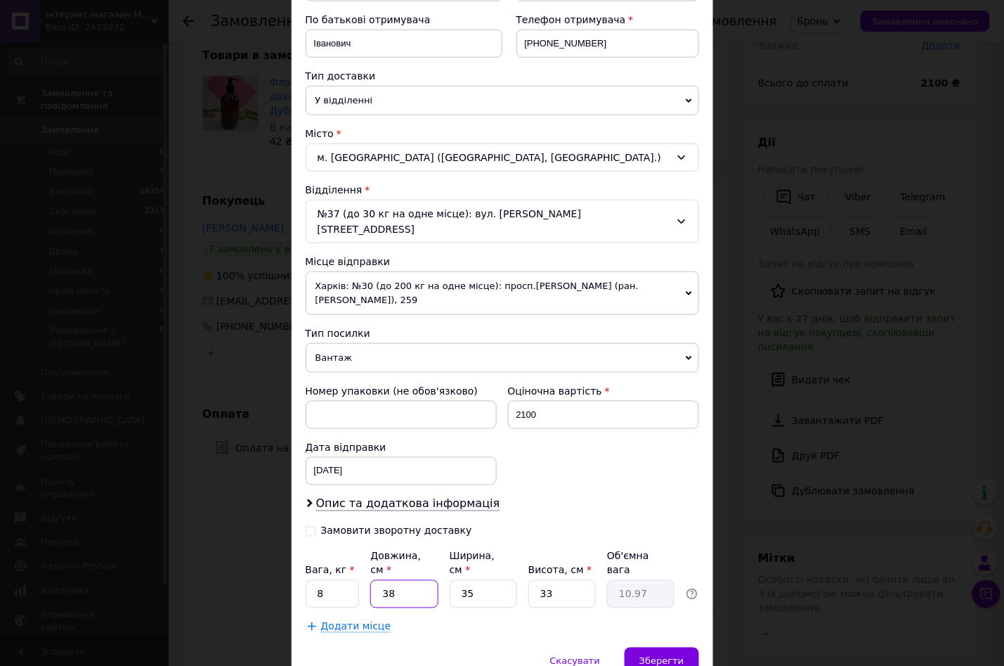
drag, startPoint x: 382, startPoint y: 566, endPoint x: 406, endPoint y: 564, distance: 24.1
click at [406, 580] on input "38" at bounding box center [403, 594] width 67 height 28
type input "4"
type input "1.16"
type input "41"
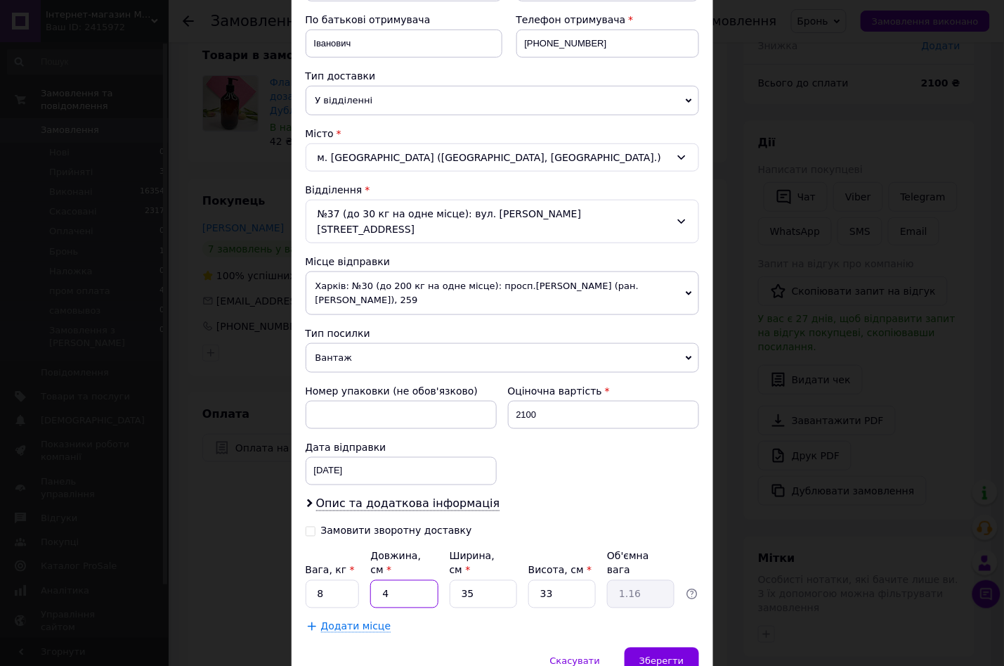
type input "11.84"
type input "41"
click at [659, 656] on span "Зберегти" at bounding box center [662, 661] width 44 height 11
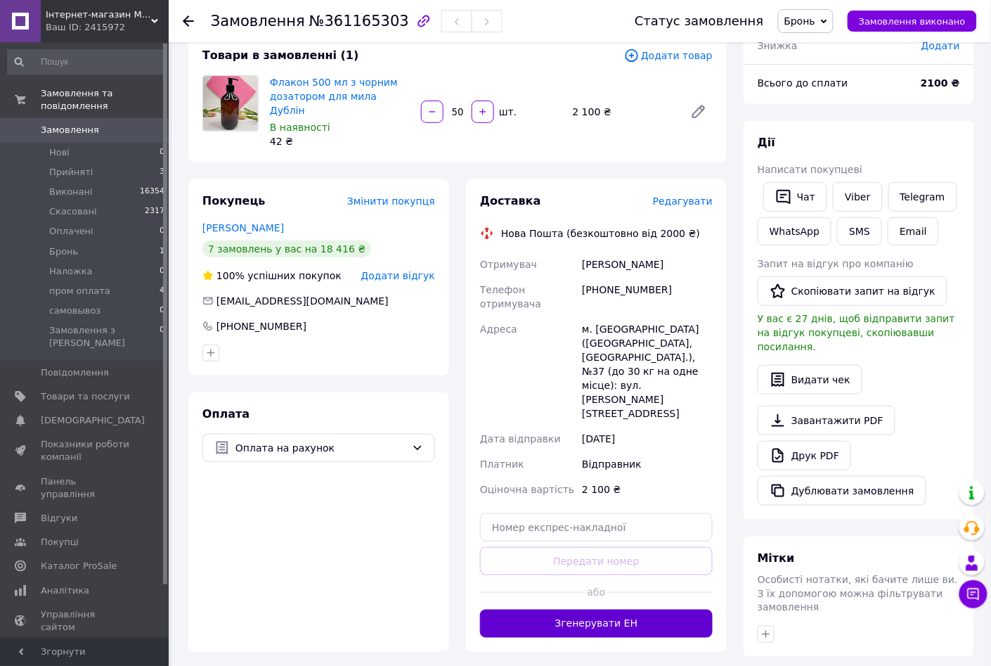
click at [604, 609] on button "Згенерувати ЕН" at bounding box center [596, 623] width 233 height 28
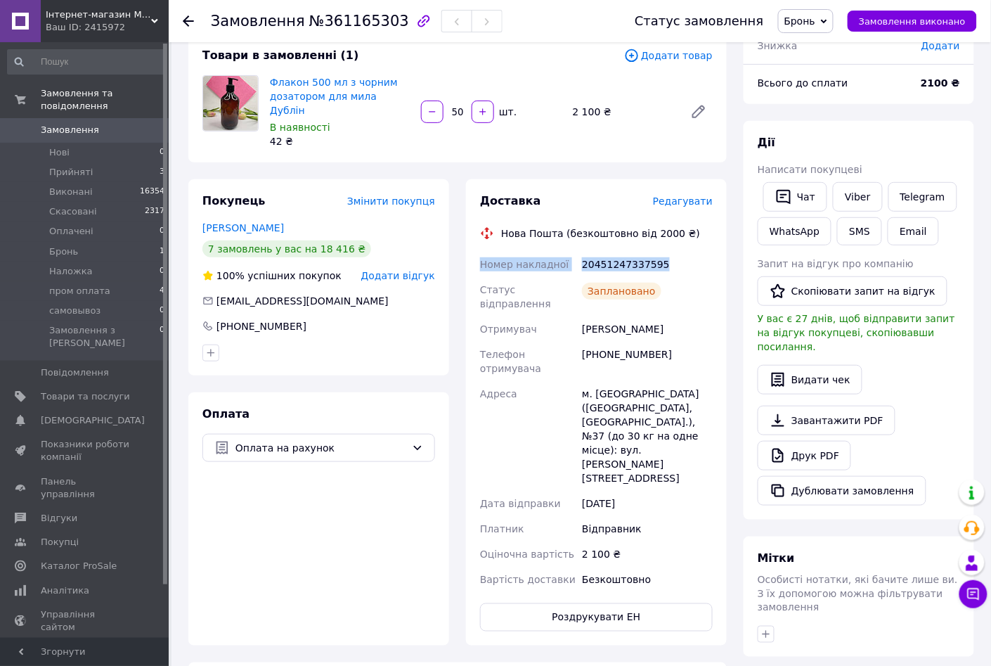
drag, startPoint x: 481, startPoint y: 252, endPoint x: 658, endPoint y: 249, distance: 177.1
click at [658, 252] on div "Номер накладної 20451247337595 Статус відправлення Заплановано Отримувач Ількін…" at bounding box center [596, 422] width 238 height 340
copy div "Номер накладної 20451247337595"
click at [850, 200] on link "Viber" at bounding box center [857, 197] width 49 height 30
click at [827, 19] on icon at bounding box center [824, 21] width 6 height 6
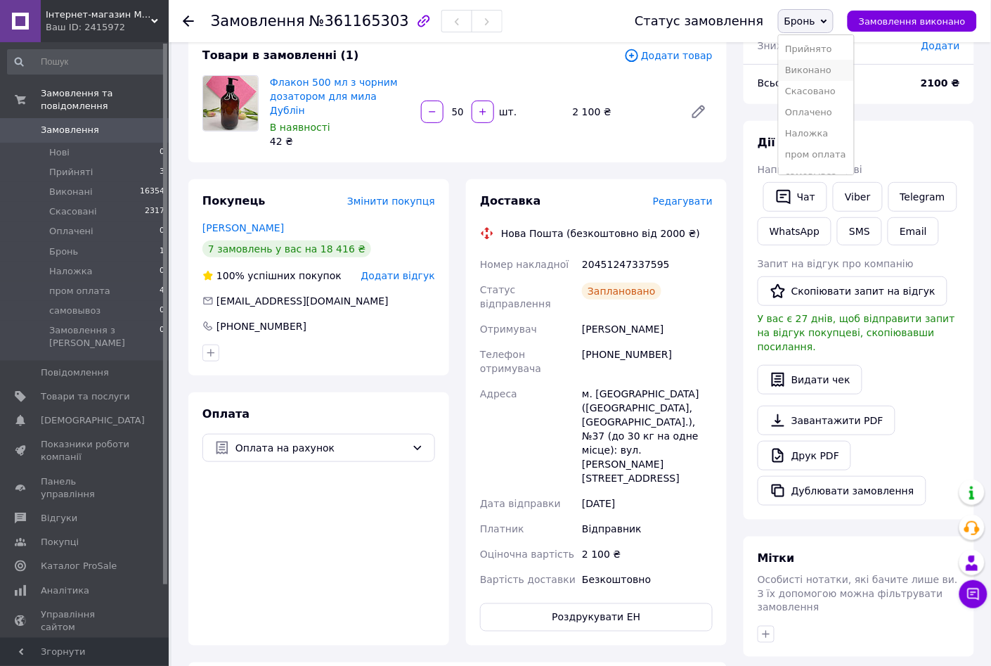
click at [830, 70] on li "Виконано" at bounding box center [816, 70] width 75 height 21
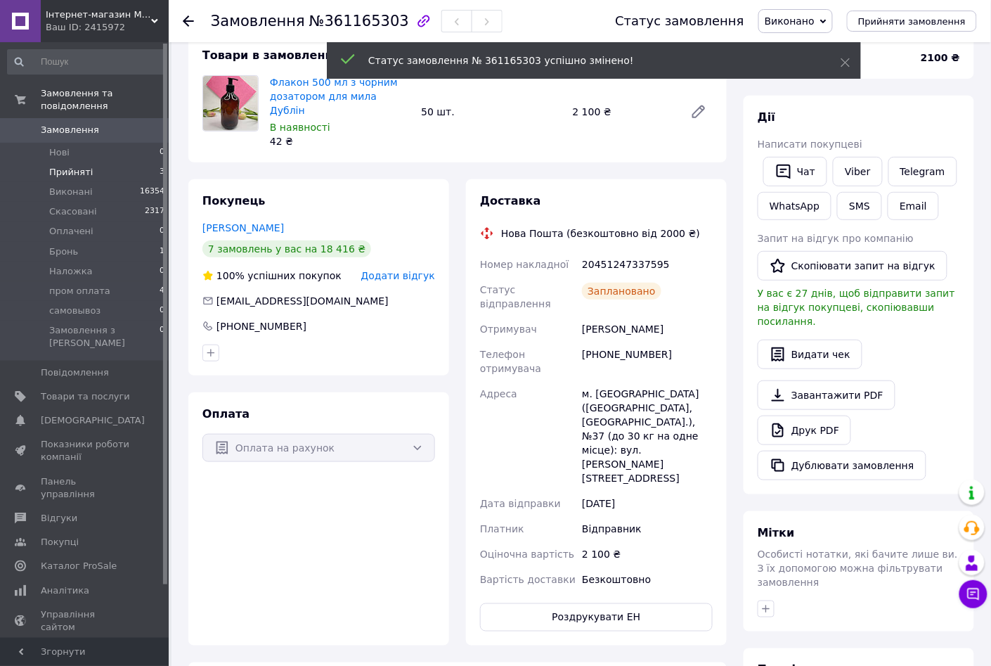
click at [75, 166] on span "Прийняті" at bounding box center [71, 172] width 44 height 13
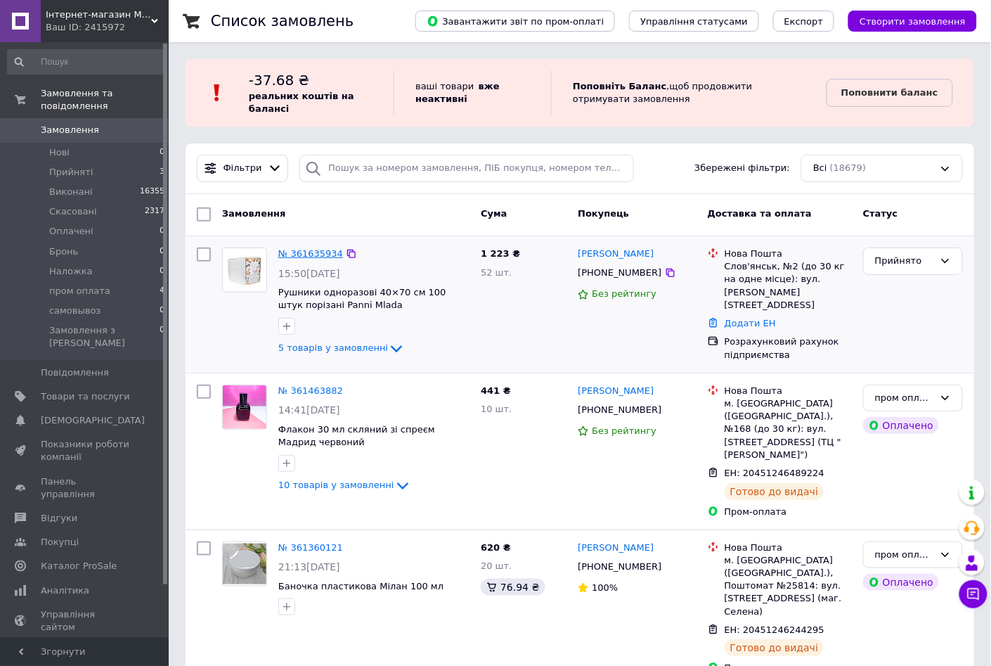
click at [306, 254] on link "№ 361635934" at bounding box center [310, 253] width 65 height 11
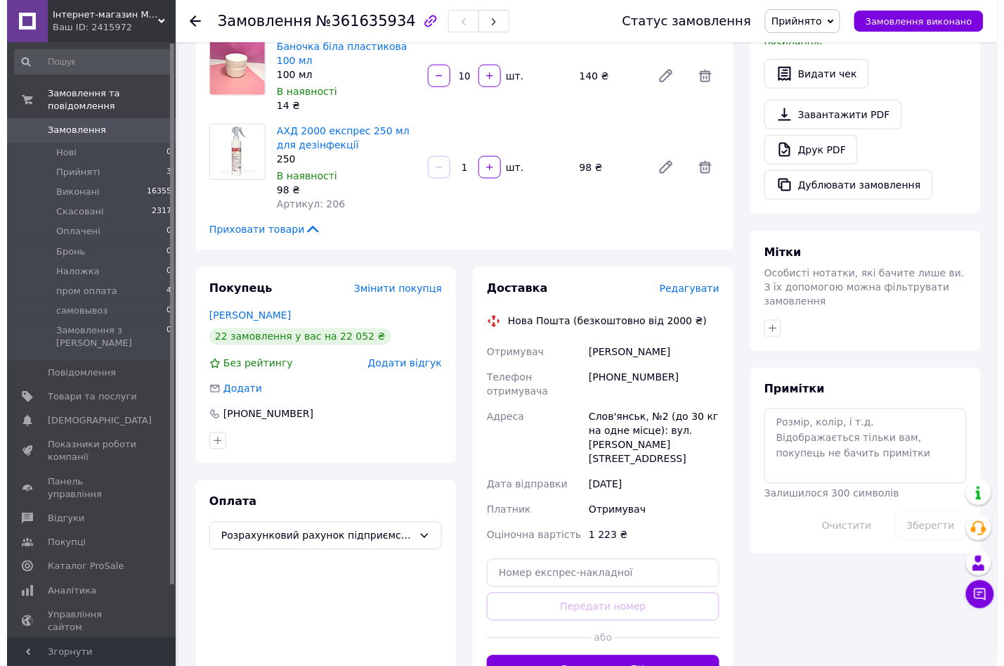
scroll to position [573, 0]
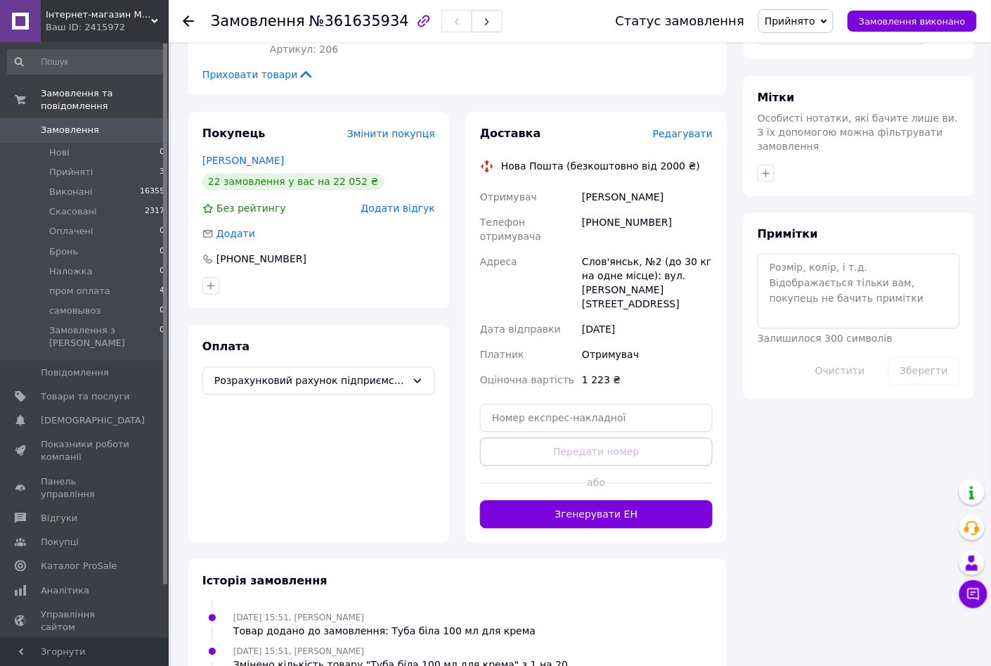
click at [701, 129] on span "Редагувати" at bounding box center [683, 134] width 60 height 11
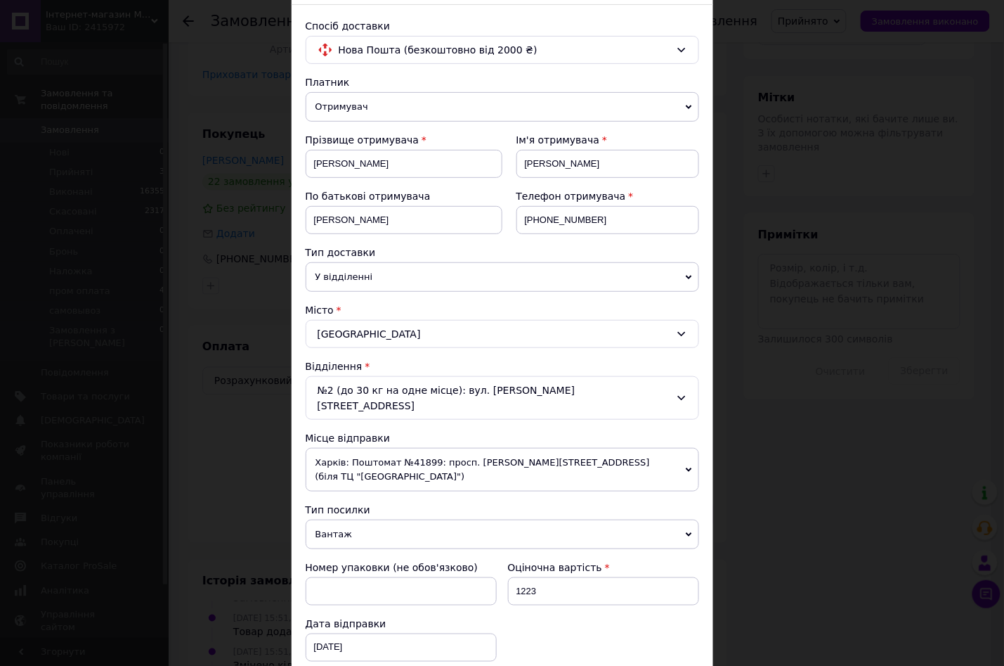
scroll to position [175, 0]
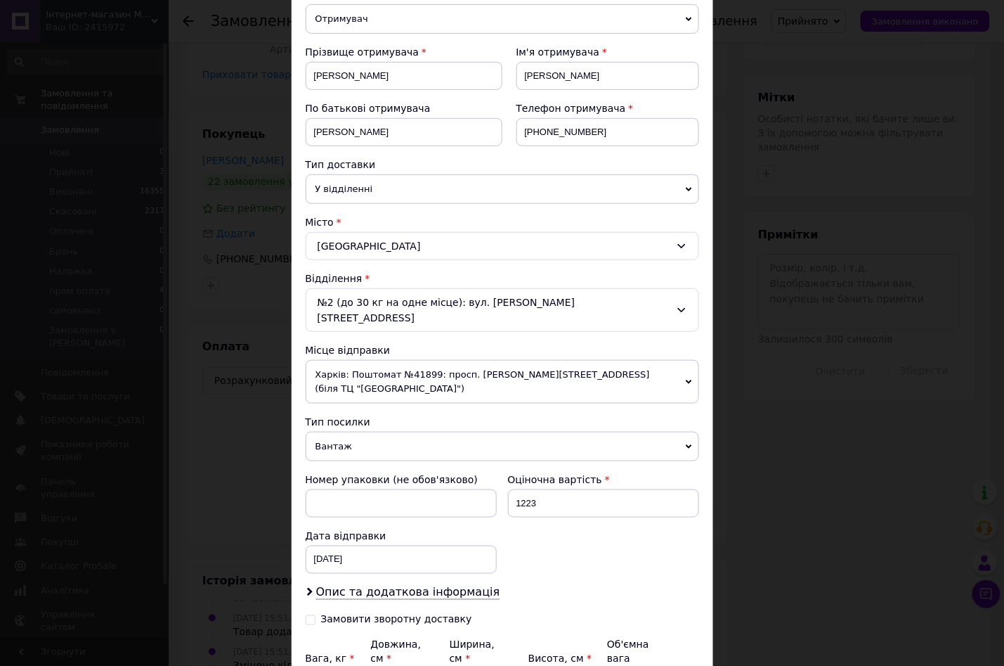
click at [689, 360] on span "Харків: Поштомат №41899: просп. Петра Григоренка, 2/146 (біля ТЦ "Velta City")" at bounding box center [503, 382] width 394 height 44
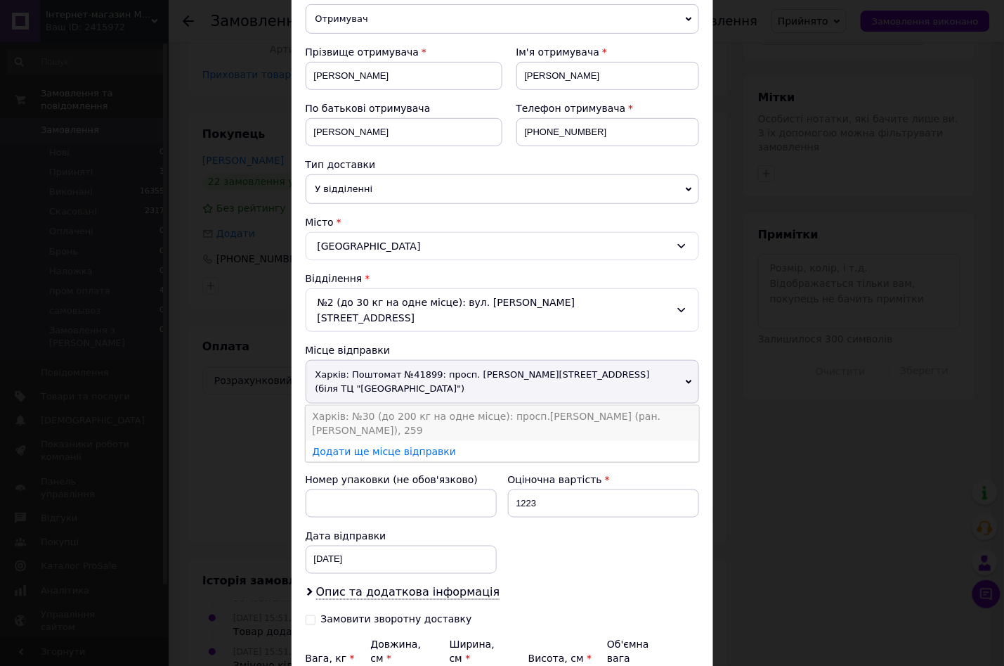
click at [426, 406] on li "Харків: №30 (до 200 кг на одне місце): просп.Героїв Харкова (ран. Московський),…" at bounding box center [503, 423] width 394 height 35
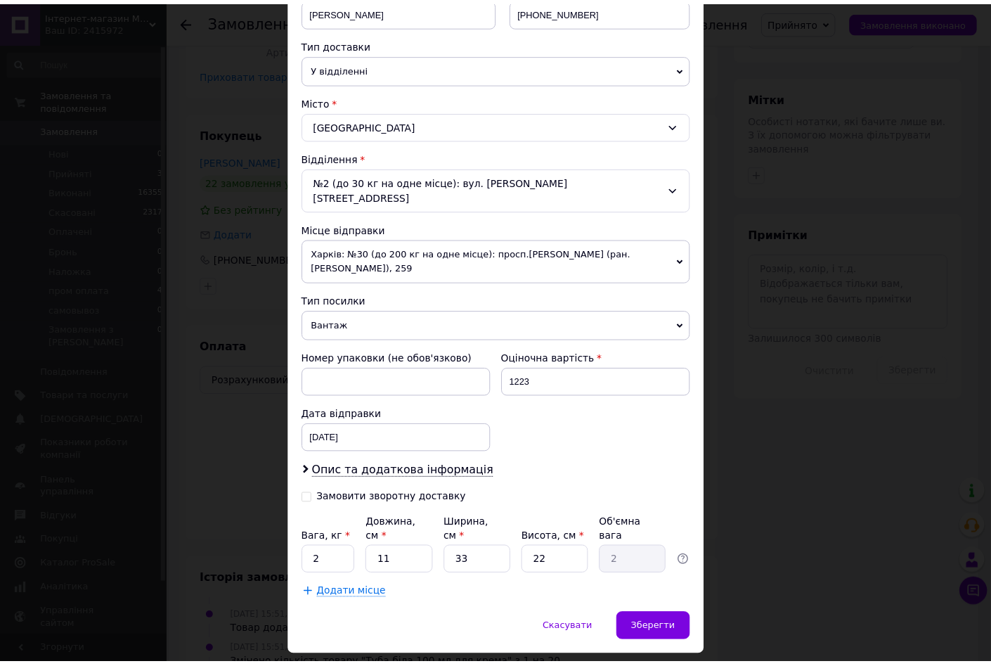
scroll to position [308, 0]
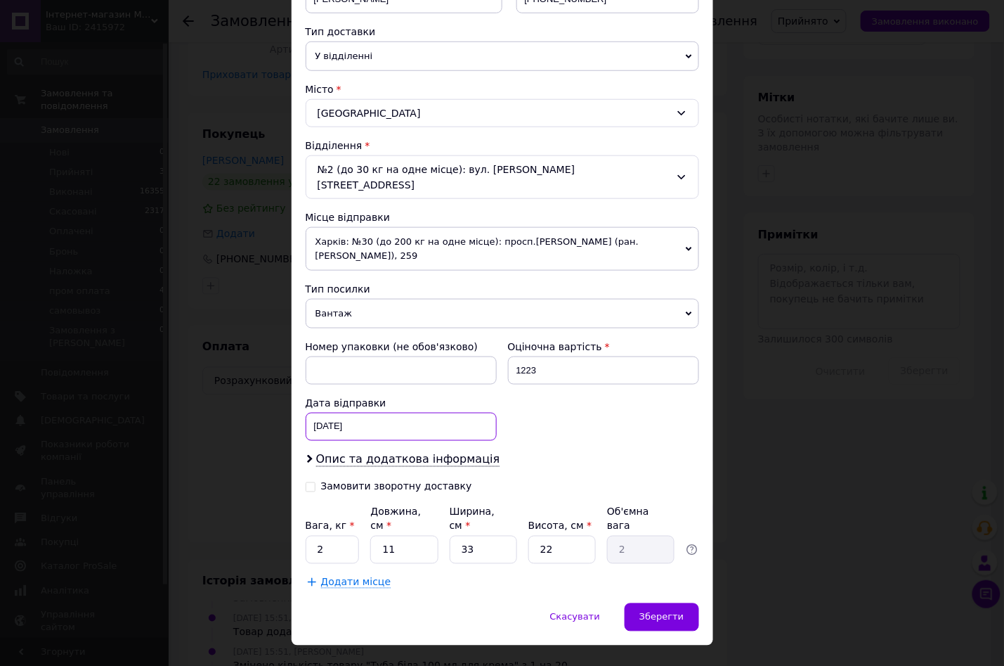
click at [370, 413] on div "31.08.2025 < 2025 > < Август > Пн Вт Ср Чт Пт Сб Вс 28 29 30 31 1 2 3 4 5 6 7 8…" at bounding box center [401, 427] width 191 height 28
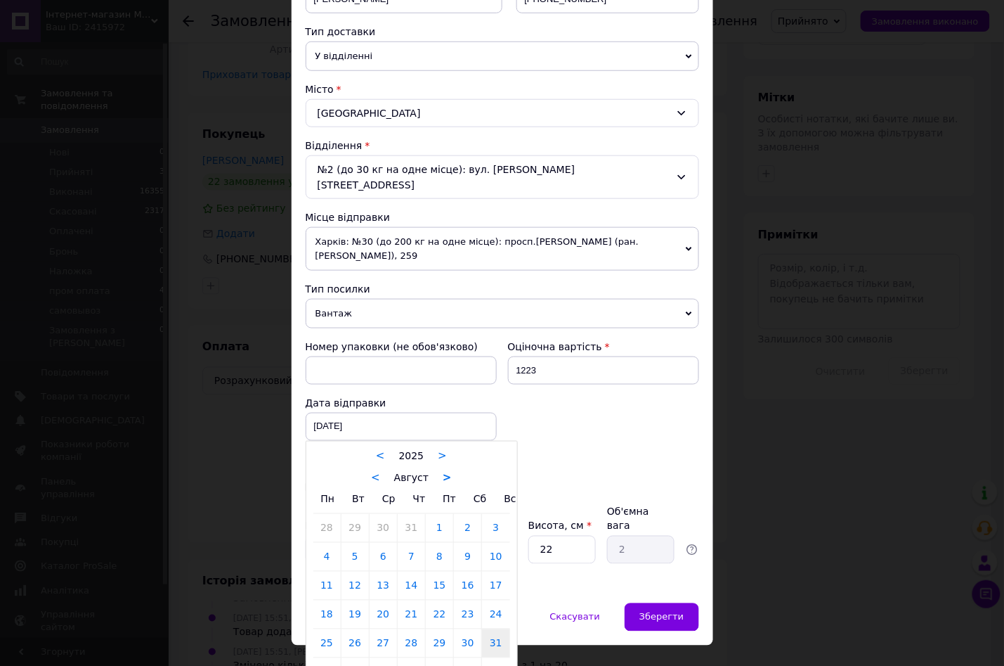
click at [443, 472] on link ">" at bounding box center [447, 478] width 9 height 13
click at [373, 472] on link "<" at bounding box center [371, 478] width 9 height 13
click at [439, 546] on link "12" at bounding box center [439, 557] width 27 height 28
type input "12.09.2025"
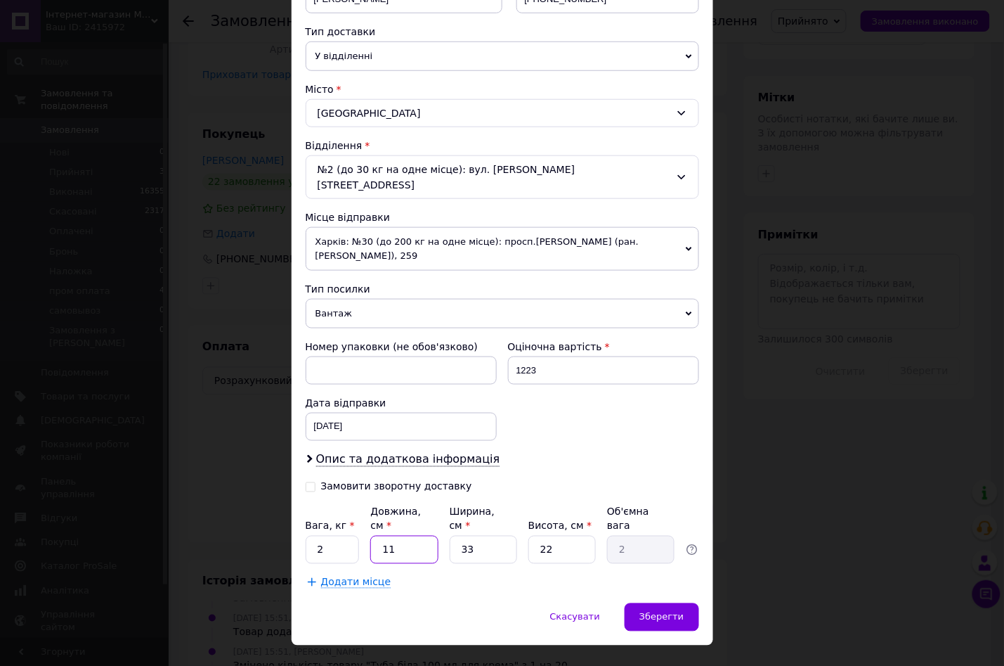
drag, startPoint x: 379, startPoint y: 520, endPoint x: 403, endPoint y: 524, distance: 24.3
click at [403, 536] on input "11" at bounding box center [403, 550] width 67 height 28
type input "5"
type input "0.91"
type input "55"
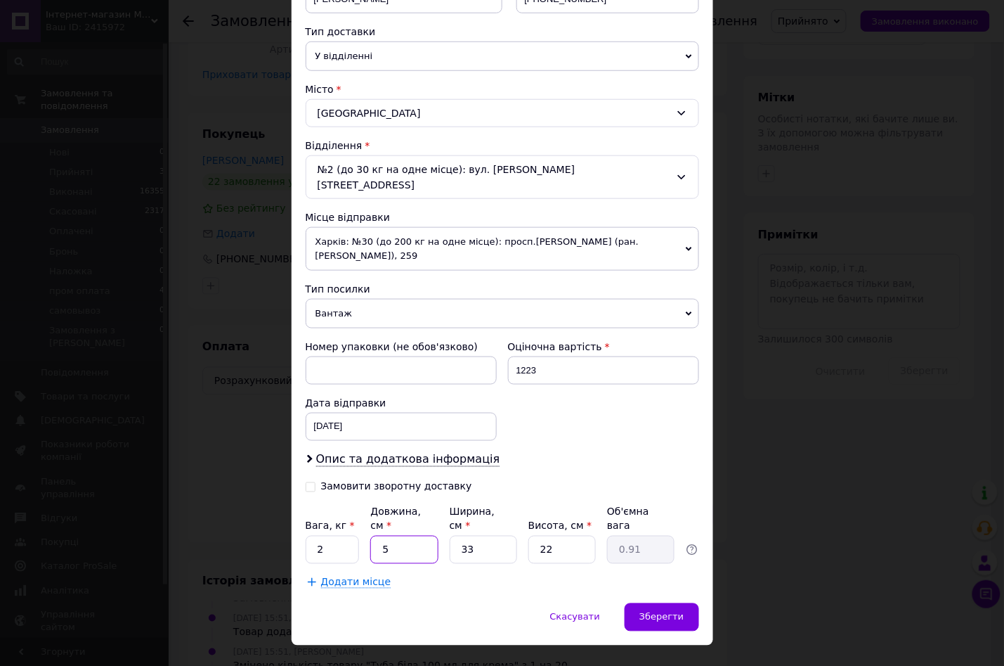
type input "9.98"
type input "55"
drag, startPoint x: 456, startPoint y: 529, endPoint x: 481, endPoint y: 531, distance: 25.4
click at [481, 536] on input "33" at bounding box center [483, 550] width 67 height 28
type input "2"
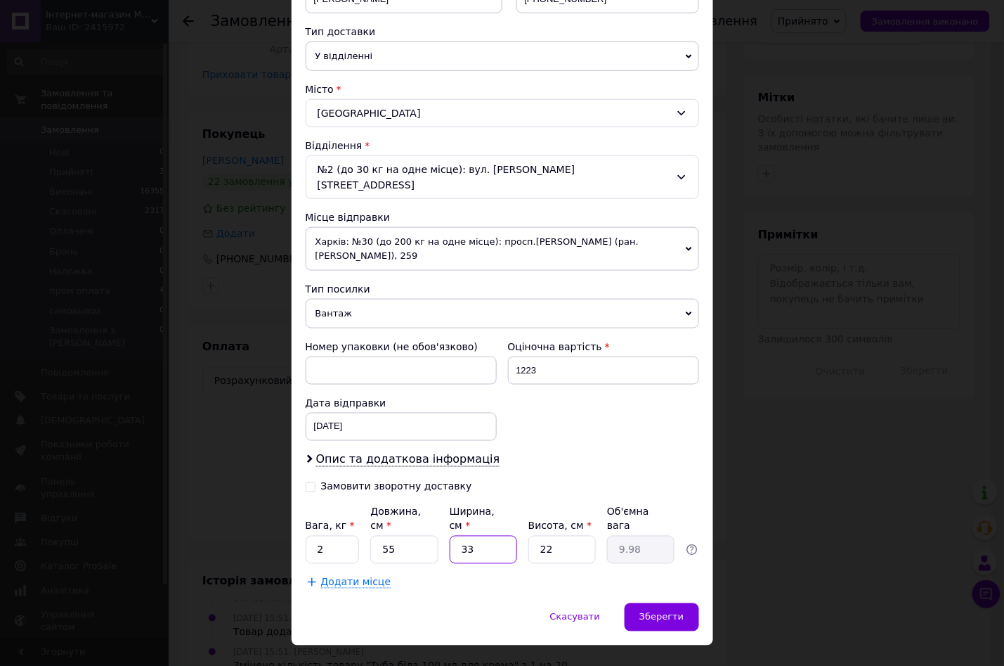
type input "0.61"
type input "20"
type input "6.05"
type input "20"
drag, startPoint x: 533, startPoint y: 526, endPoint x: 559, endPoint y: 528, distance: 26.8
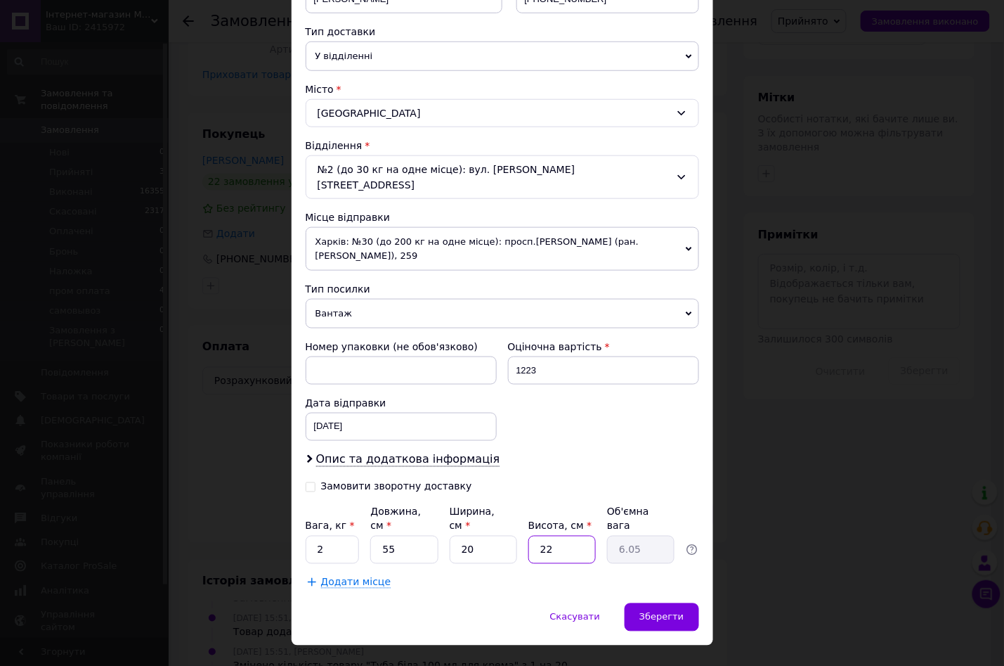
click at [559, 536] on input "22" at bounding box center [562, 550] width 67 height 28
type input "2"
type input "0.55"
type input "29"
type input "7.98"
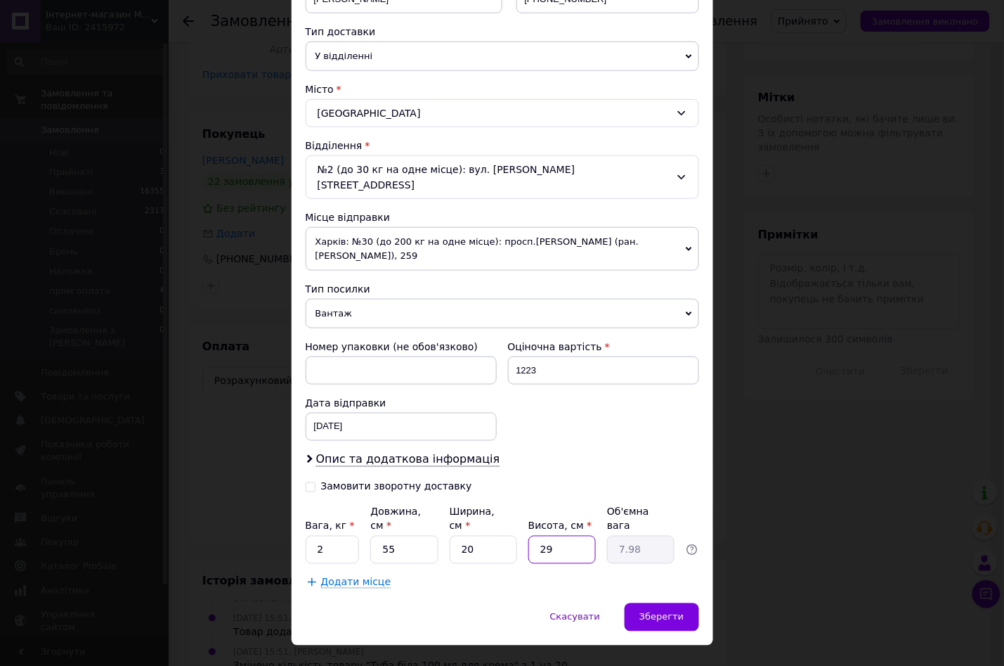
type input "29"
drag, startPoint x: 311, startPoint y: 519, endPoint x: 328, endPoint y: 520, distance: 16.2
click at [328, 536] on input "2" at bounding box center [333, 550] width 54 height 28
type input "7"
click at [671, 611] on span "Зберегти" at bounding box center [662, 616] width 44 height 11
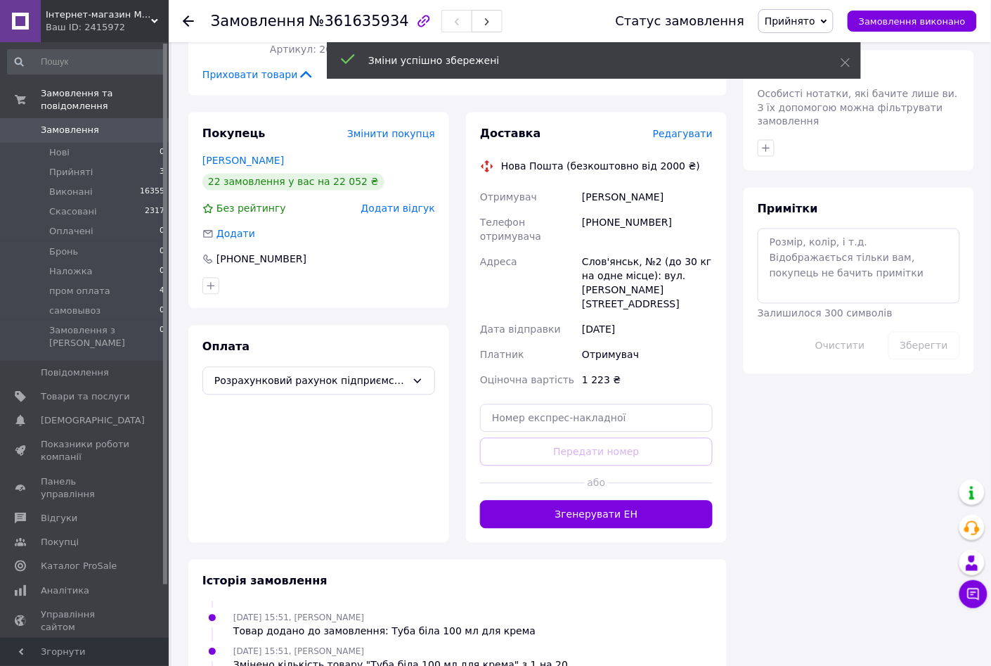
scroll to position [72, 0]
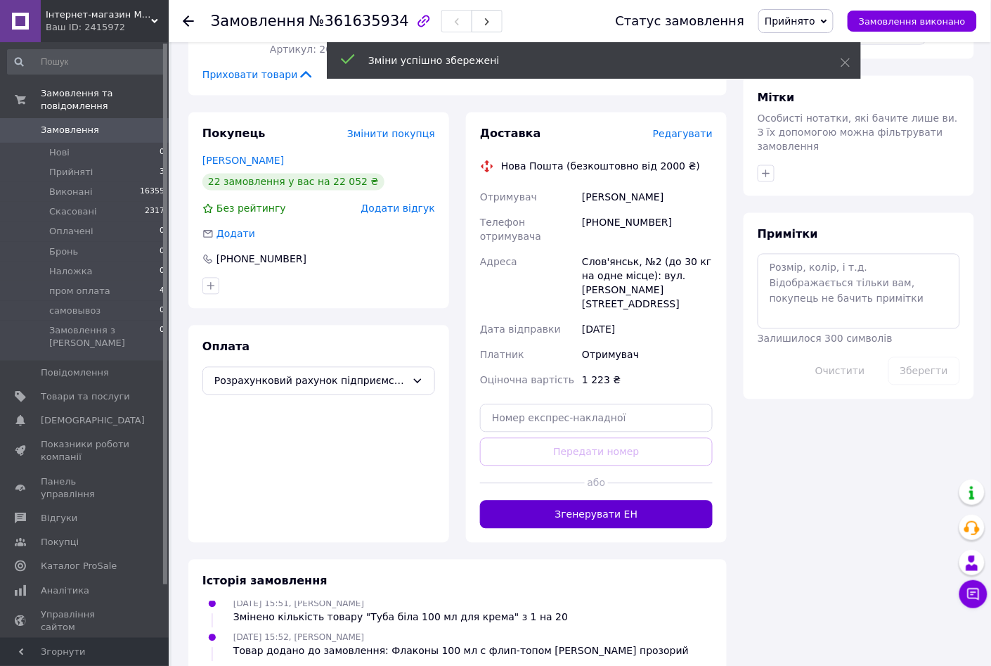
click at [573, 500] on button "Згенерувати ЕН" at bounding box center [596, 514] width 233 height 28
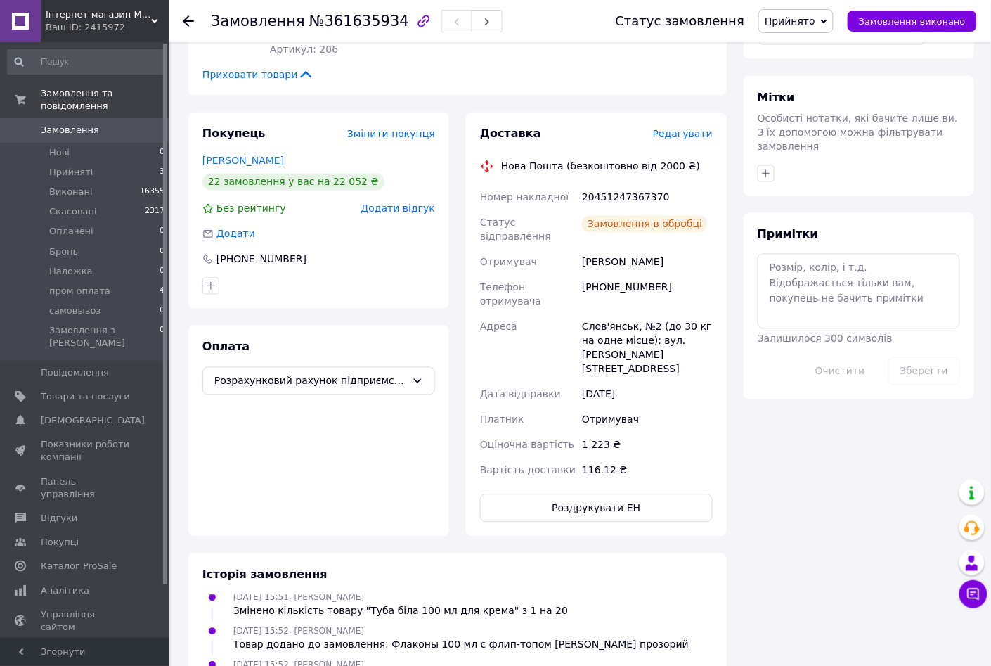
scroll to position [106, 0]
drag, startPoint x: 480, startPoint y: 153, endPoint x: 695, endPoint y: 201, distance: 220.5
click at [695, 201] on div "Номер накладної 20451247367370 Статус відправлення Заплановано Отримувач Нікуле…" at bounding box center [596, 334] width 238 height 298
copy div "Номер накладної 20451247367370 Статус відправлення Заплановано Отримувач Нікуле…"
click at [827, 24] on icon at bounding box center [824, 21] width 6 height 6
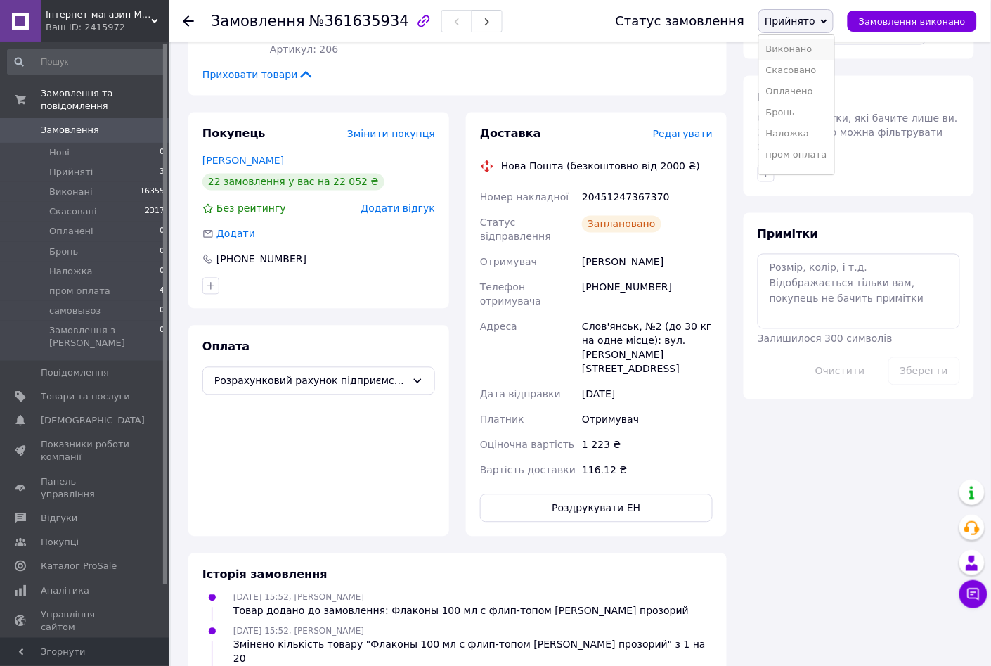
click at [810, 51] on li "Виконано" at bounding box center [796, 49] width 75 height 21
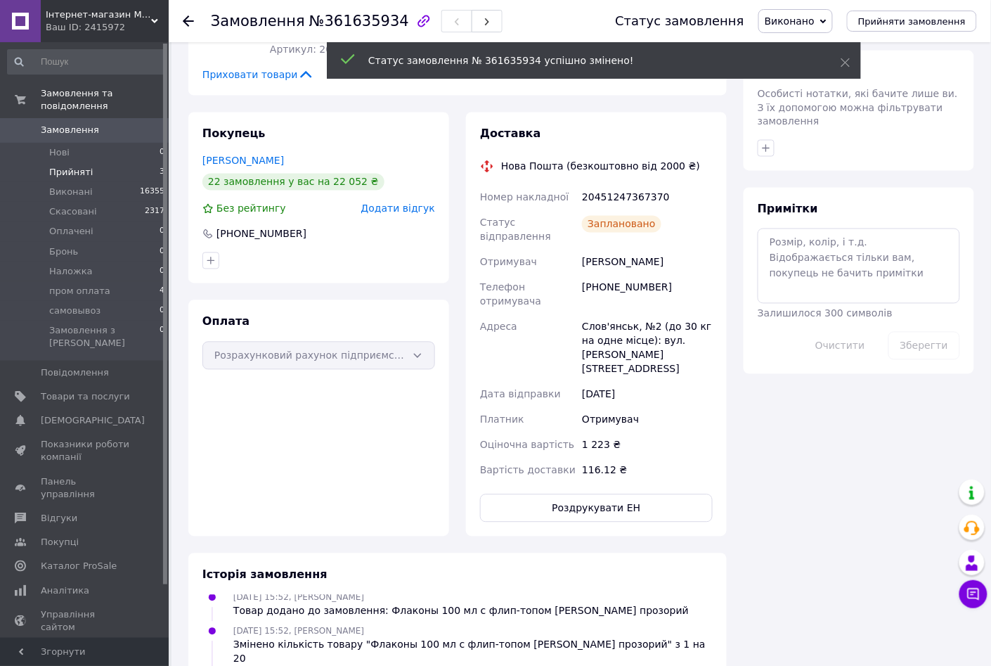
click at [73, 166] on span "Прийняті" at bounding box center [71, 172] width 44 height 13
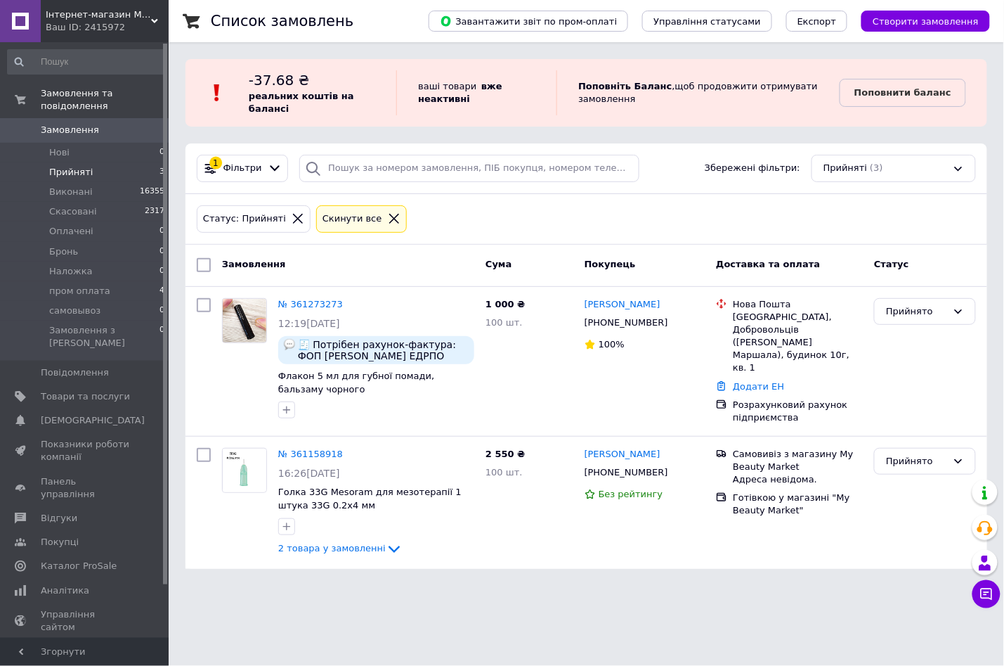
click at [155, 21] on use at bounding box center [154, 21] width 7 height 4
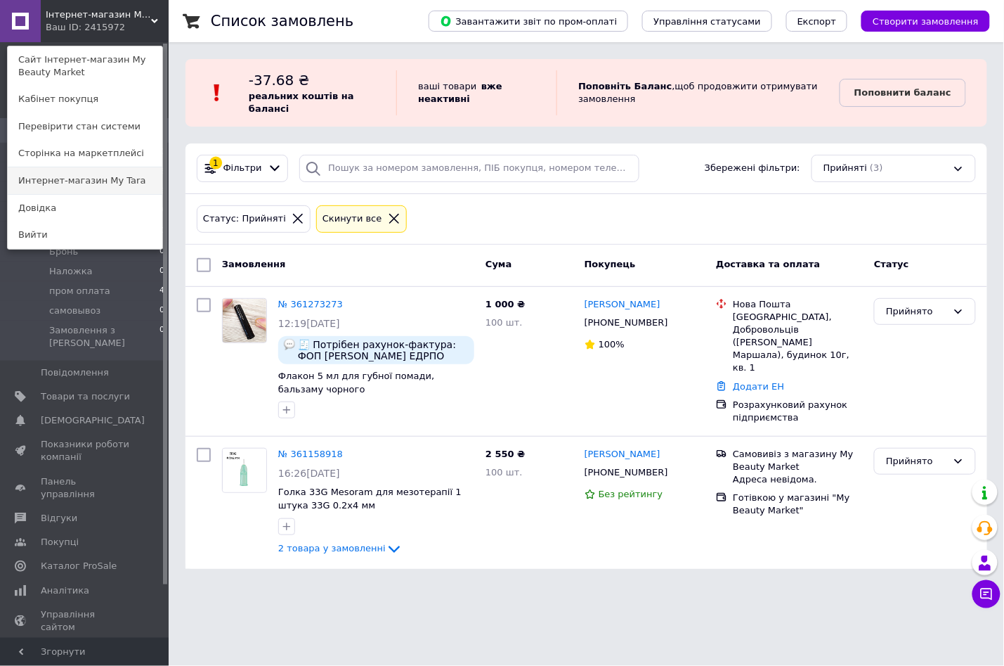
click at [108, 183] on link "Интернет-магазин My Tara" at bounding box center [85, 180] width 155 height 27
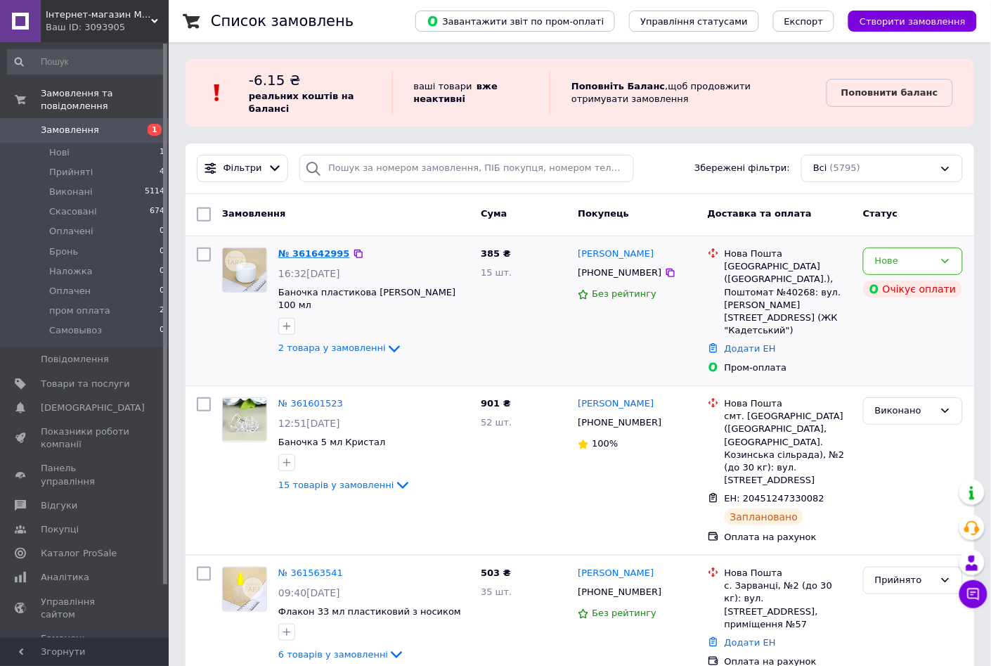
click at [323, 255] on link "№ 361642995" at bounding box center [314, 253] width 72 height 11
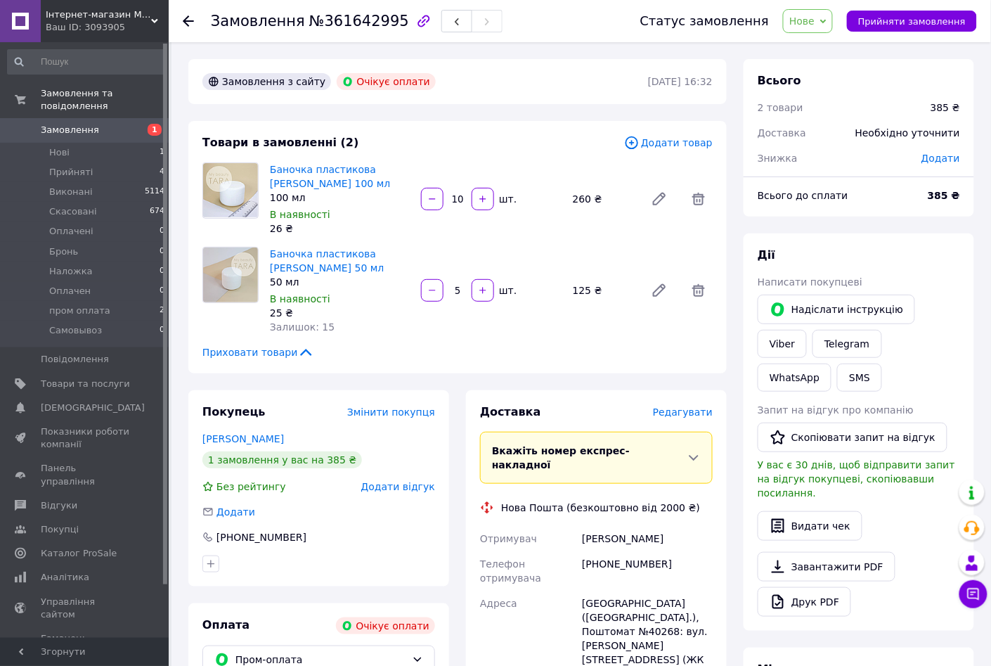
click at [833, 26] on span "Нове" at bounding box center [808, 21] width 50 height 24
click at [835, 50] on li "Прийнято" at bounding box center [821, 49] width 75 height 21
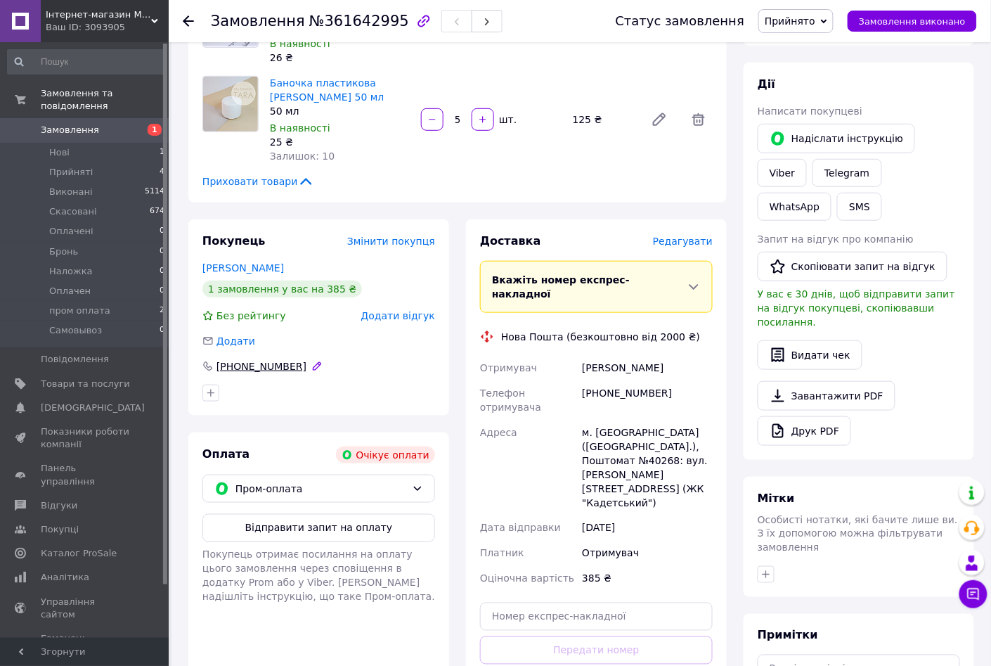
scroll to position [175, 0]
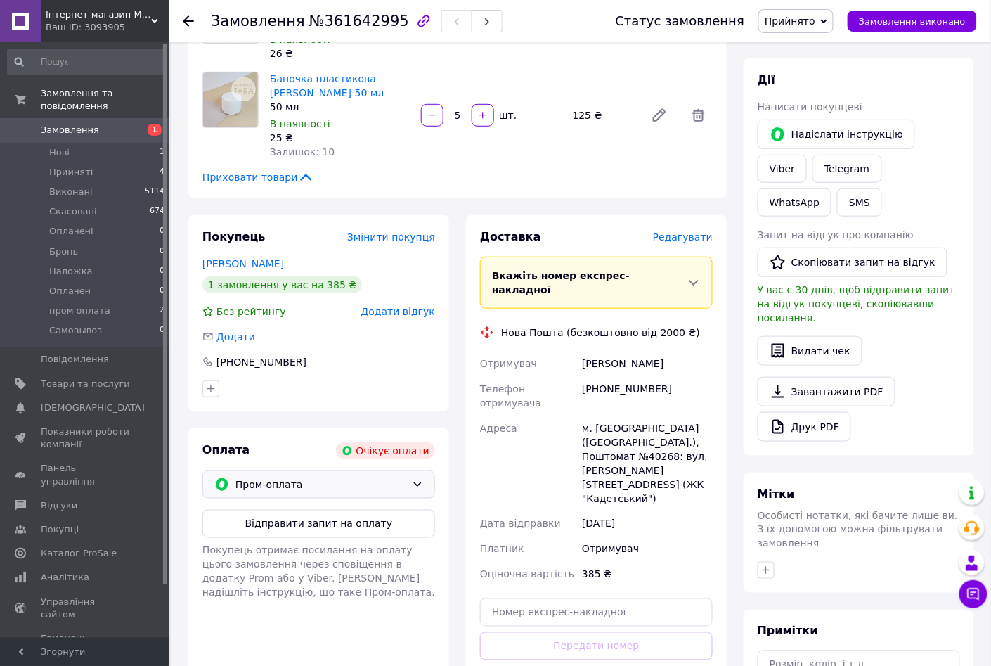
click at [415, 484] on icon at bounding box center [418, 484] width 8 height 4
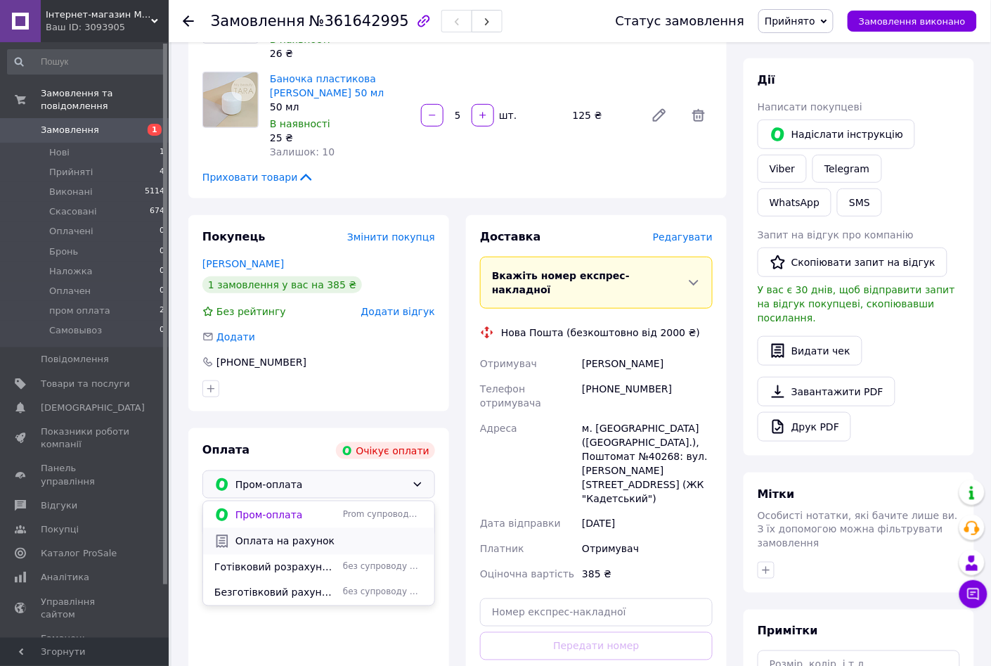
click at [292, 546] on span "Оплата на рахунок" at bounding box center [329, 541] width 188 height 14
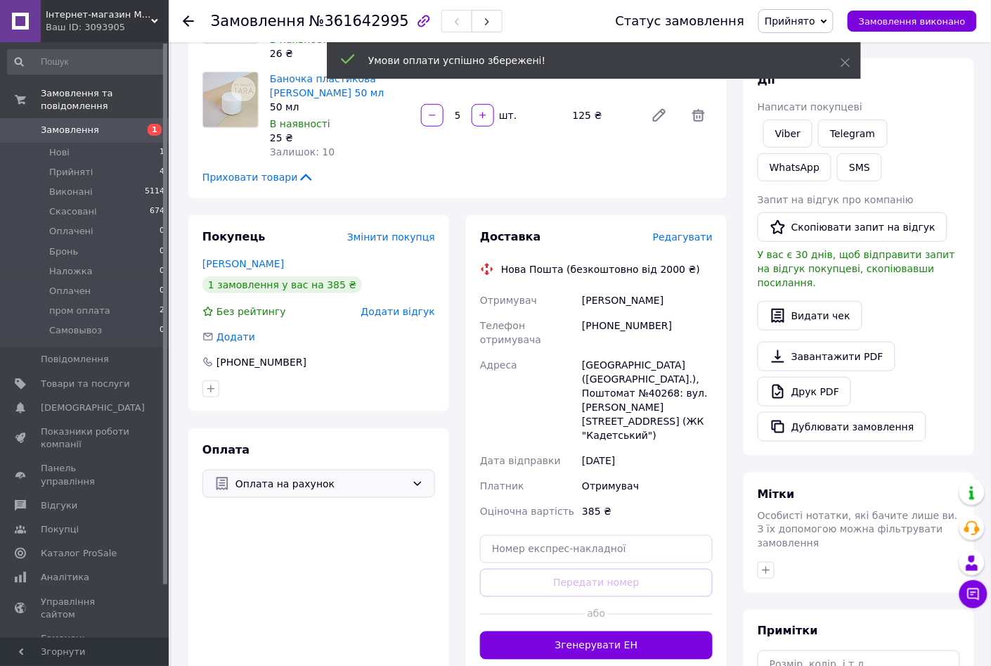
scroll to position [0, 0]
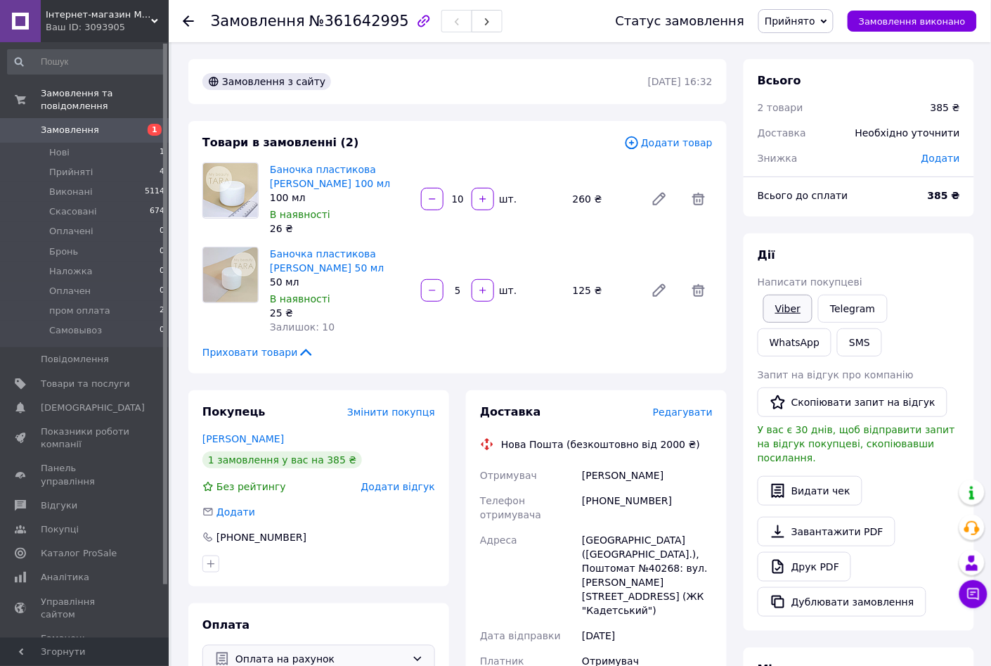
click at [793, 311] on link "Viber" at bounding box center [787, 308] width 49 height 28
click at [80, 225] on span "Оплачені" at bounding box center [71, 231] width 44 height 13
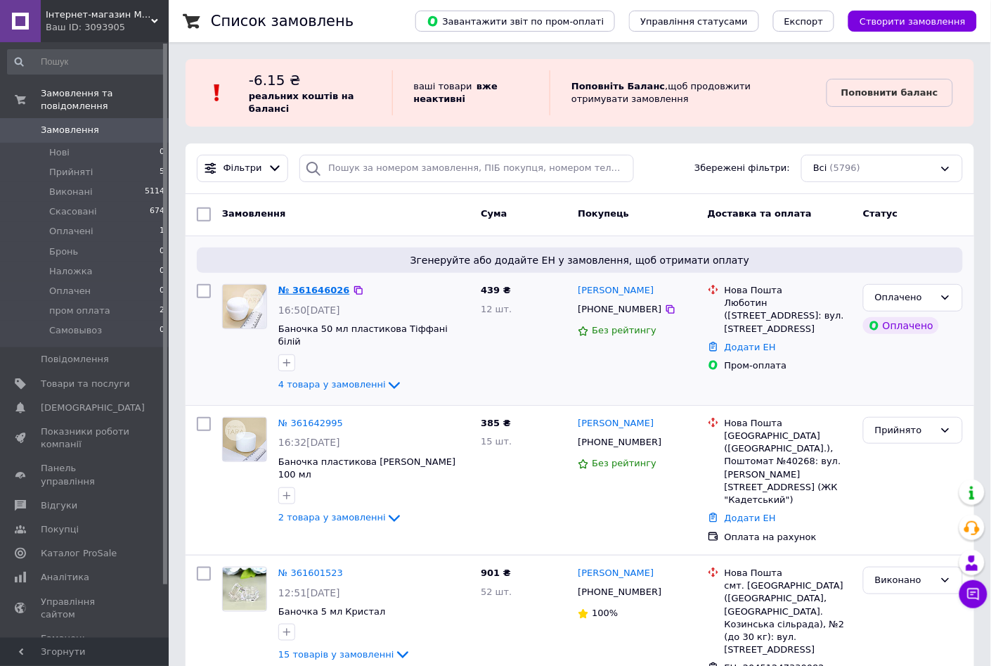
click at [310, 291] on link "№ 361646026" at bounding box center [314, 290] width 72 height 11
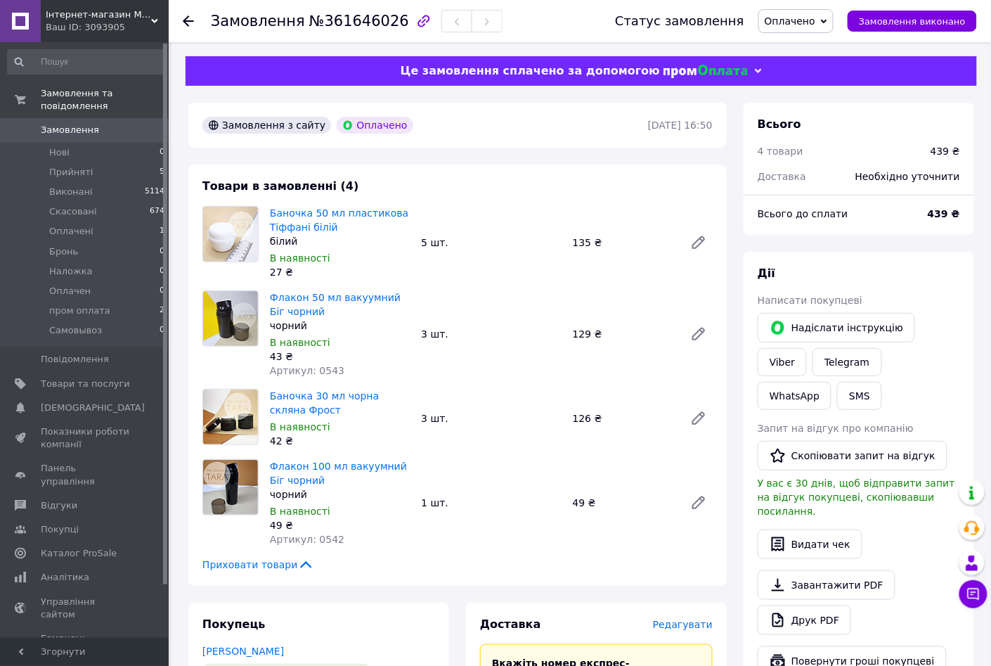
click at [827, 19] on icon at bounding box center [824, 21] width 6 height 6
click at [816, 50] on li "Прийнято" at bounding box center [796, 49] width 75 height 21
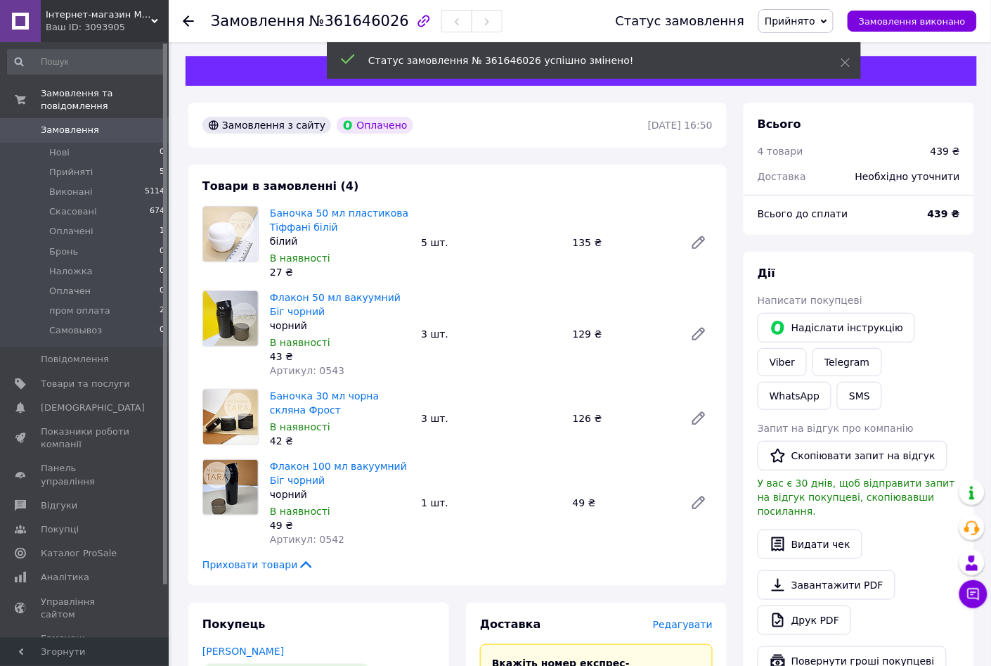
click at [827, 22] on icon at bounding box center [824, 21] width 6 height 6
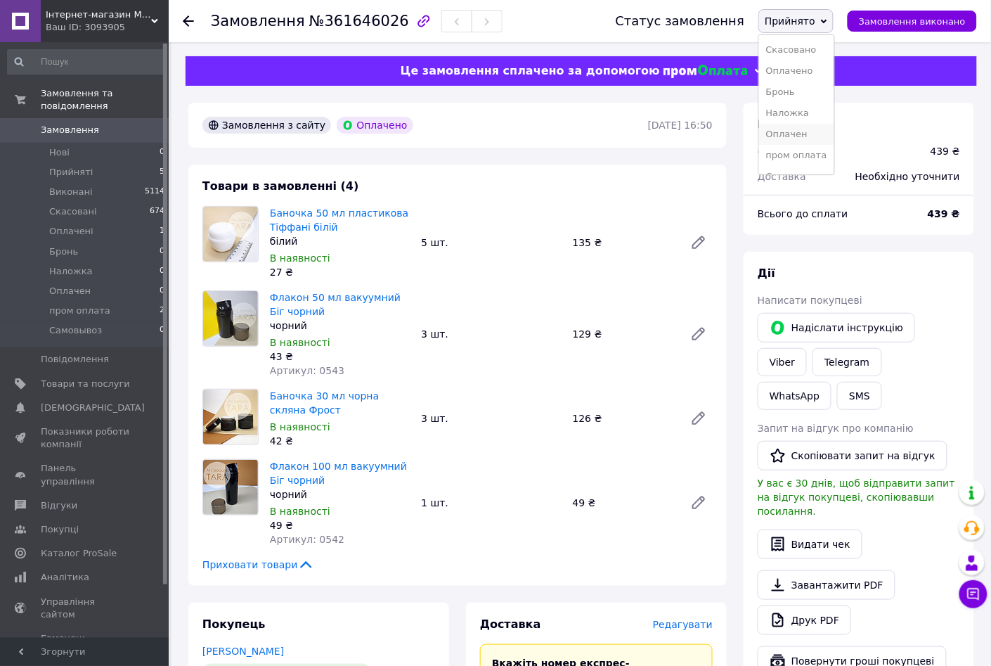
scroll to position [37, 0]
click at [823, 137] on li "пром оплата" at bounding box center [796, 139] width 75 height 21
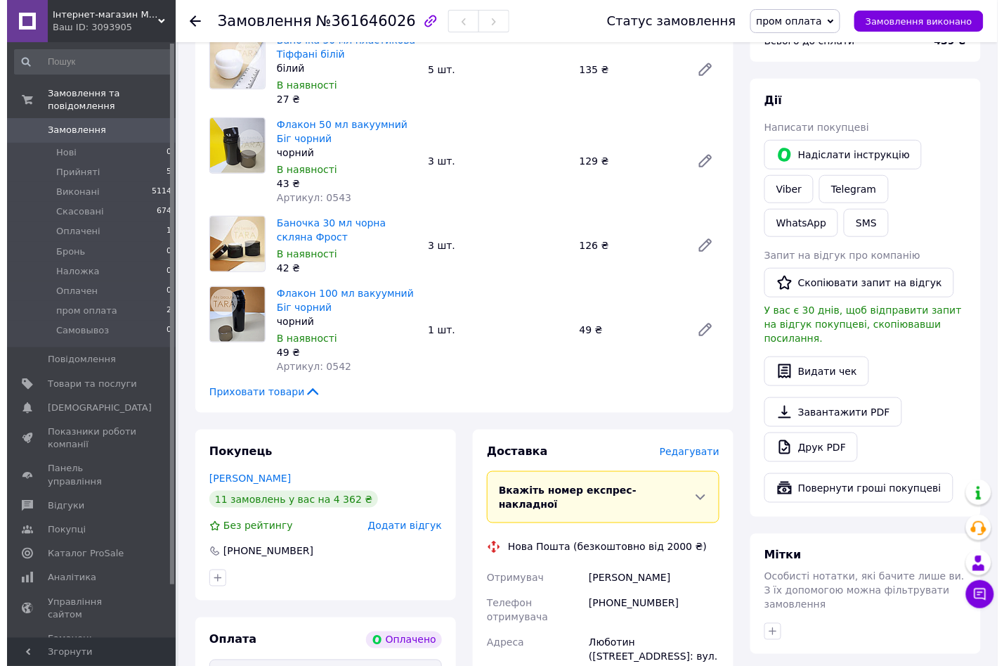
scroll to position [351, 0]
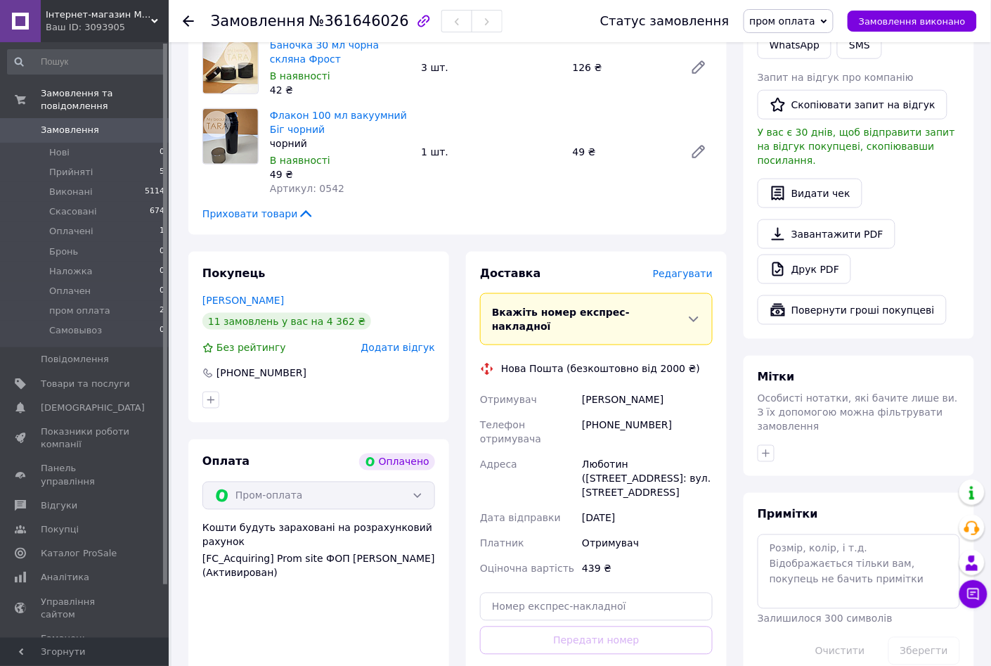
click at [684, 271] on span "Редагувати" at bounding box center [683, 273] width 60 height 11
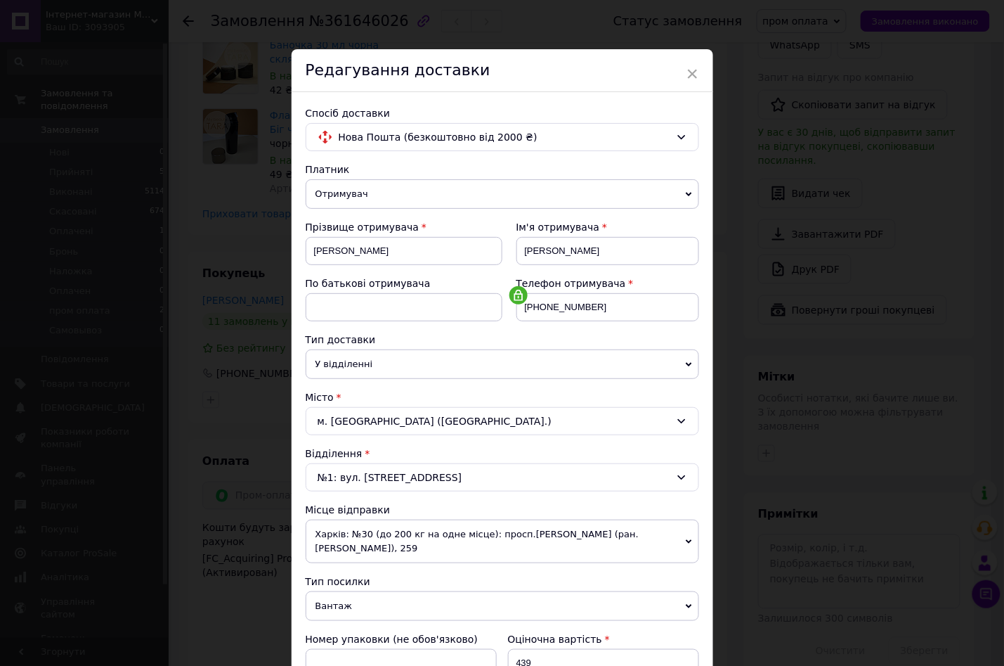
scroll to position [264, 0]
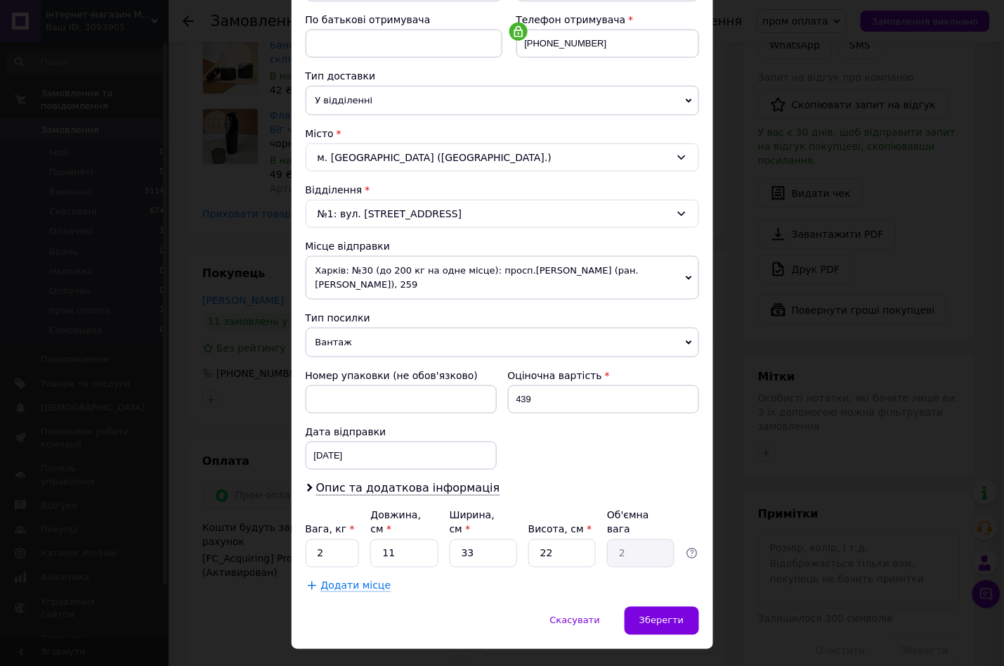
click at [686, 281] on icon at bounding box center [689, 278] width 6 height 6
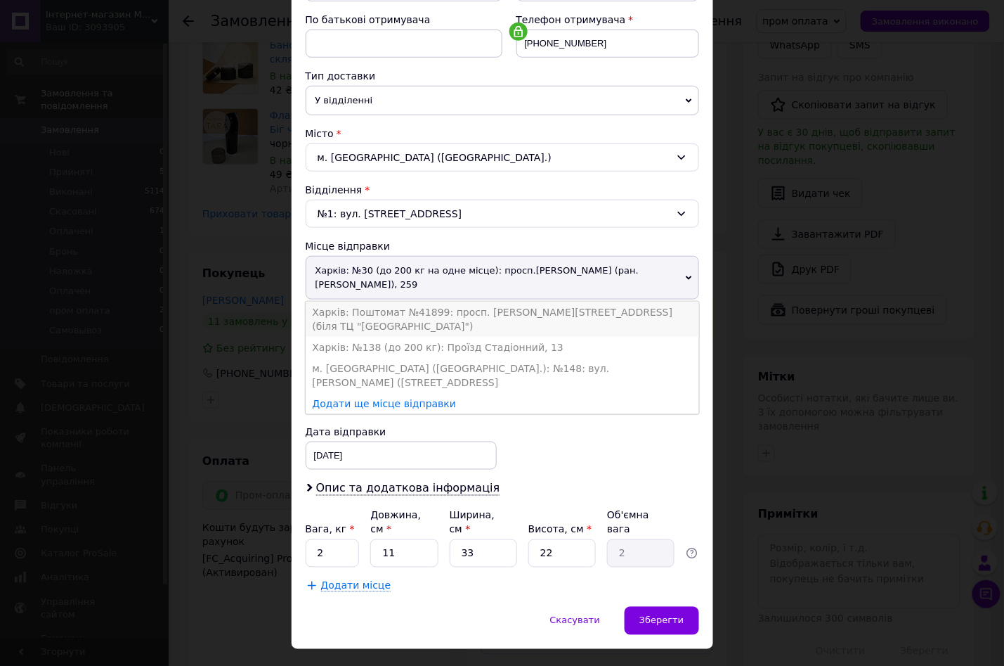
click at [532, 317] on li "Харків: Поштомат №41899: просп. Петра Григоренка, 2/146 (біля ТЦ "Velta City")" at bounding box center [503, 318] width 394 height 35
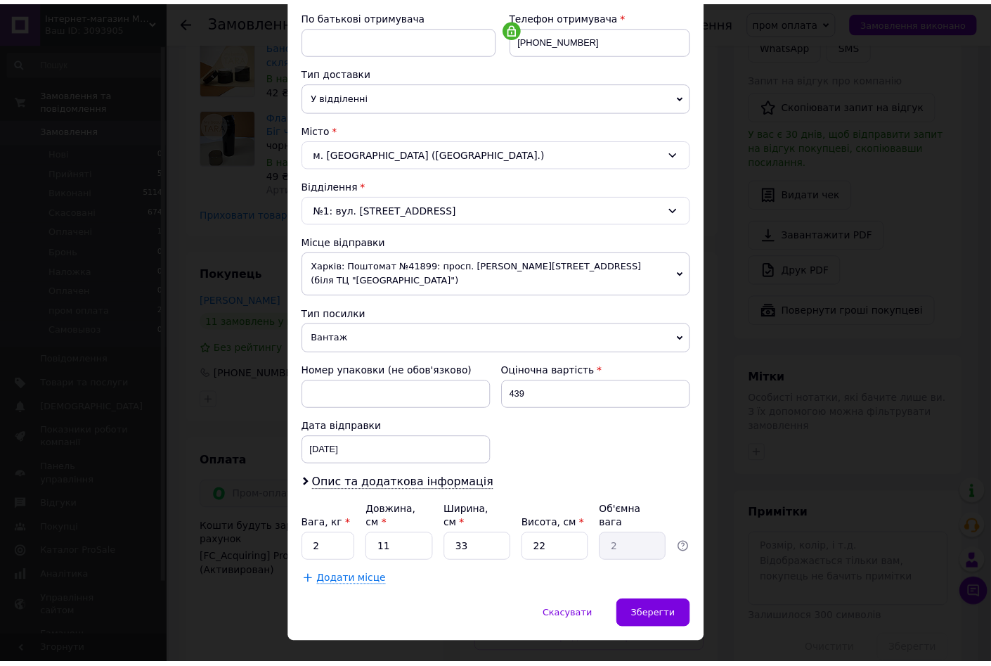
scroll to position [268, 0]
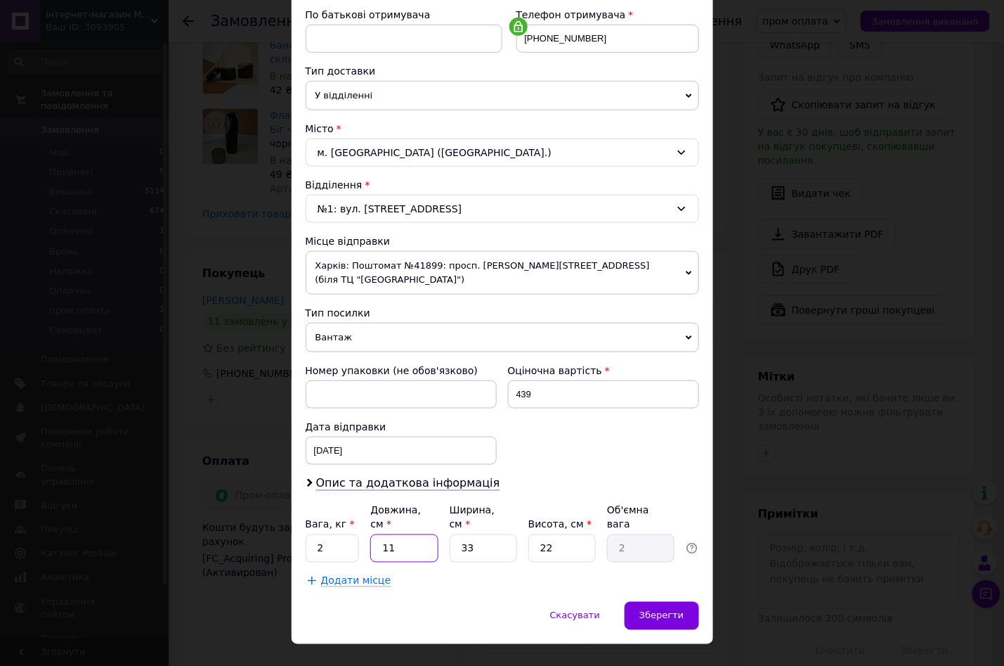
drag, startPoint x: 376, startPoint y: 521, endPoint x: 398, endPoint y: 521, distance: 21.8
click at [398, 534] on input "11" at bounding box center [403, 548] width 67 height 28
type input "2"
type input "0.36"
type input "22"
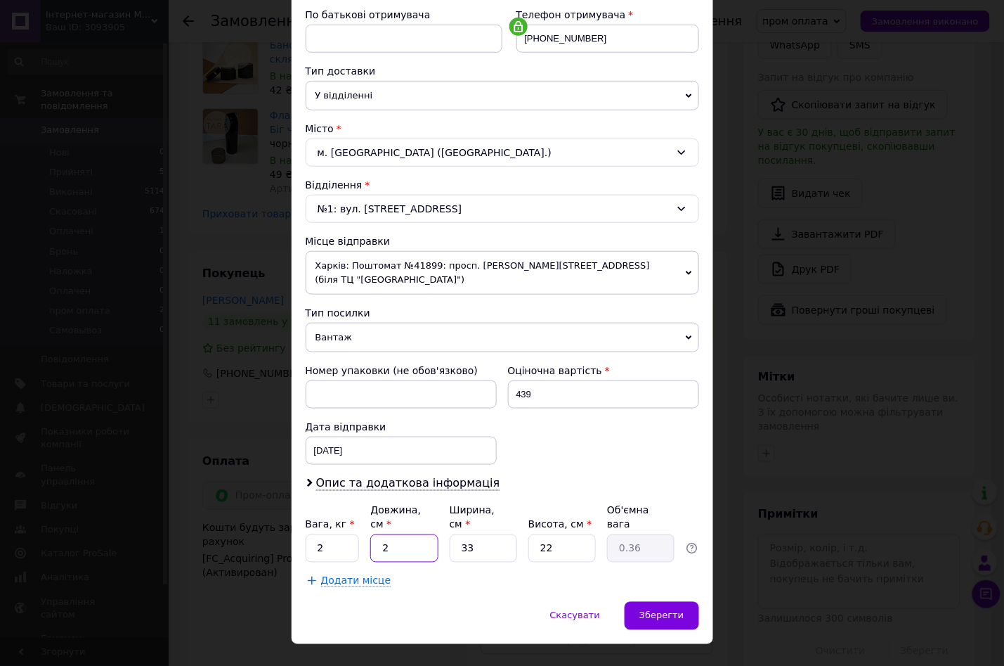
type input "3.99"
type input "22"
drag, startPoint x: 458, startPoint y: 524, endPoint x: 484, endPoint y: 527, distance: 25.5
click at [484, 534] on input "33" at bounding box center [483, 548] width 67 height 28
type input "1"
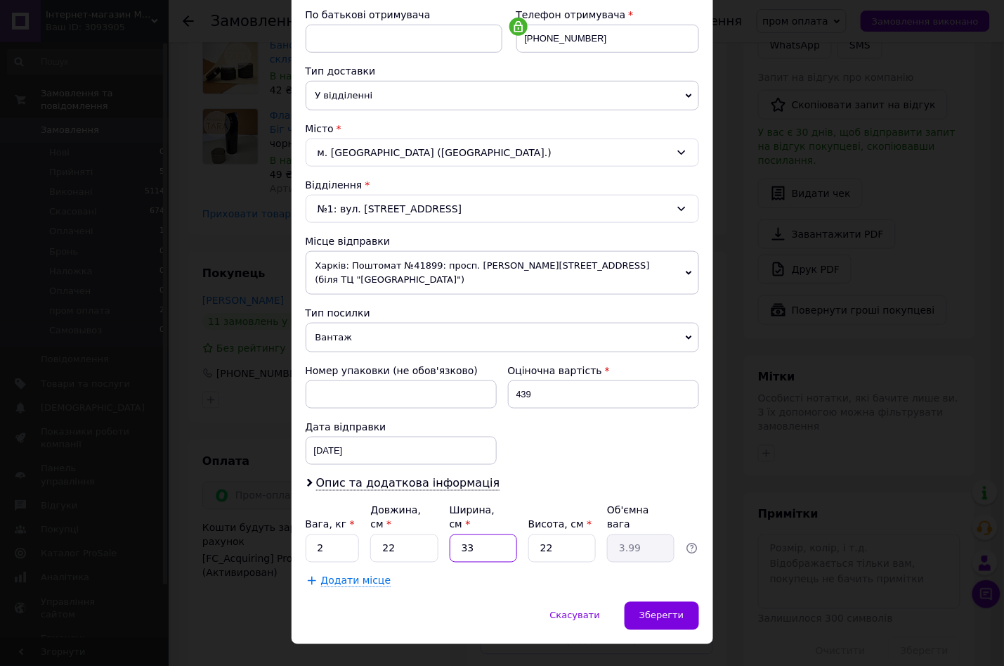
type input "0.12"
type input "17"
type input "2.06"
type input "17"
drag, startPoint x: 536, startPoint y: 526, endPoint x: 548, endPoint y: 526, distance: 11.9
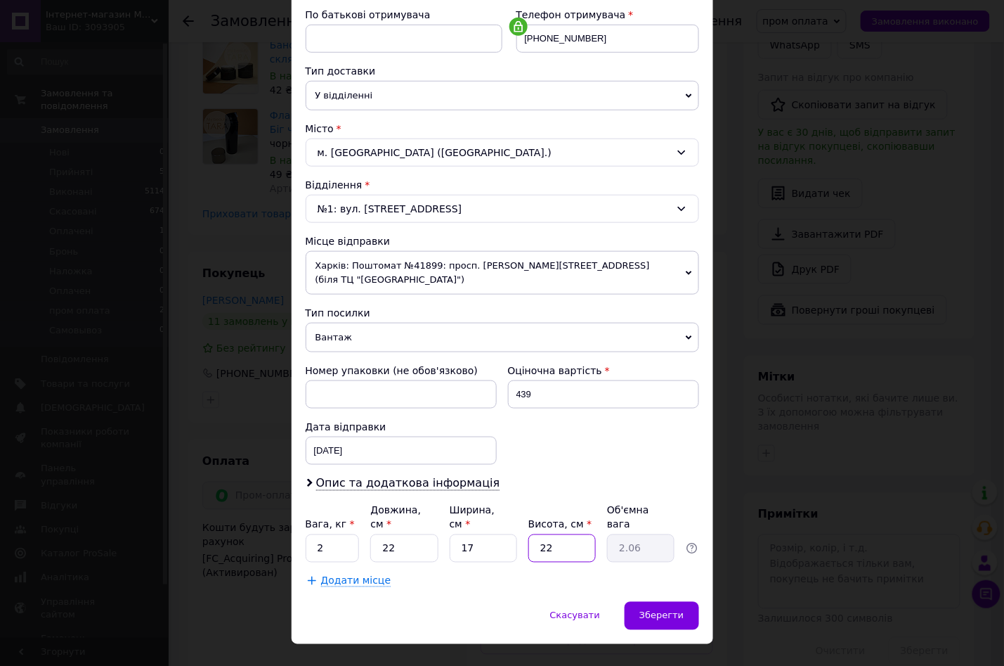
click at [548, 534] on input "22" at bounding box center [562, 548] width 67 height 28
type input "9"
type input "0.84"
type input "9"
drag, startPoint x: 313, startPoint y: 519, endPoint x: 325, endPoint y: 519, distance: 12.7
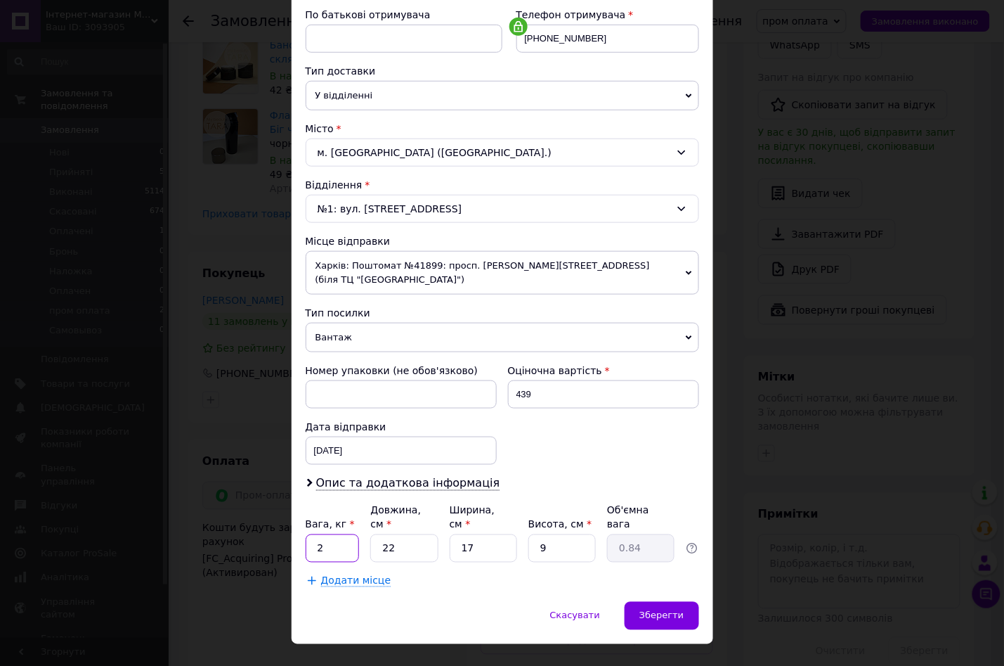
click at [325, 534] on input "2" at bounding box center [333, 548] width 54 height 28
type input "0.84"
click at [660, 610] on span "Зберегти" at bounding box center [662, 615] width 44 height 11
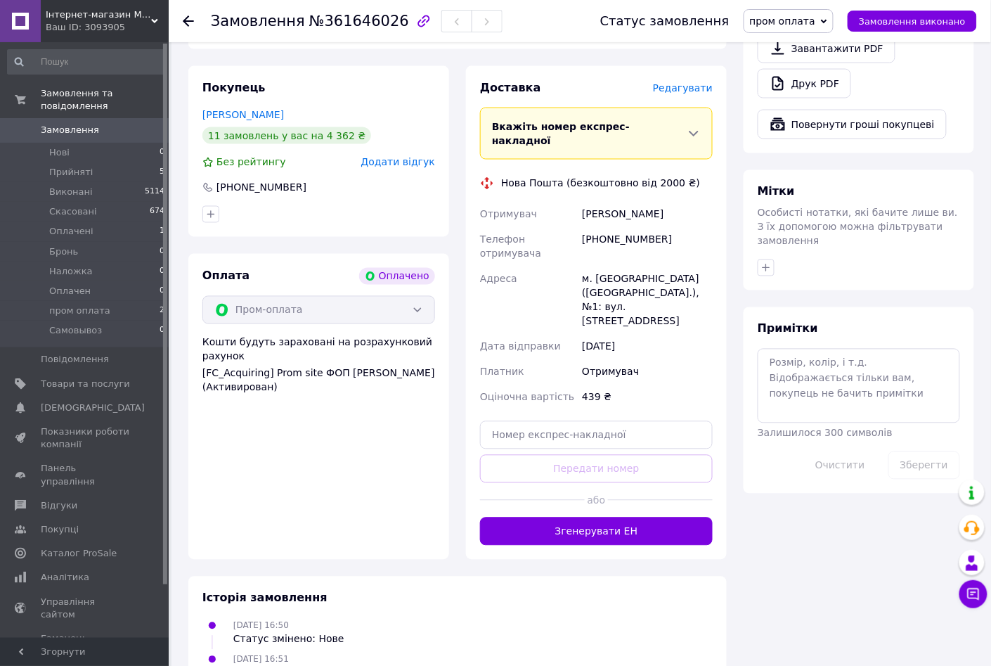
scroll to position [702, 0]
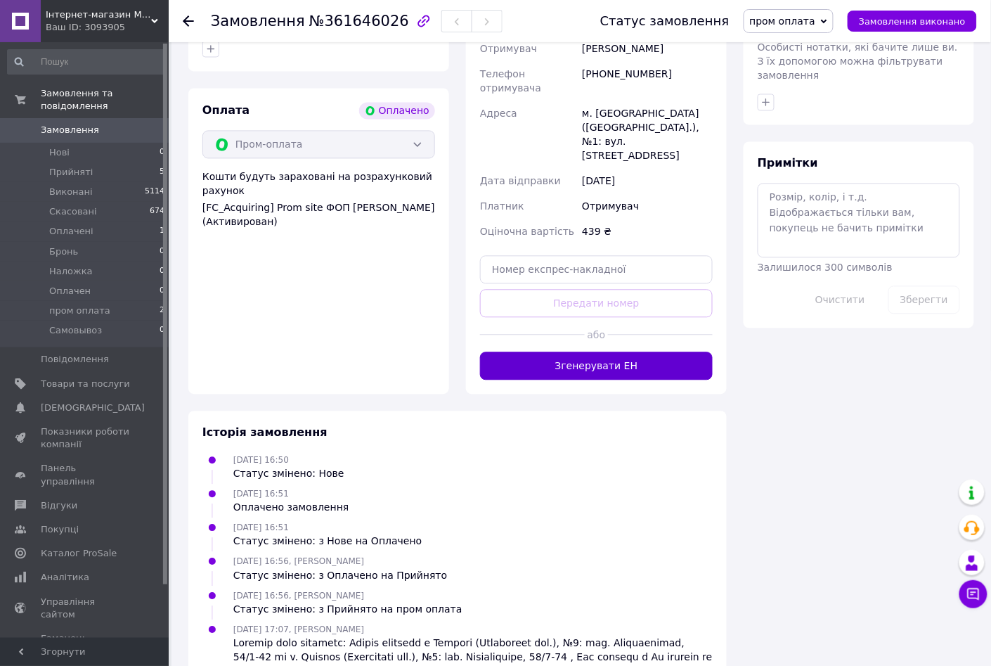
click at [573, 351] on button "Згенерувати ЕН" at bounding box center [596, 365] width 233 height 28
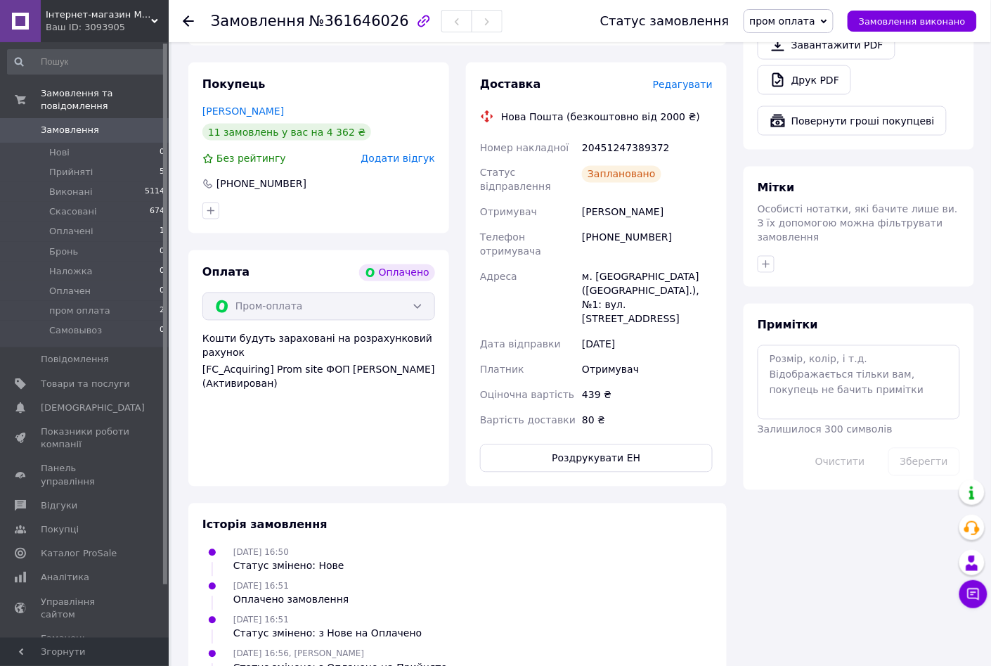
scroll to position [264, 0]
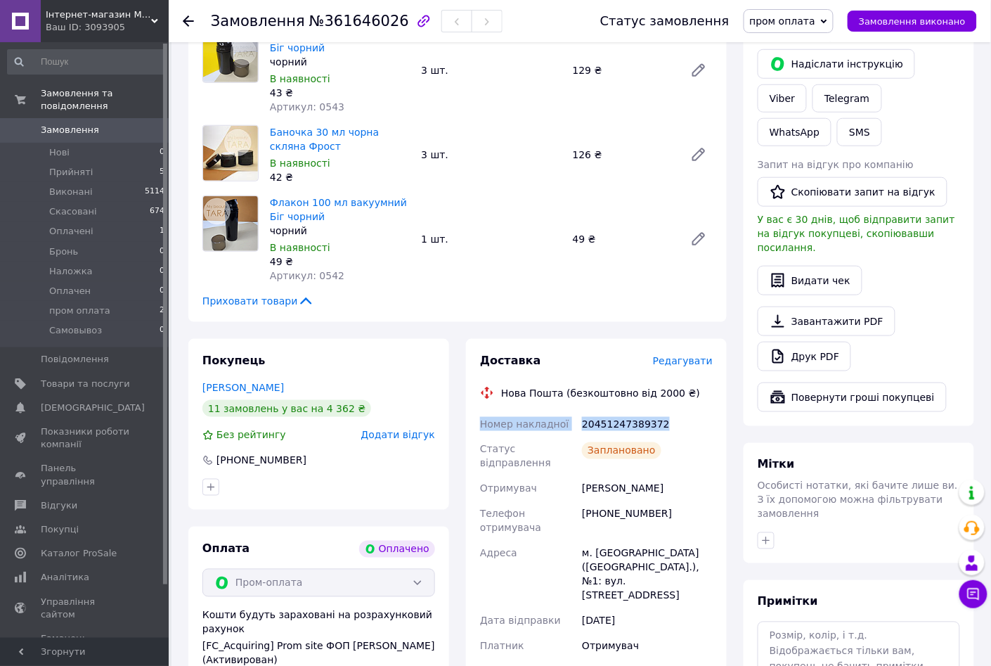
drag, startPoint x: 475, startPoint y: 427, endPoint x: 635, endPoint y: 440, distance: 160.8
click at [677, 435] on div "Доставка Редагувати Нова Пошта (безкоштовно від 2000 ₴) Номер накладної 2045124…" at bounding box center [596, 551] width 261 height 424
copy div "Номер накладної 20451247389372"
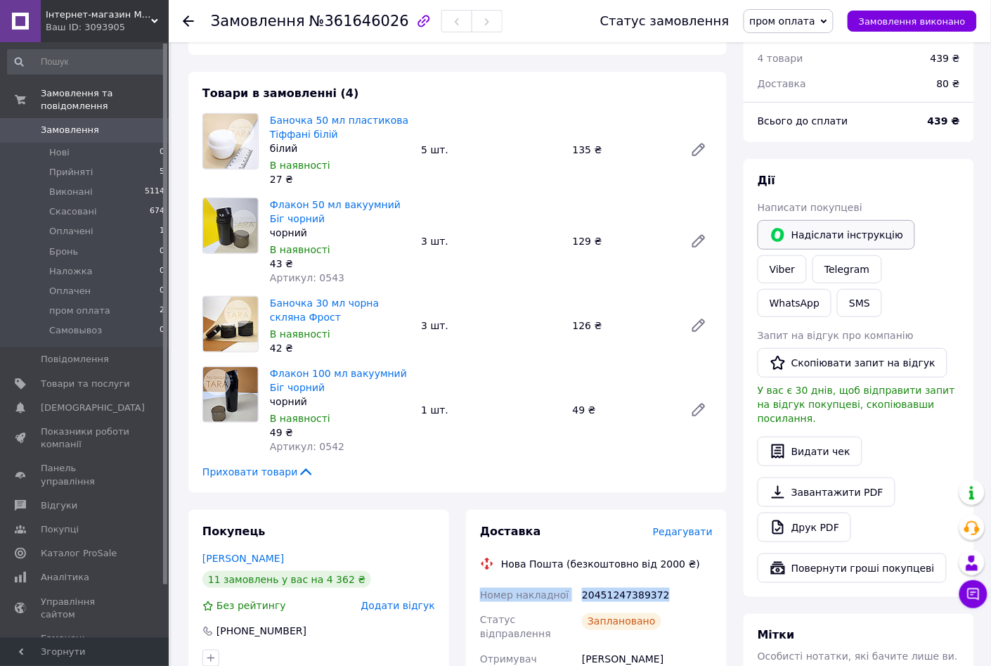
scroll to position [87, 0]
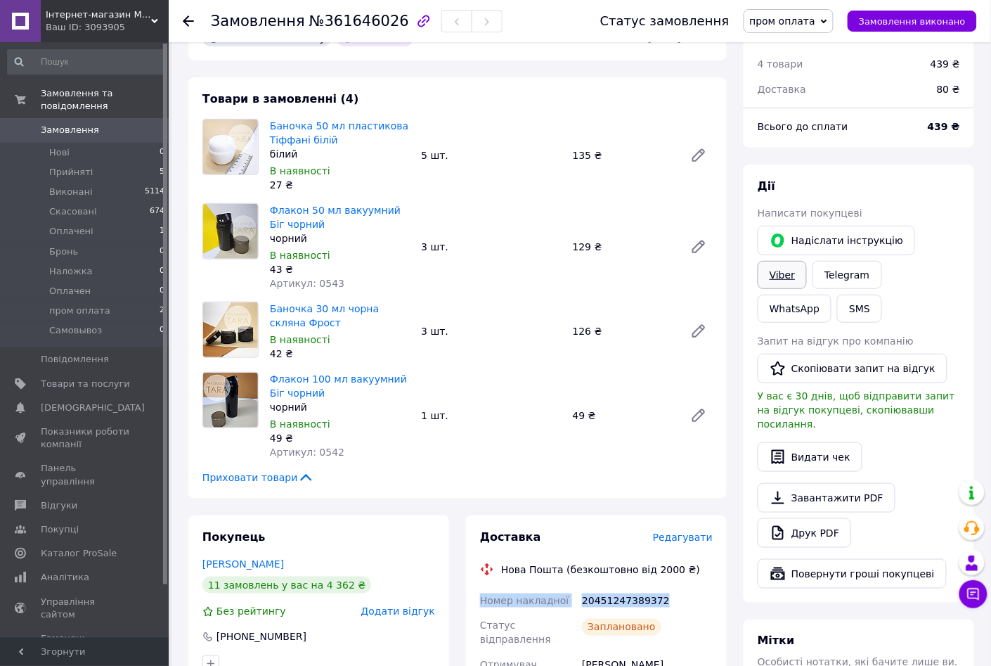
click at [807, 261] on link "Viber" at bounding box center [782, 275] width 49 height 28
click at [87, 164] on li "Прийняті 5" at bounding box center [86, 172] width 173 height 20
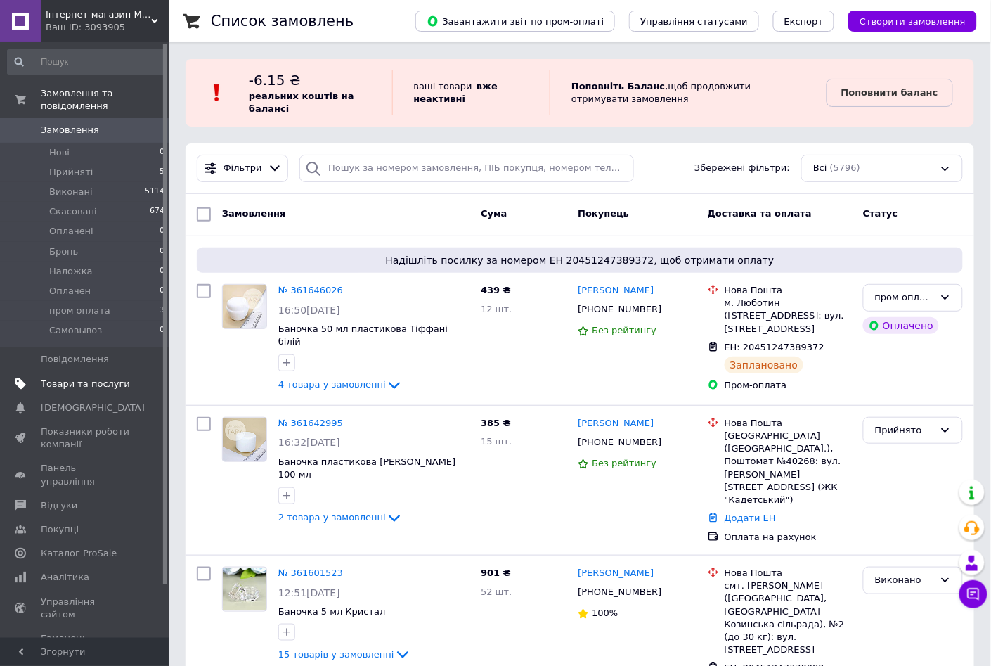
click at [98, 377] on span "Товари та послуги" at bounding box center [85, 383] width 89 height 13
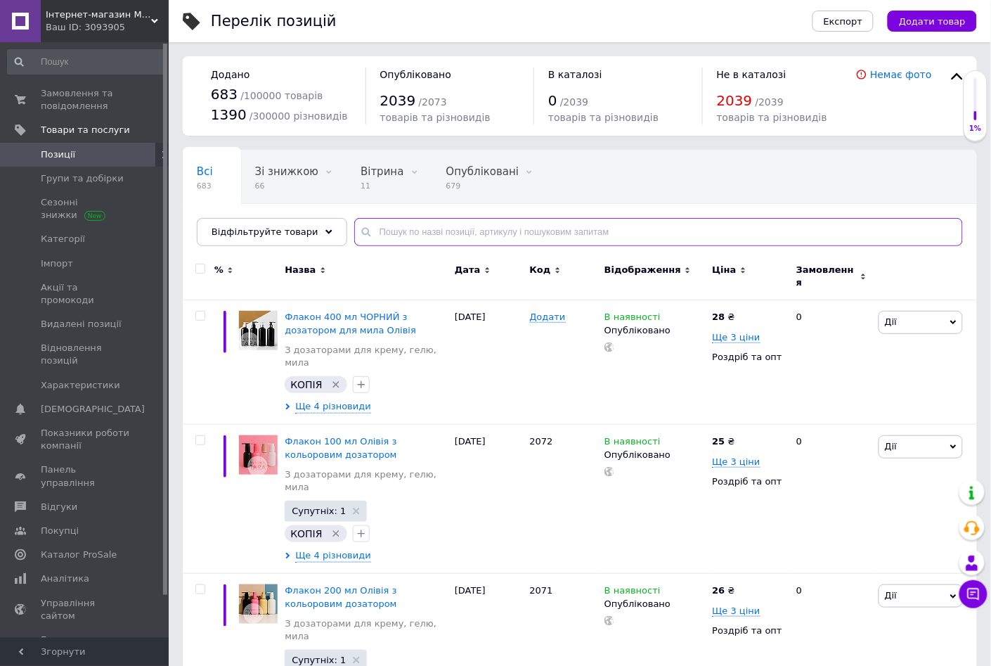
click at [397, 227] on input "text" at bounding box center [658, 232] width 609 height 28
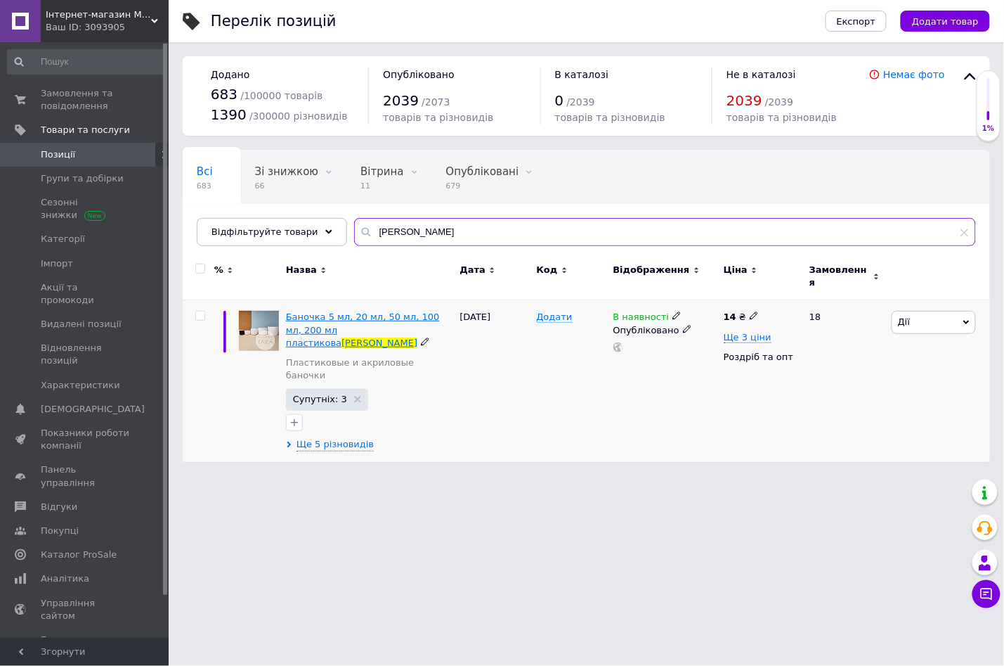
type input "[PERSON_NAME]"
click at [410, 311] on span "Баночка 5 мл, 20 мл, 50 мл, 100 мл, 200 мл пластикова" at bounding box center [363, 329] width 154 height 36
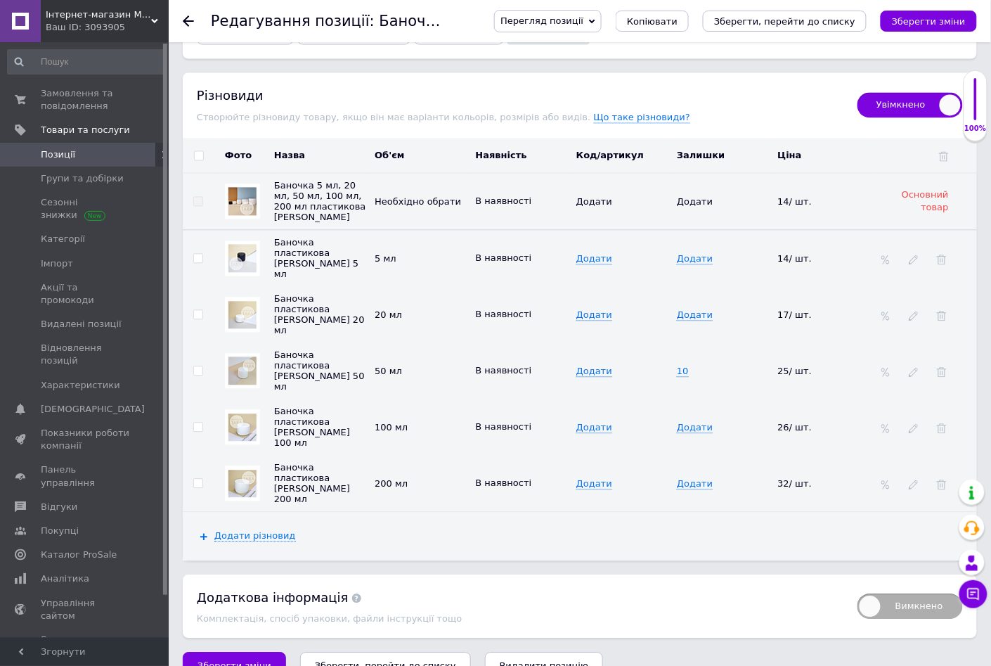
scroll to position [2057, 0]
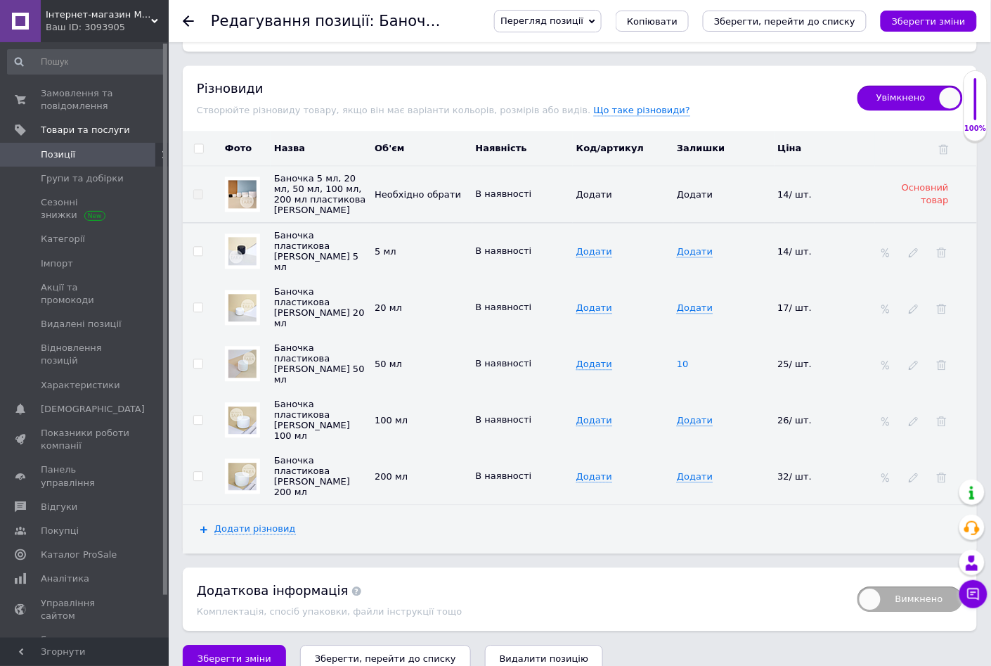
click at [686, 359] on span "10" at bounding box center [683, 364] width 12 height 11
type input "1"
click at [929, 18] on icon "Зберегти зміни" at bounding box center [929, 21] width 74 height 11
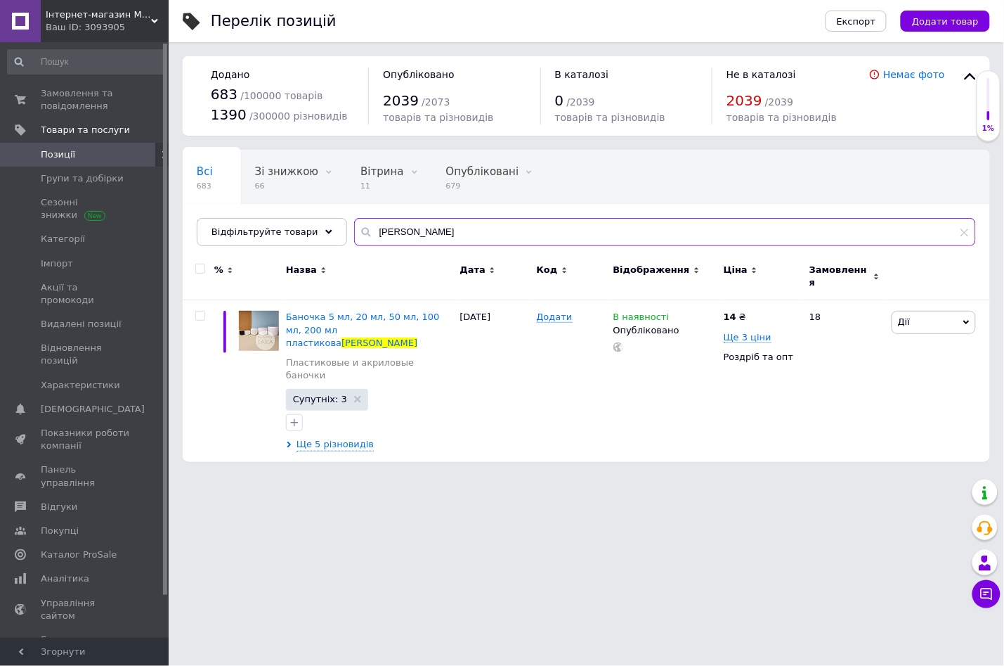
click at [390, 234] on input "[PERSON_NAME]" at bounding box center [665, 232] width 622 height 28
type input "л"
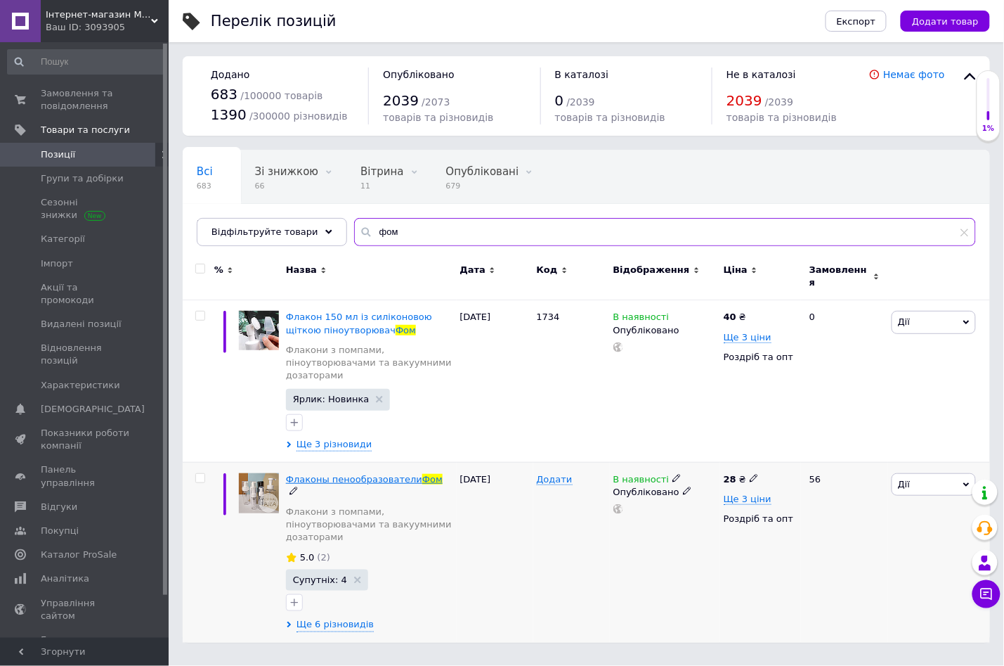
type input "фом"
click at [404, 474] on span "Флаконы пенообразователи" at bounding box center [354, 479] width 136 height 11
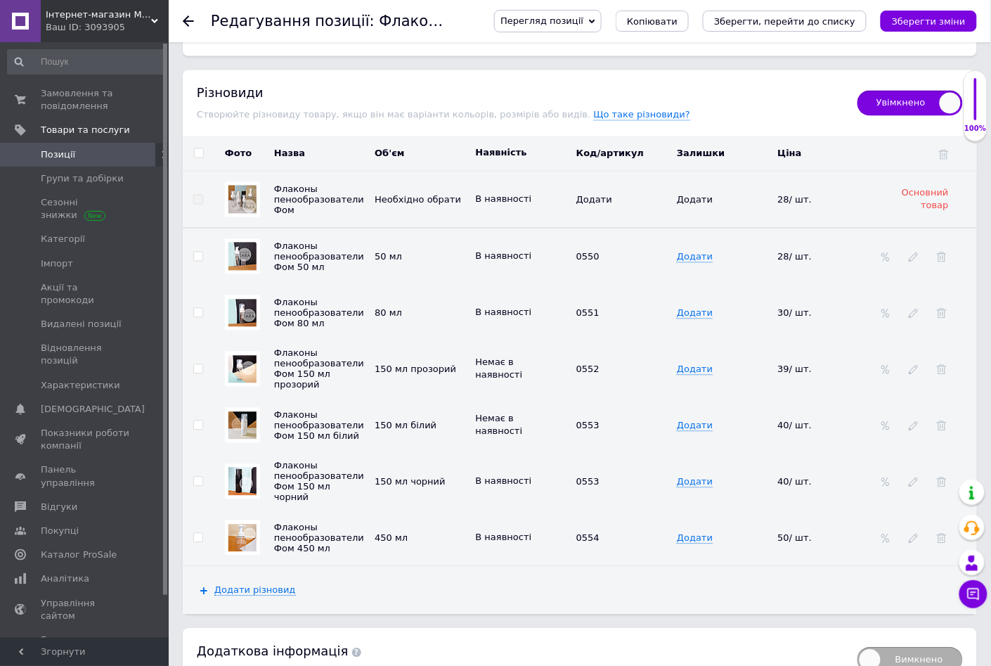
scroll to position [2097, 0]
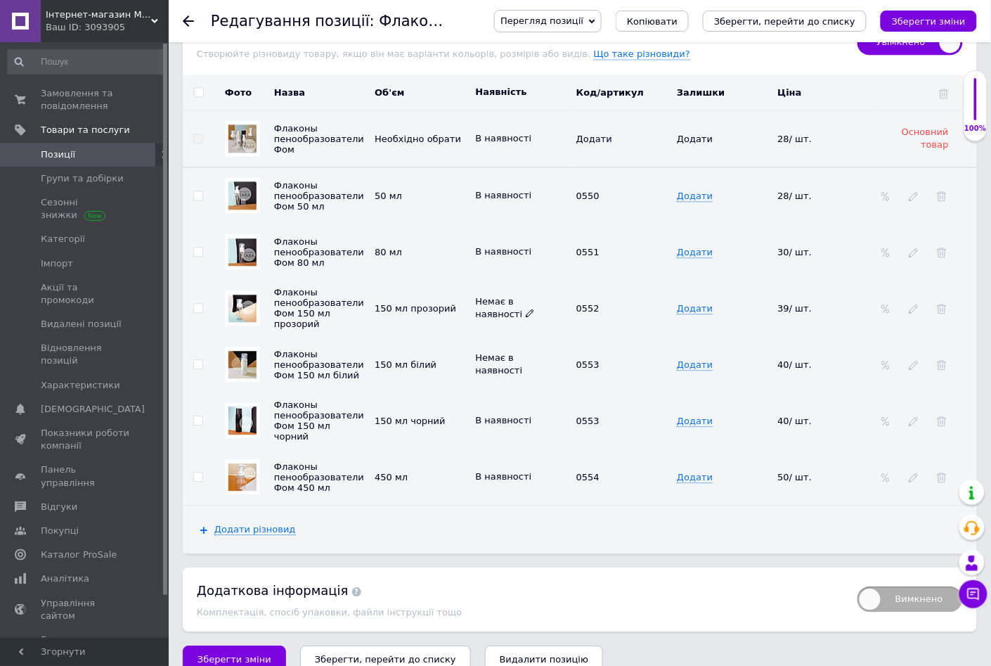
click at [526, 309] on icon at bounding box center [530, 313] width 8 height 8
click at [503, 337] on li "В наявності" at bounding box center [519, 347] width 98 height 20
click at [924, 22] on icon "Зберегти зміни" at bounding box center [929, 21] width 74 height 11
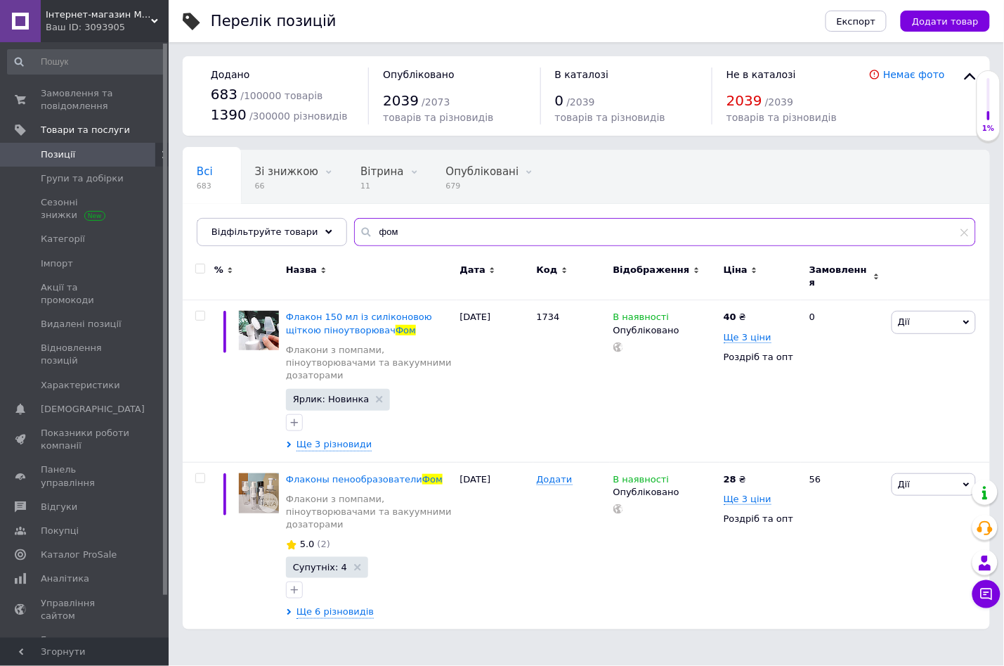
click at [388, 235] on input "фом" at bounding box center [665, 232] width 622 height 28
type input "ф"
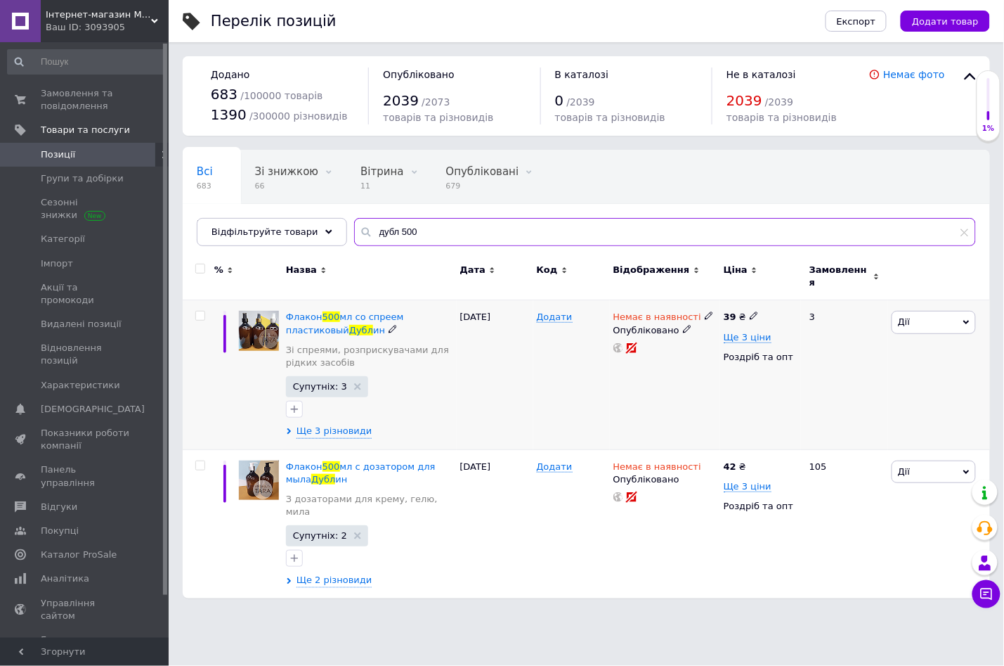
type input "дубл 500"
click at [705, 311] on icon at bounding box center [709, 315] width 8 height 8
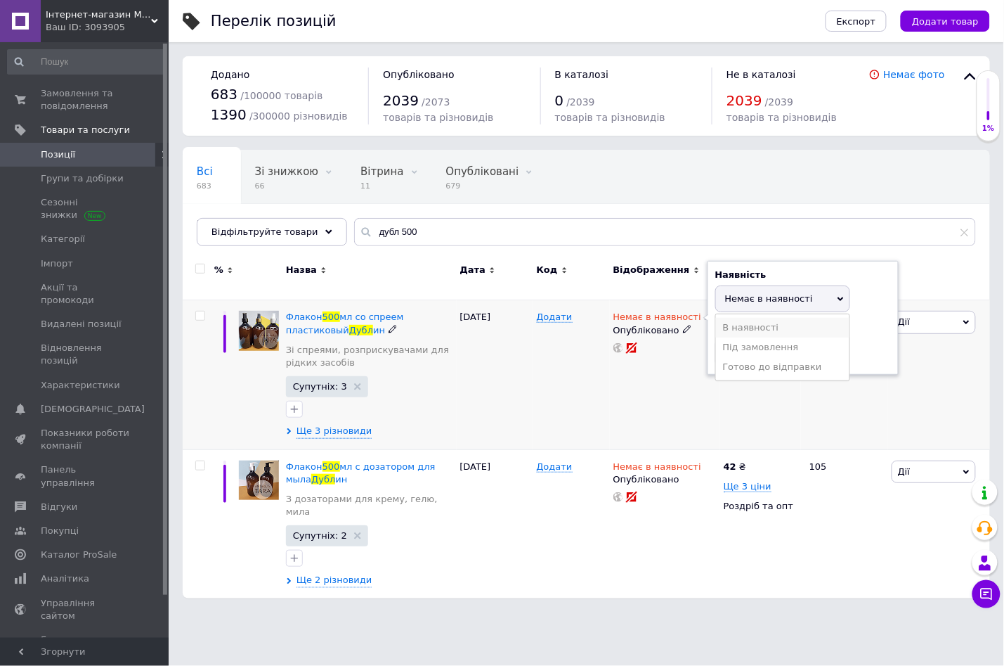
click at [744, 318] on li "В наявності" at bounding box center [783, 328] width 134 height 20
click at [514, 394] on div "[DATE]" at bounding box center [495, 374] width 77 height 149
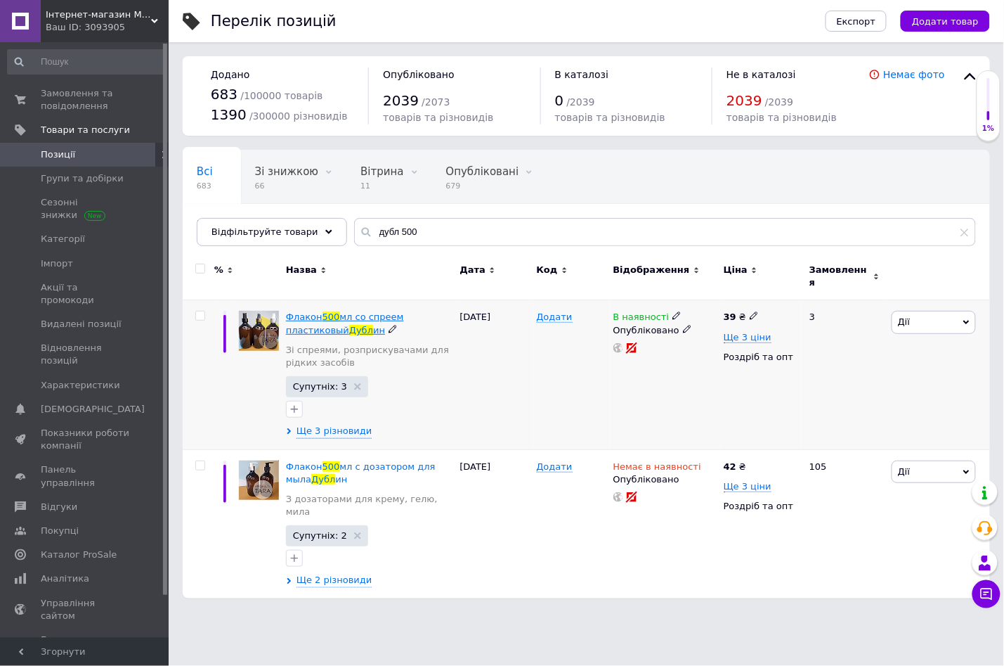
click at [403, 311] on span "мл со спреем пластиковый" at bounding box center [345, 322] width 118 height 23
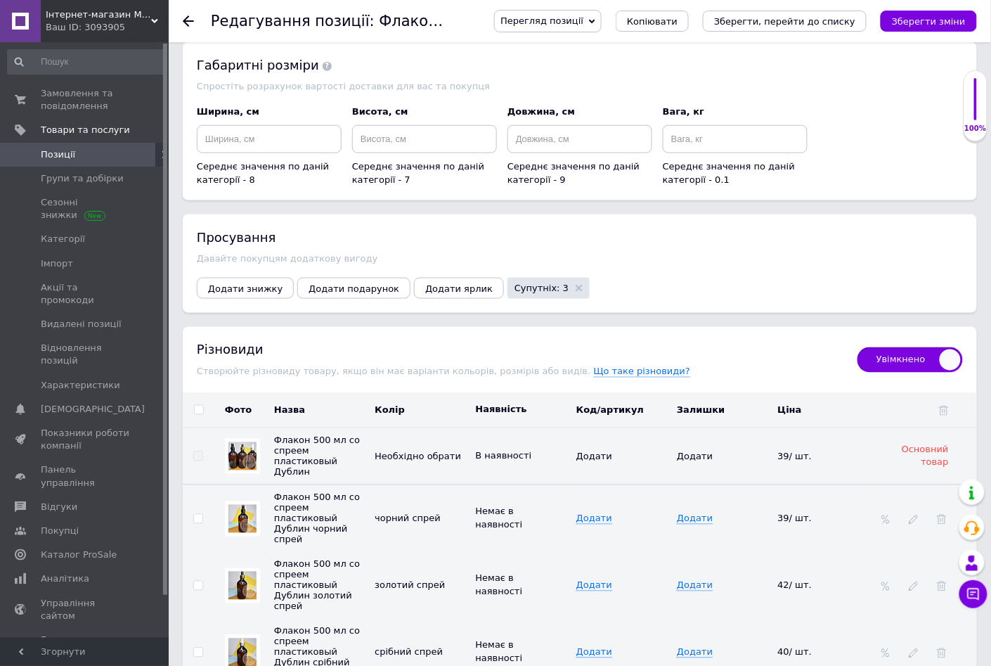
scroll to position [1923, 0]
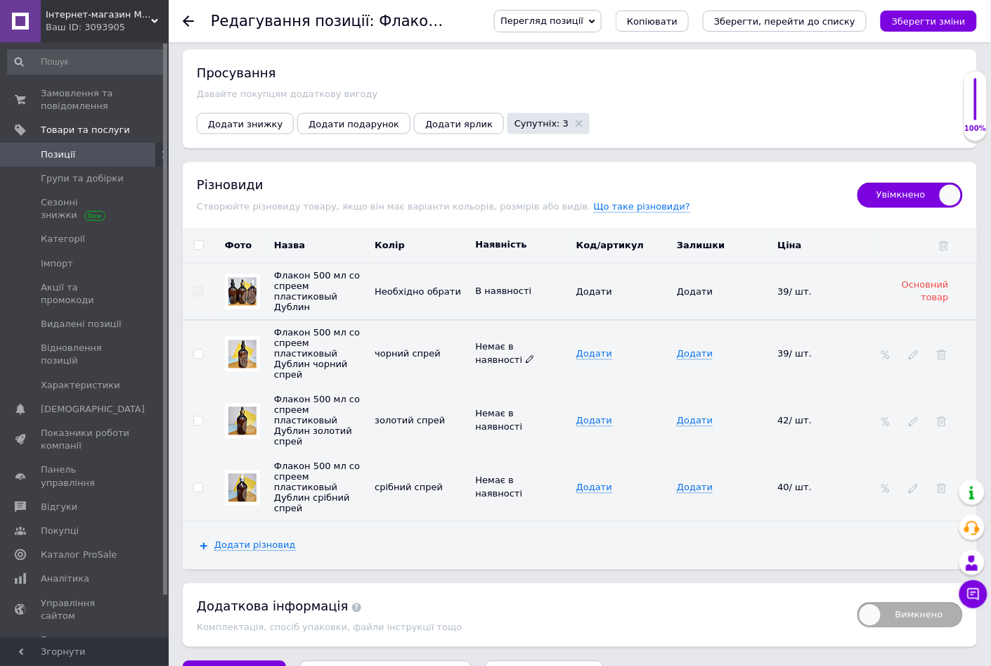
click at [526, 355] on icon at bounding box center [530, 359] width 8 height 8
click at [515, 384] on li "В наявності" at bounding box center [519, 394] width 98 height 20
click at [526, 422] on icon at bounding box center [530, 426] width 8 height 8
click at [512, 450] on li "В наявності" at bounding box center [519, 460] width 98 height 20
click at [526, 488] on icon at bounding box center [530, 492] width 8 height 8
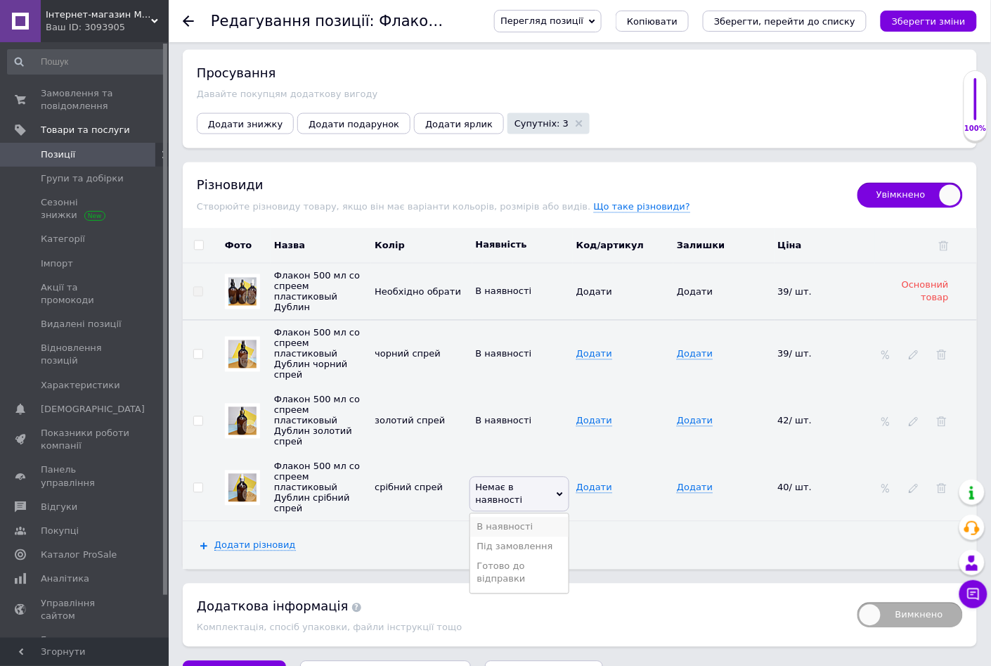
click at [502, 517] on li "В наявності" at bounding box center [519, 527] width 98 height 20
click at [909, 25] on icon "Зберегти зміни" at bounding box center [929, 21] width 74 height 11
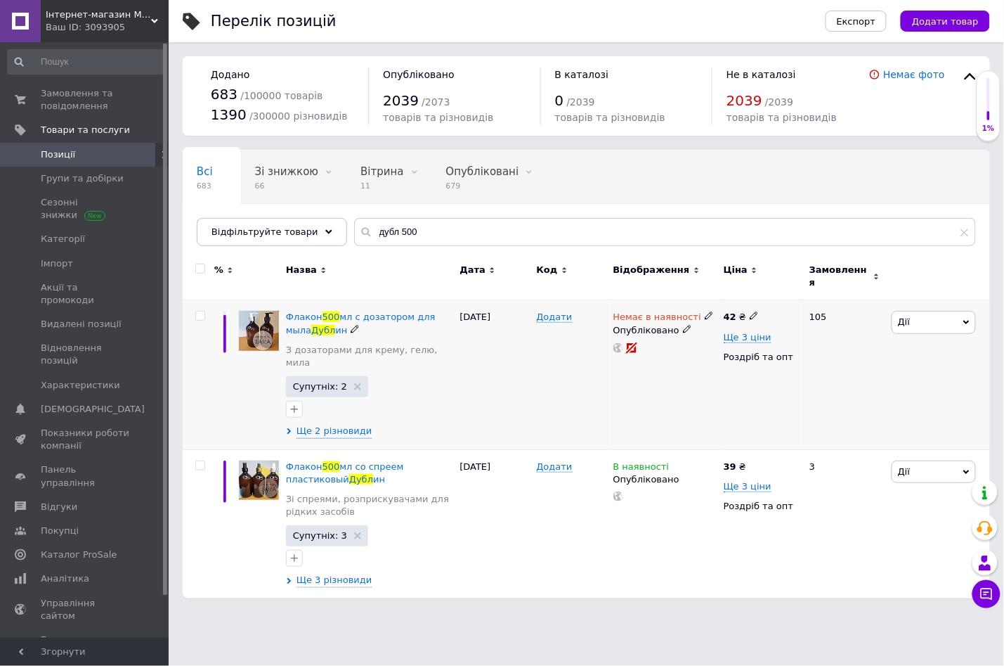
click at [705, 311] on icon at bounding box center [709, 315] width 8 height 8
click at [744, 318] on li "В наявності" at bounding box center [783, 328] width 134 height 20
click at [492, 364] on div "[DATE]" at bounding box center [495, 374] width 77 height 149
click at [361, 311] on span "мл с дозатором для мыла" at bounding box center [361, 322] width 150 height 23
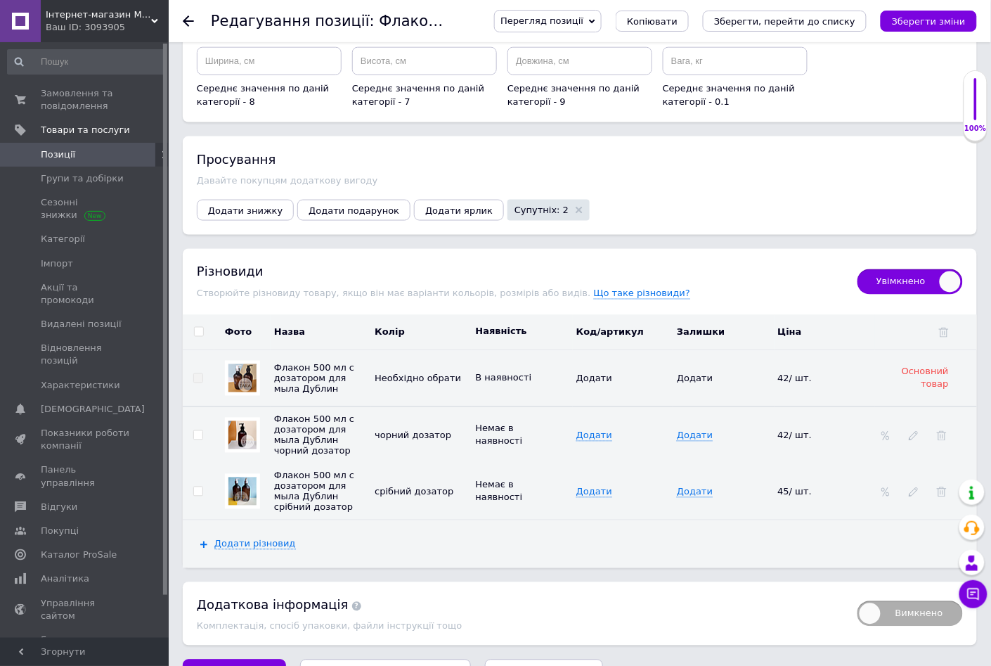
scroll to position [1867, 0]
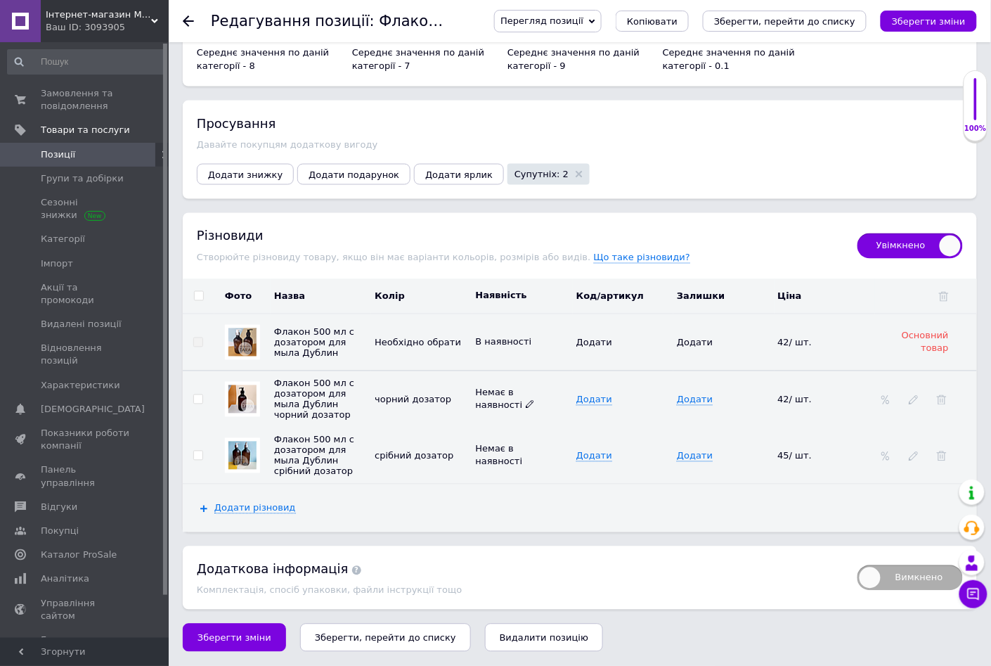
click at [526, 401] on use at bounding box center [530, 405] width 8 height 8
click at [512, 429] on li "В наявності" at bounding box center [519, 439] width 98 height 20
click at [526, 458] on icon at bounding box center [530, 460] width 8 height 8
click at [507, 489] on li "В наявності" at bounding box center [519, 495] width 98 height 20
click at [912, 20] on icon "Зберегти зміни" at bounding box center [929, 21] width 74 height 11
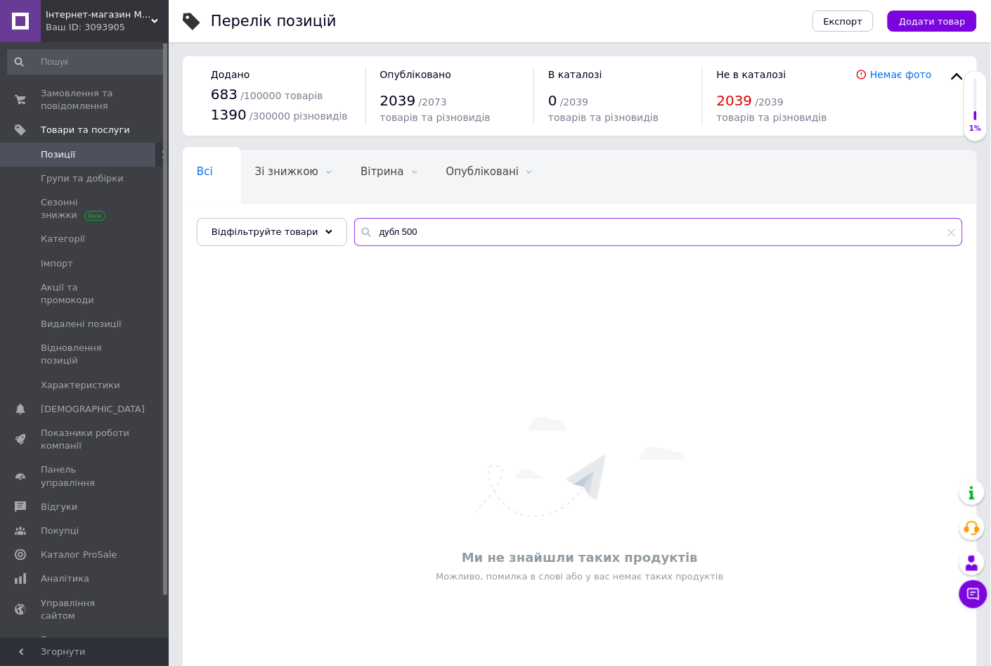
click at [406, 234] on input "дубл 500" at bounding box center [658, 232] width 609 height 28
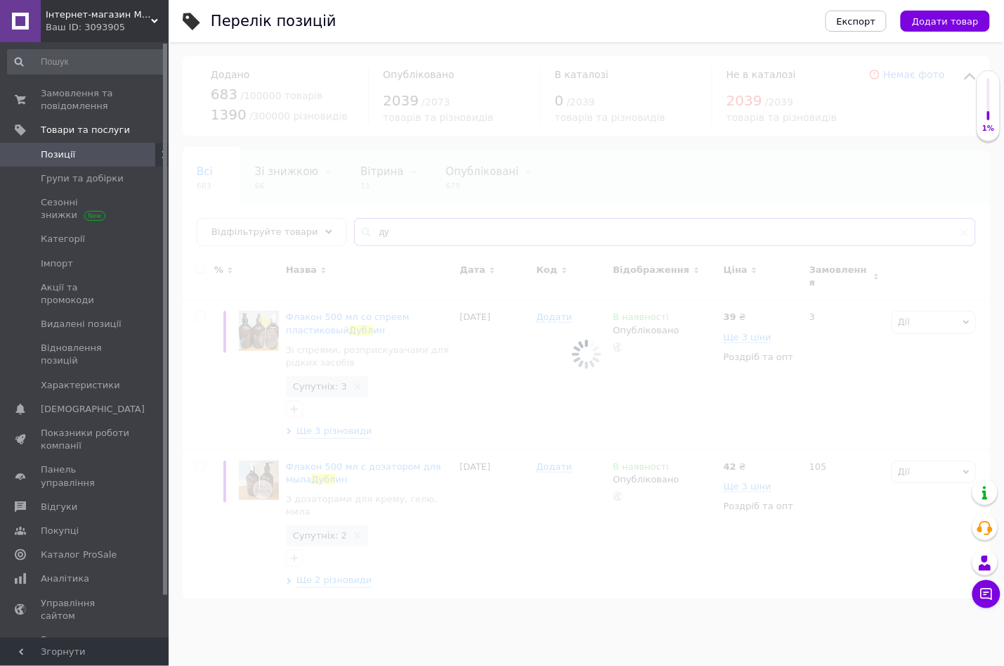
type input "д"
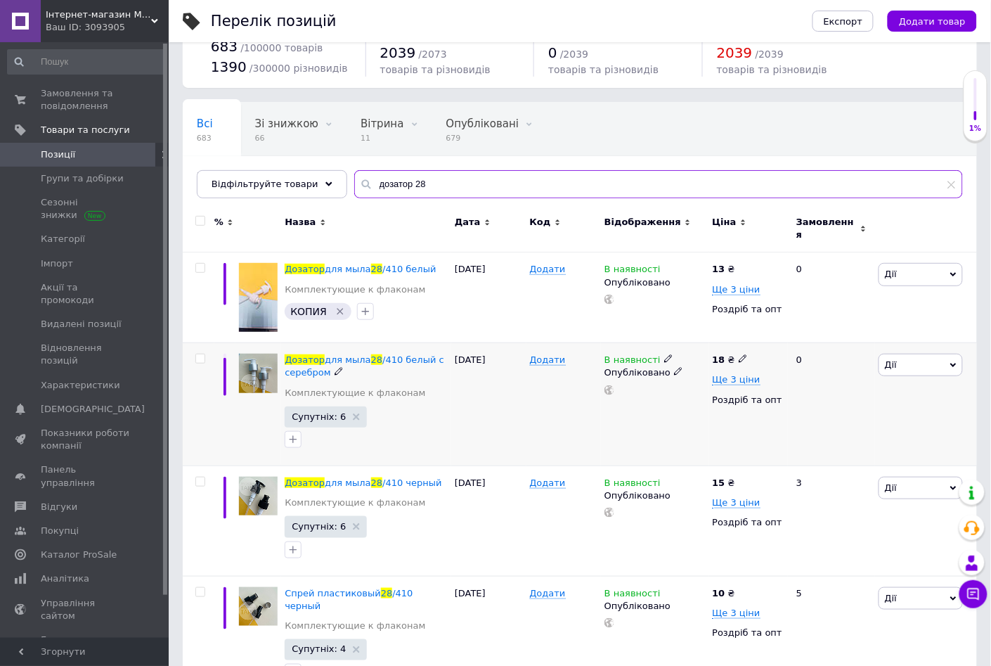
scroll to position [73, 0]
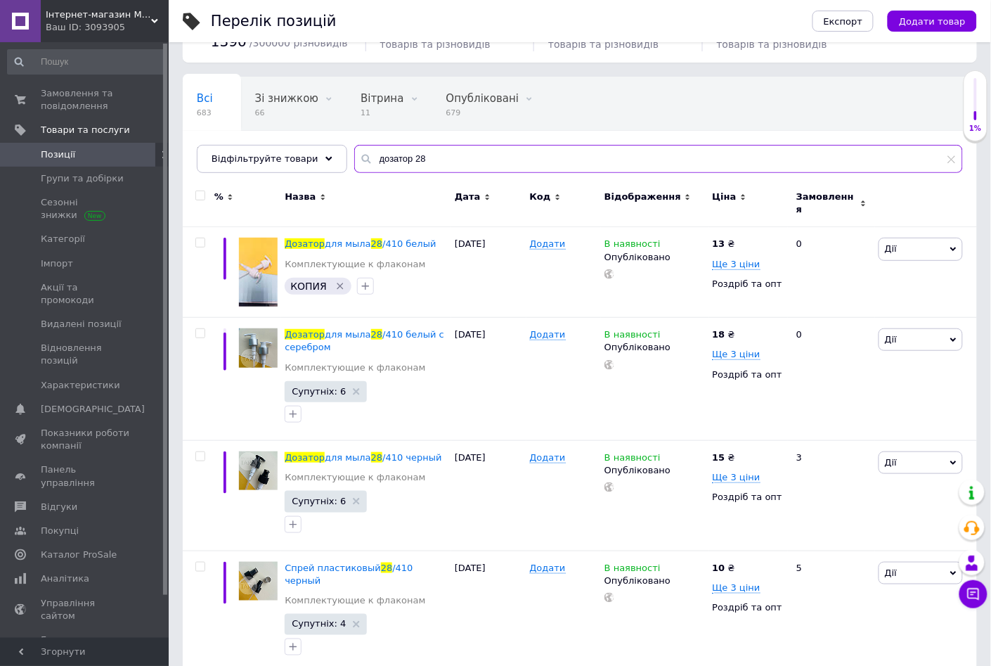
click at [426, 164] on input "дозатор 28" at bounding box center [658, 159] width 609 height 28
type input "д"
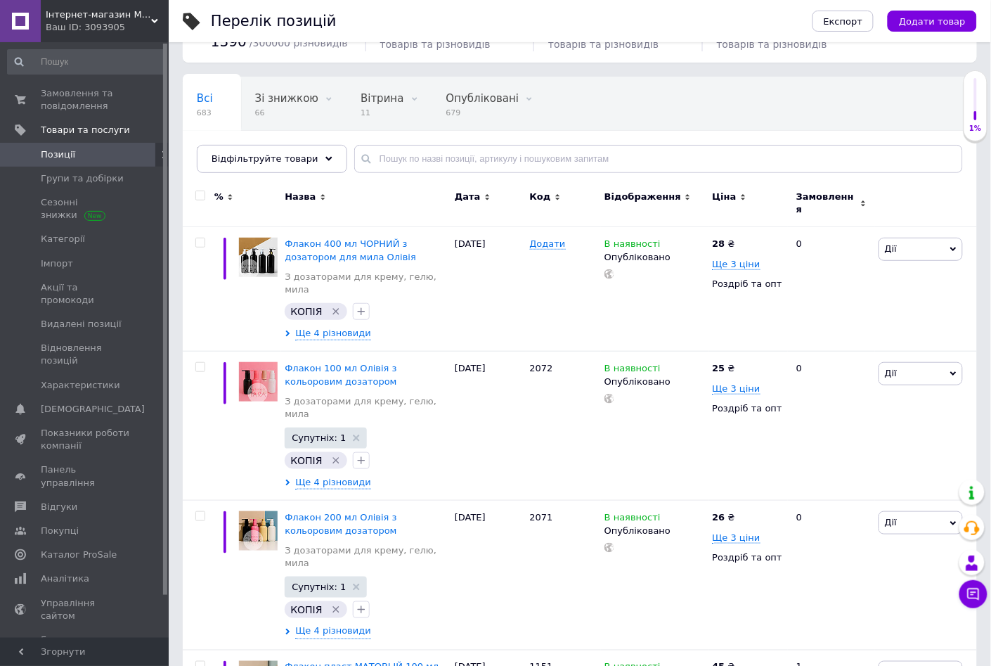
click at [157, 18] on icon at bounding box center [154, 21] width 7 height 7
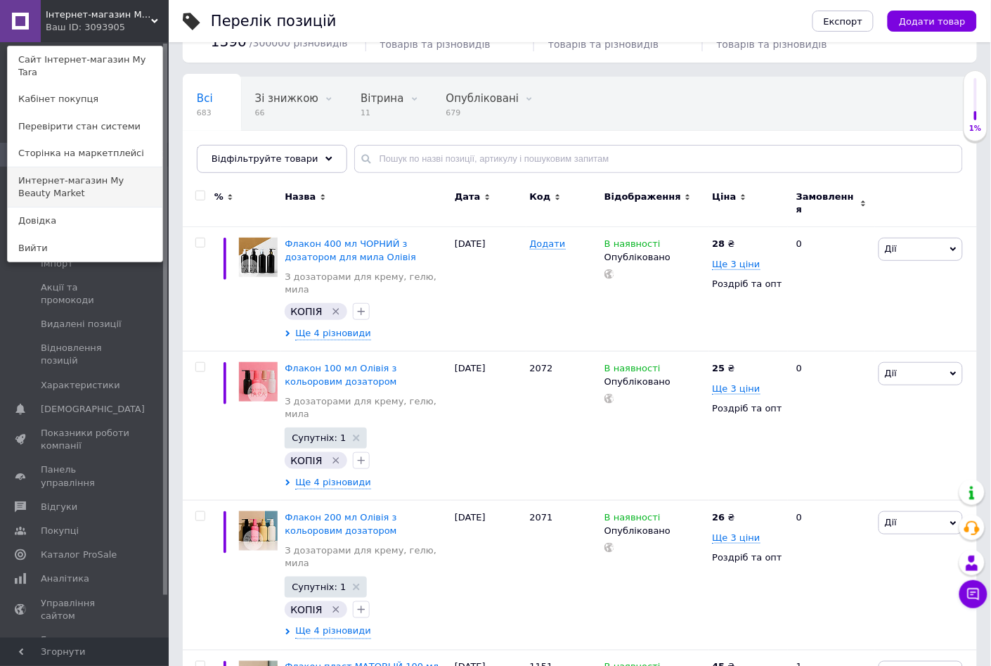
click at [126, 171] on link "Интернет-магазин My Beauty Market" at bounding box center [85, 186] width 155 height 39
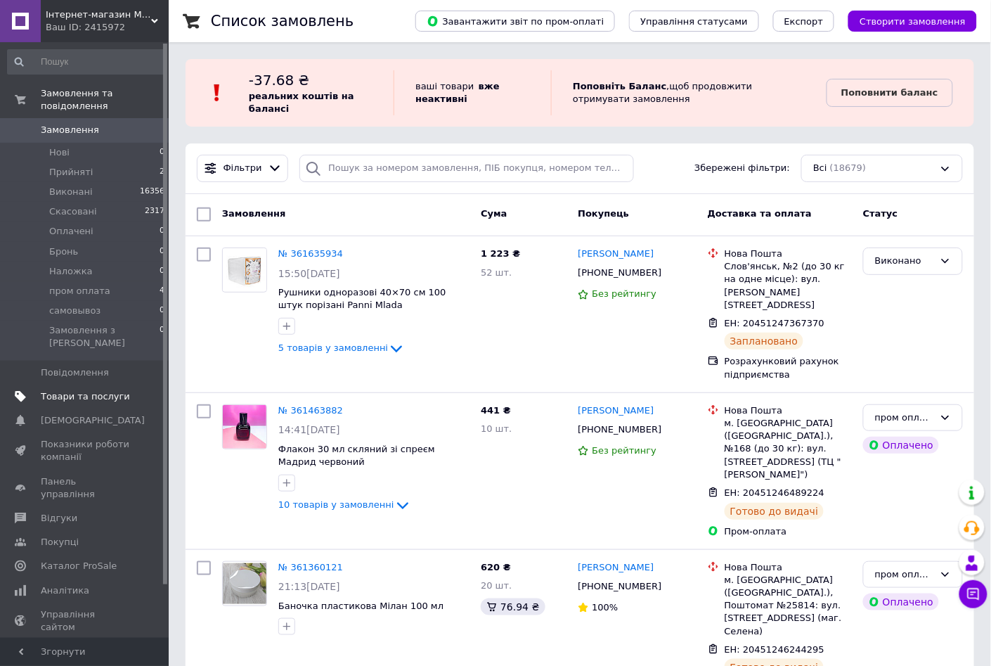
click at [116, 390] on span "Товари та послуги" at bounding box center [85, 396] width 89 height 13
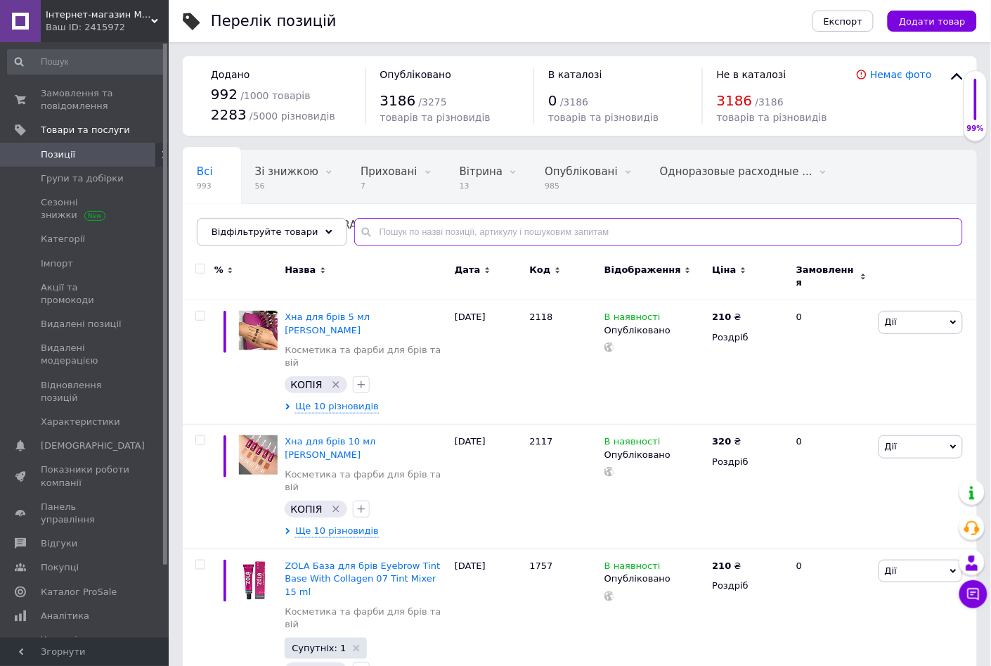
click at [397, 230] on input "text" at bounding box center [658, 232] width 609 height 28
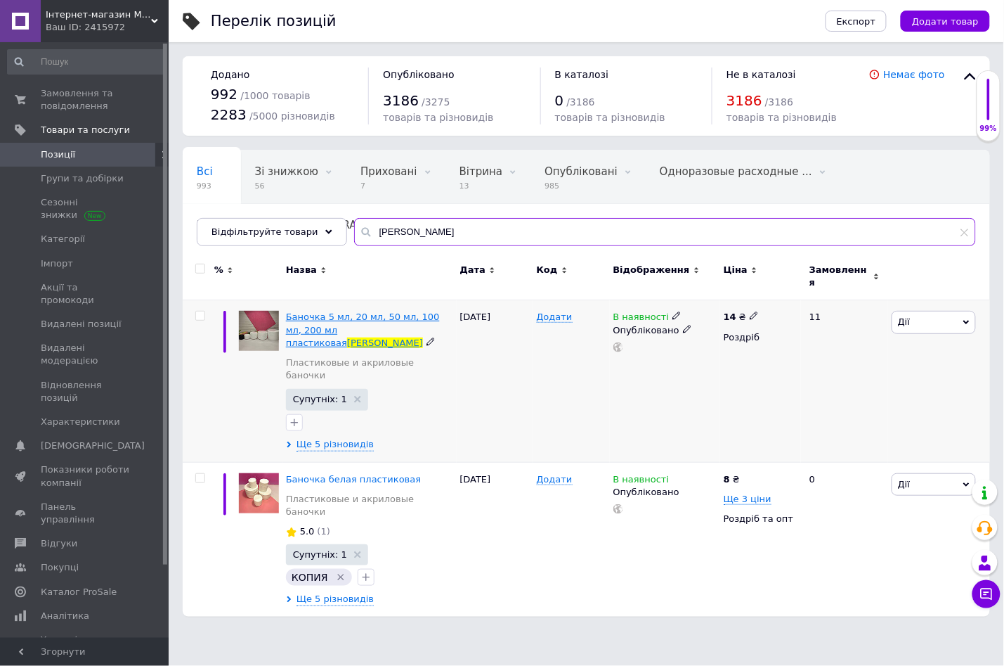
type input "[PERSON_NAME]"
click at [417, 311] on span "Баночка 5 мл, 20 мл, 50 мл, 100 мл, 200 мл пластиковая" at bounding box center [363, 329] width 154 height 36
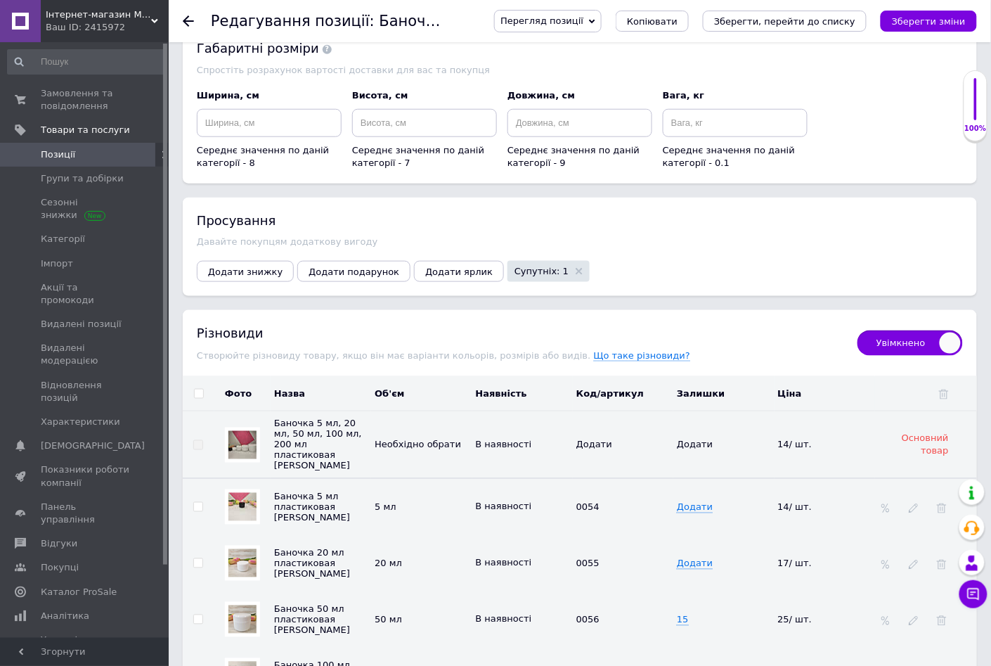
scroll to position [1933, 0]
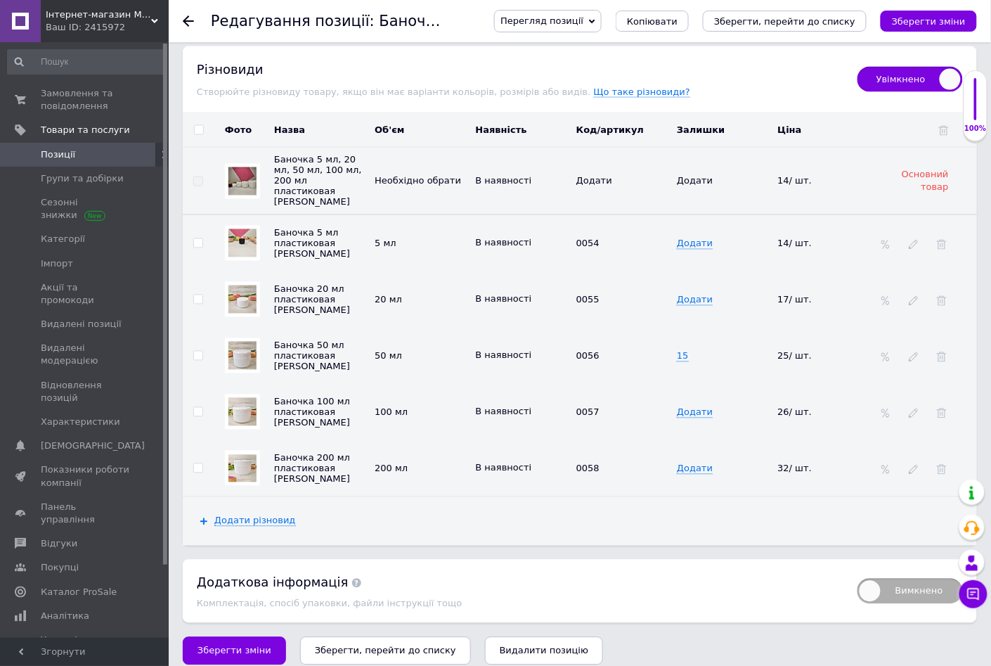
click at [687, 384] on td "15" at bounding box center [723, 356] width 100 height 56
type input "1"
click at [913, 25] on icon "Зберегти зміни" at bounding box center [929, 21] width 74 height 11
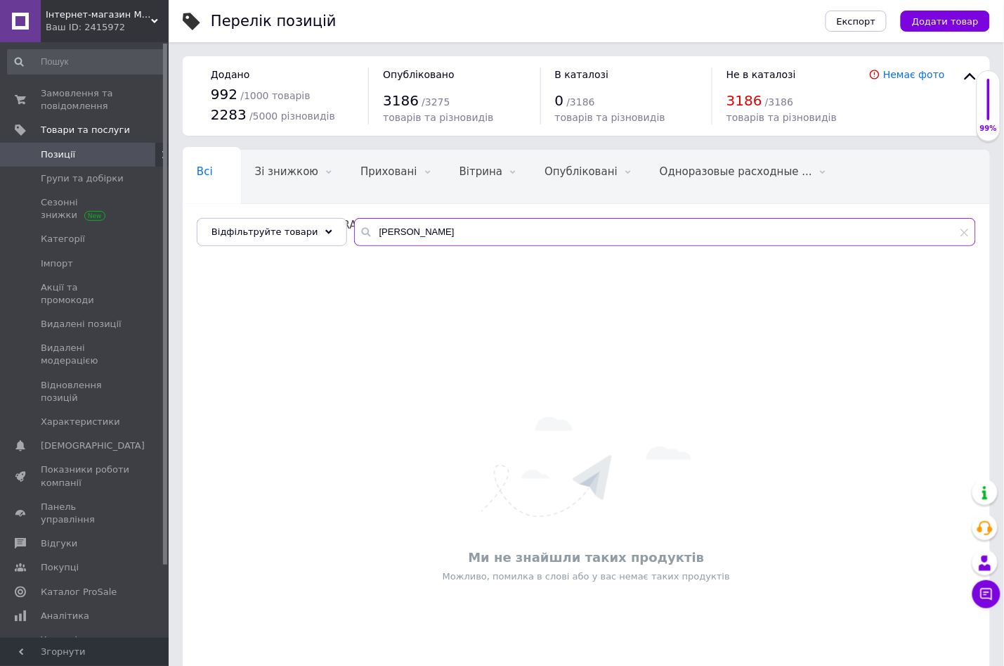
click at [401, 231] on input "[PERSON_NAME]" at bounding box center [665, 232] width 622 height 28
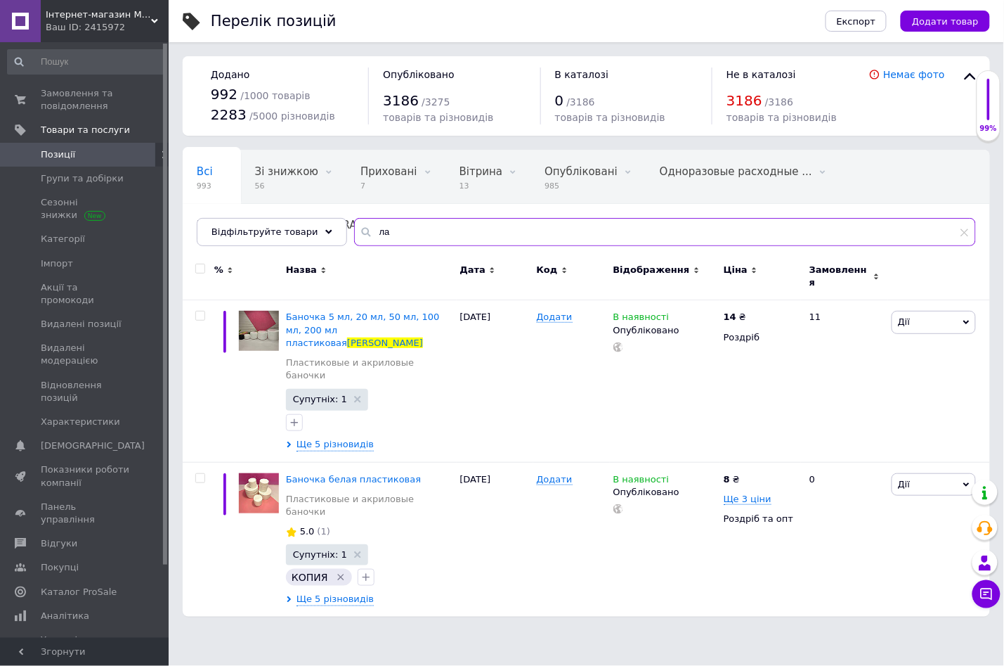
type input "л"
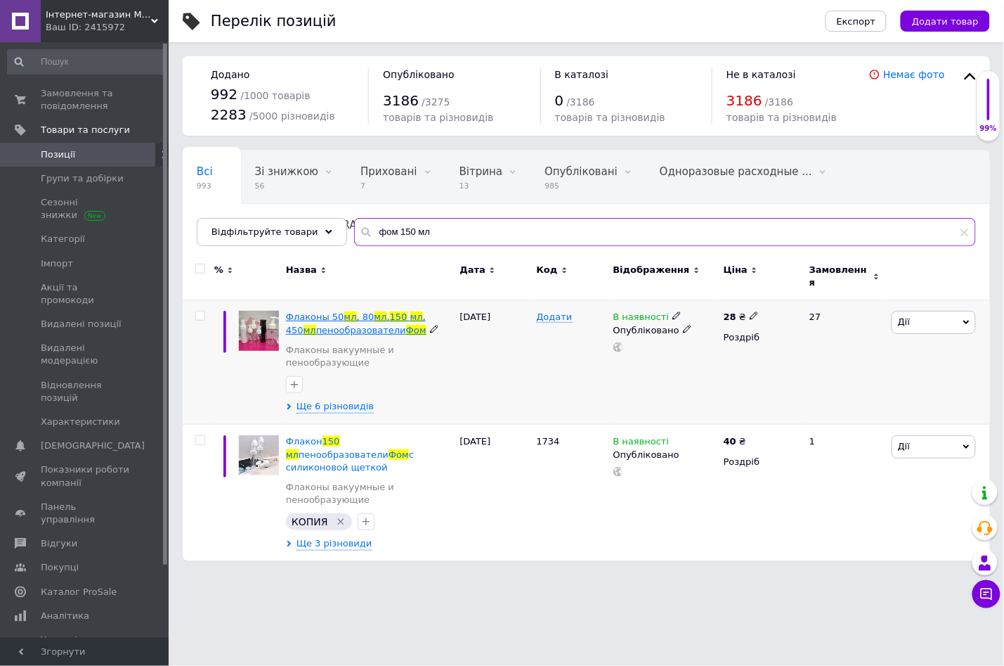
type input "фом 150 мл"
click at [394, 312] on span "150" at bounding box center [399, 316] width 18 height 11
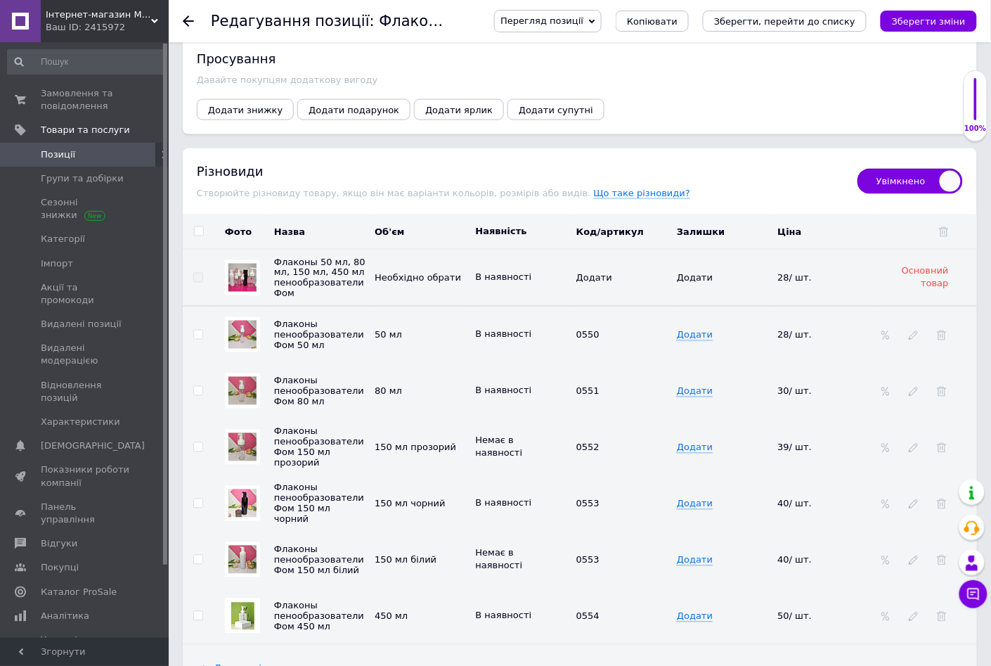
scroll to position [1933, 0]
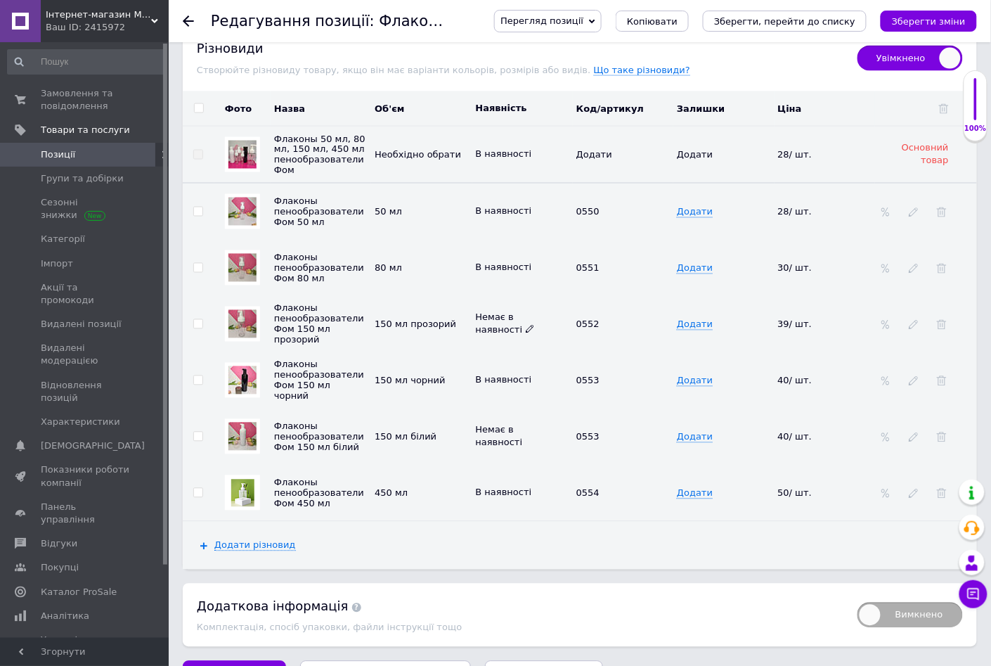
click at [526, 333] on icon at bounding box center [530, 329] width 8 height 8
click at [505, 373] on li "В наявності" at bounding box center [519, 364] width 98 height 20
click at [916, 26] on icon "Зберегти зміни" at bounding box center [929, 21] width 74 height 11
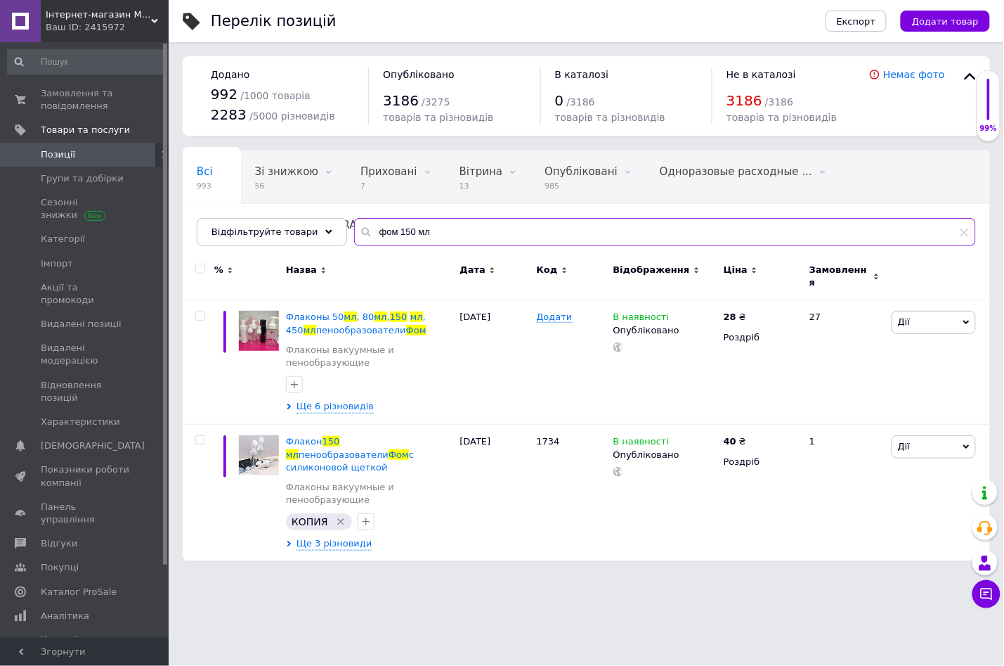
click at [417, 233] on input "фом 150 мл" at bounding box center [665, 232] width 622 height 28
type input "ф"
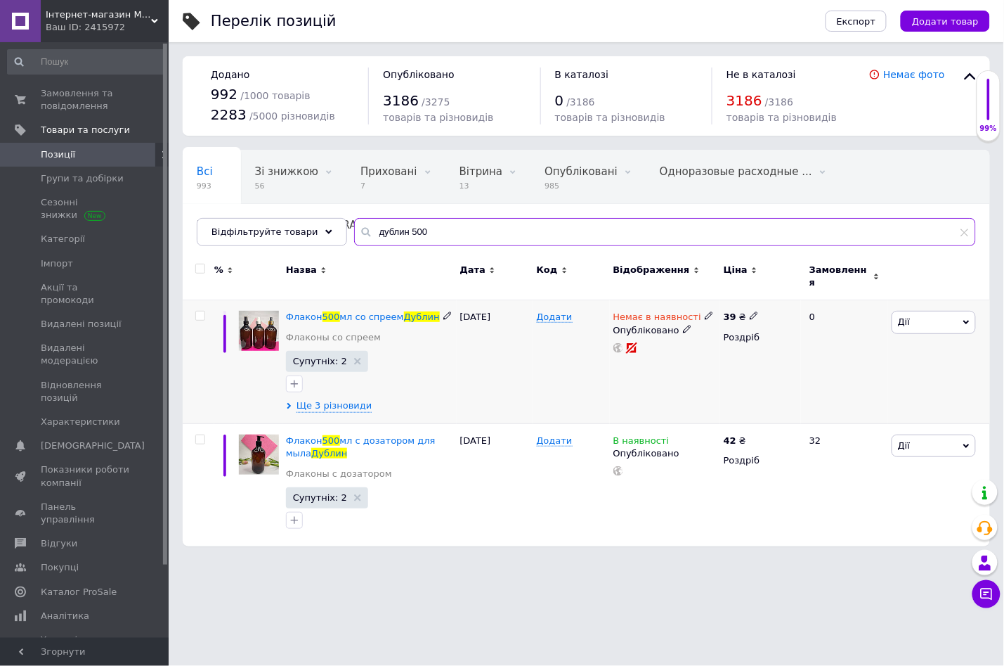
type input "дублин 500"
click at [705, 312] on use at bounding box center [709, 316] width 8 height 8
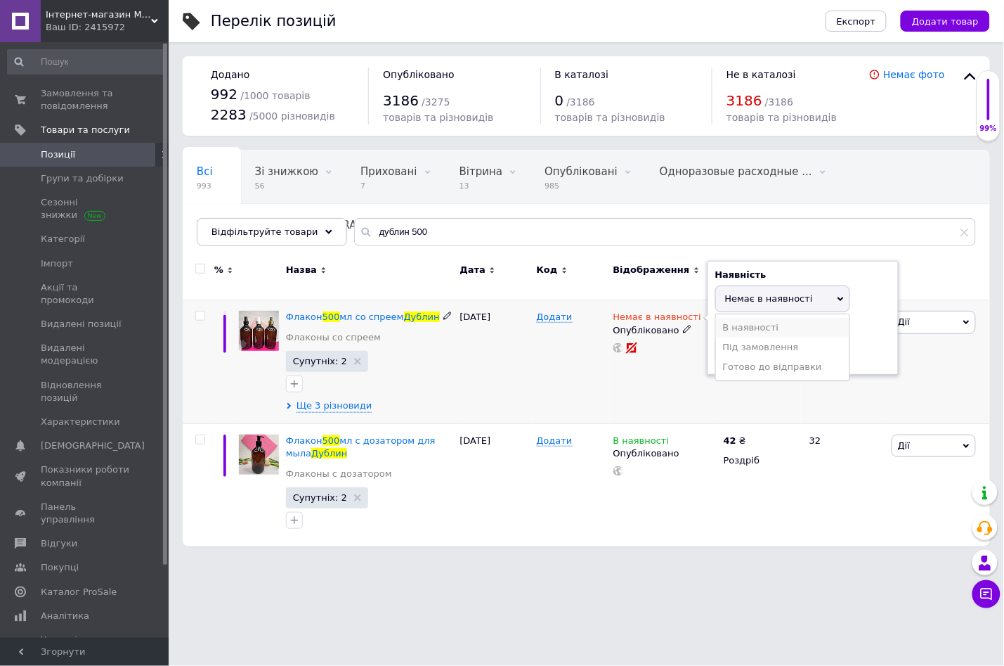
click at [740, 318] on li "В наявності" at bounding box center [783, 328] width 134 height 20
click at [427, 363] on div "Супутніх: 2" at bounding box center [369, 373] width 167 height 44
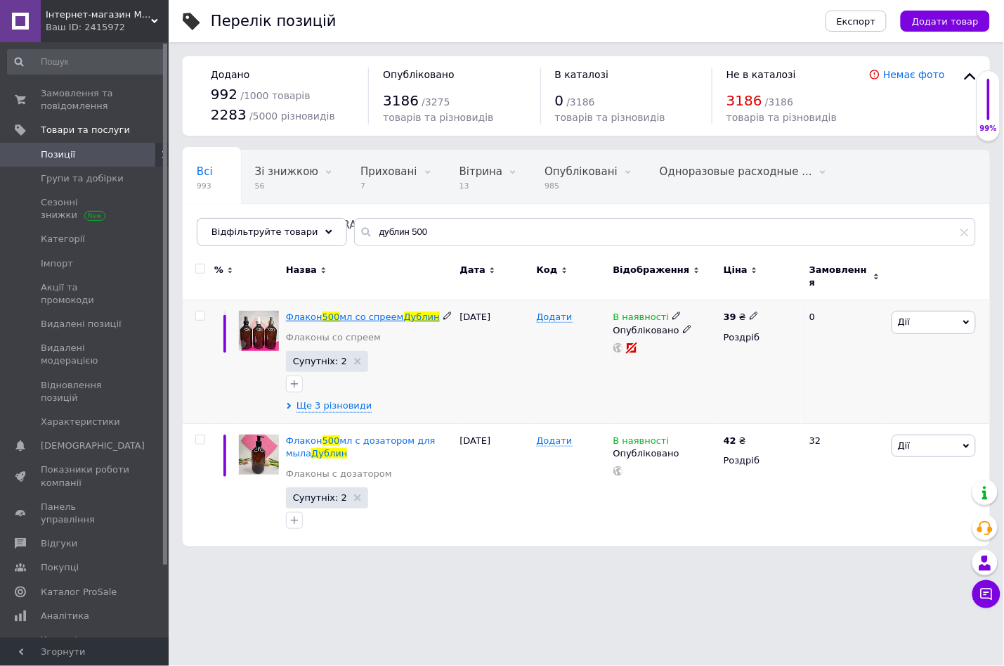
click at [368, 311] on span "мл со спреем" at bounding box center [372, 316] width 64 height 11
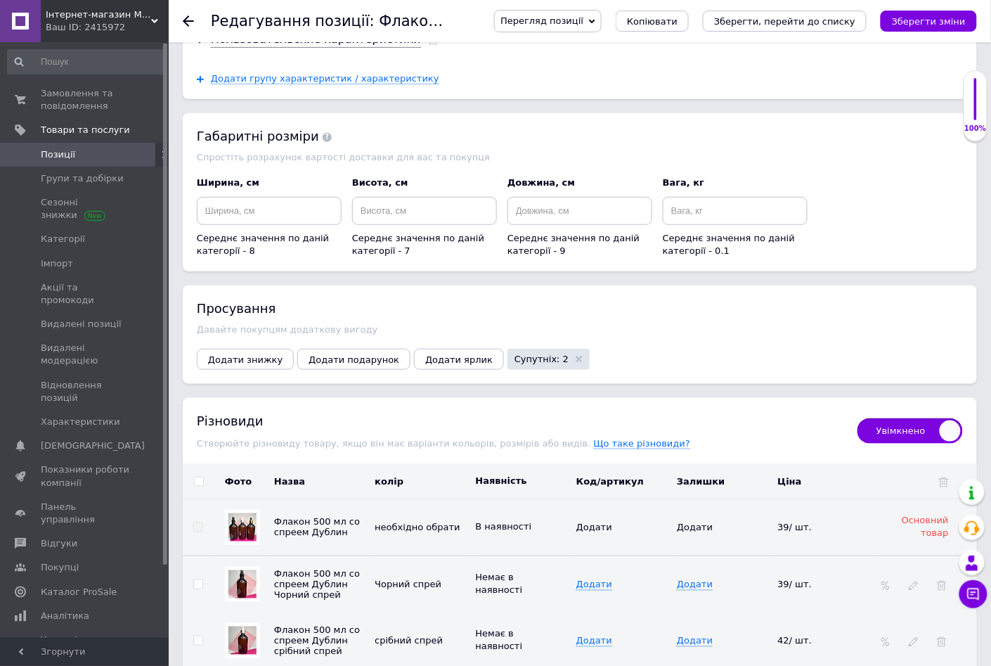
scroll to position [1927, 0]
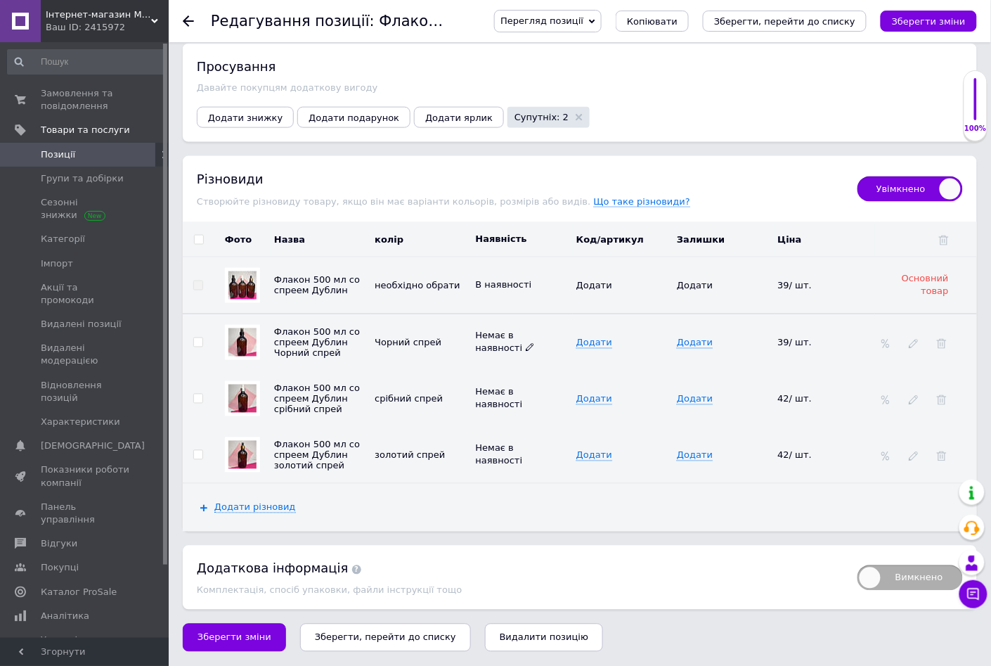
click at [526, 344] on use at bounding box center [530, 348] width 8 height 8
click at [512, 378] on li "В наявності" at bounding box center [519, 382] width 98 height 20
click at [526, 404] on icon at bounding box center [530, 403] width 8 height 8
click at [503, 435] on li "В наявності" at bounding box center [519, 439] width 98 height 20
click at [526, 458] on use at bounding box center [530, 460] width 8 height 8
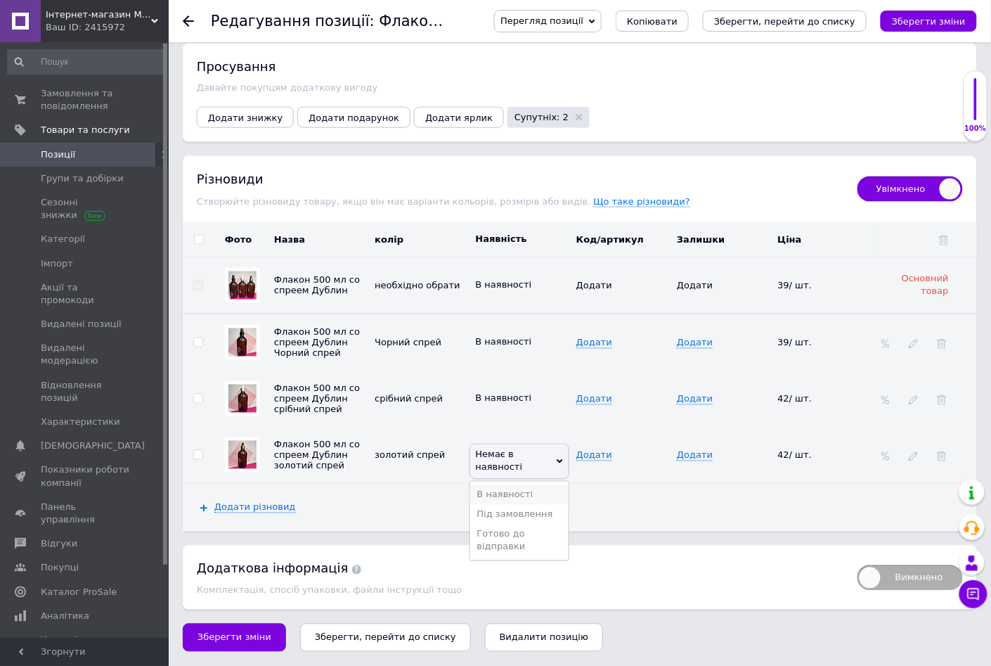
click at [500, 491] on li "В наявності" at bounding box center [519, 495] width 98 height 20
click at [914, 22] on icon "Зберегти зміни" at bounding box center [929, 21] width 74 height 11
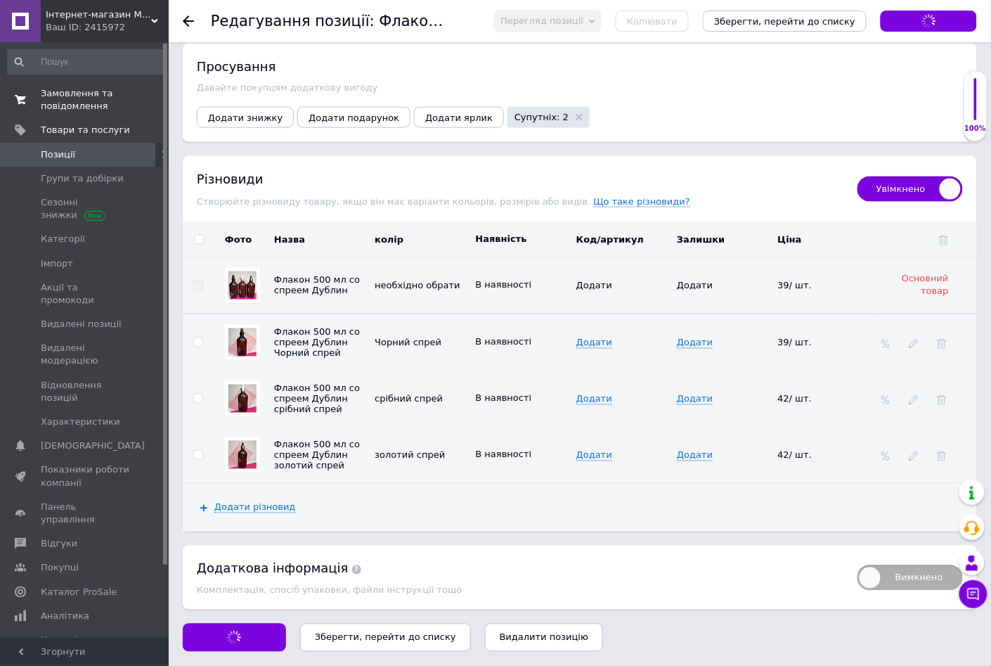
click at [58, 93] on span "Замовлення та повідомлення" at bounding box center [85, 99] width 89 height 25
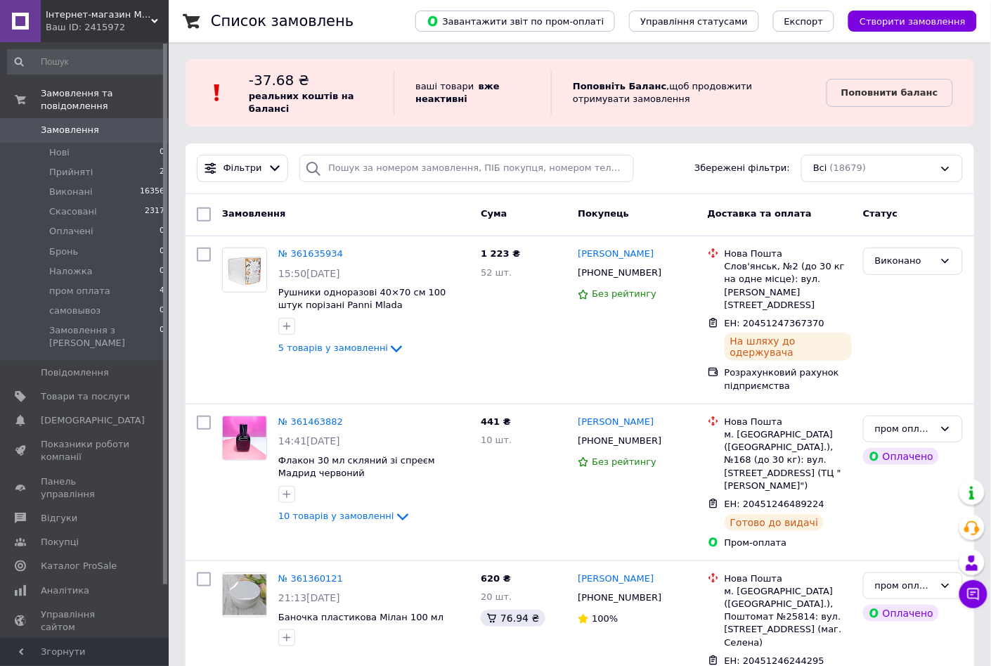
click at [156, 20] on use at bounding box center [154, 21] width 7 height 4
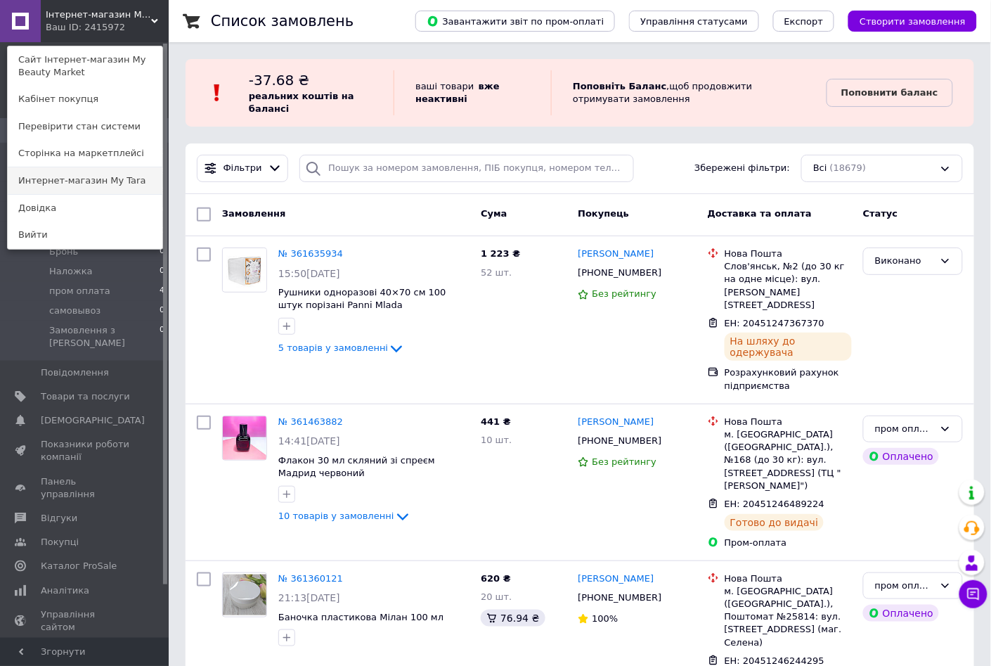
click at [121, 187] on link "Интернет-магазин My Tara" at bounding box center [85, 180] width 155 height 27
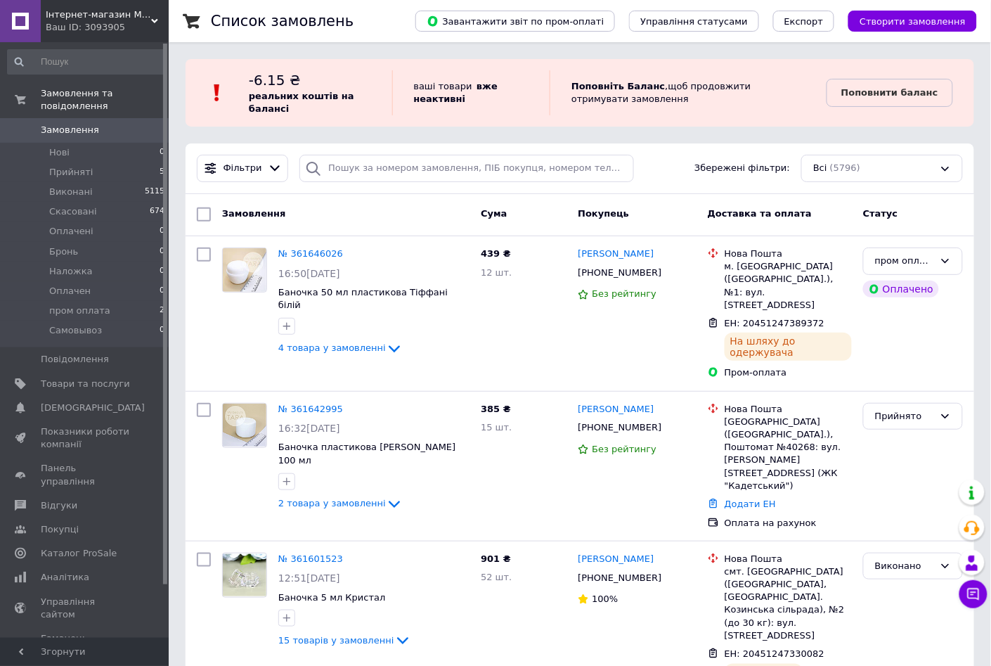
click at [153, 20] on use at bounding box center [154, 21] width 7 height 4
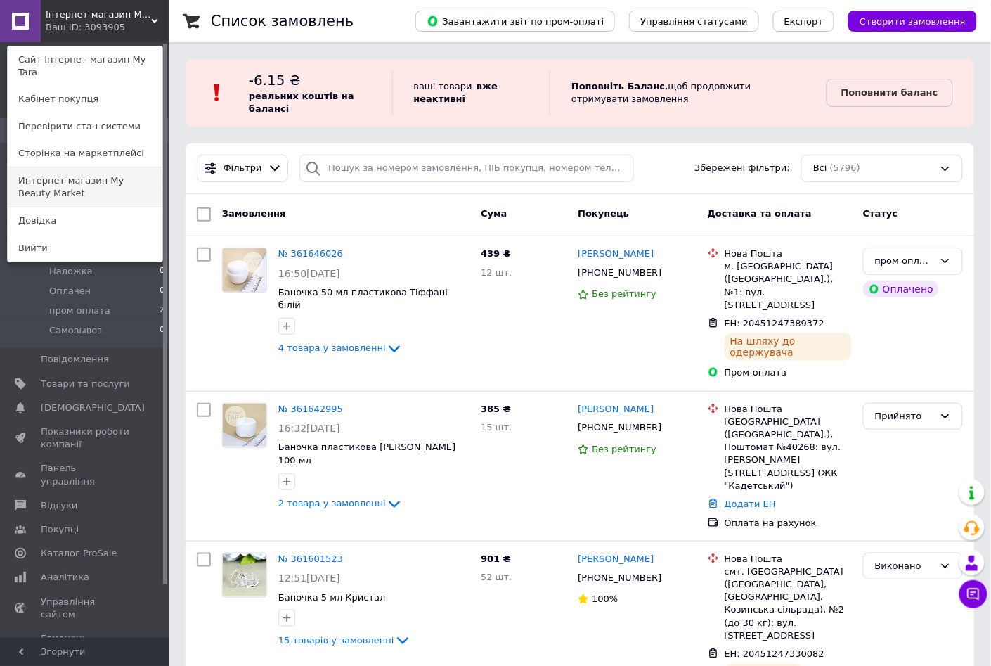
click at [120, 170] on link "Интернет-магазин My Beauty Market" at bounding box center [85, 186] width 155 height 39
